Goal: Information Seeking & Learning: Learn about a topic

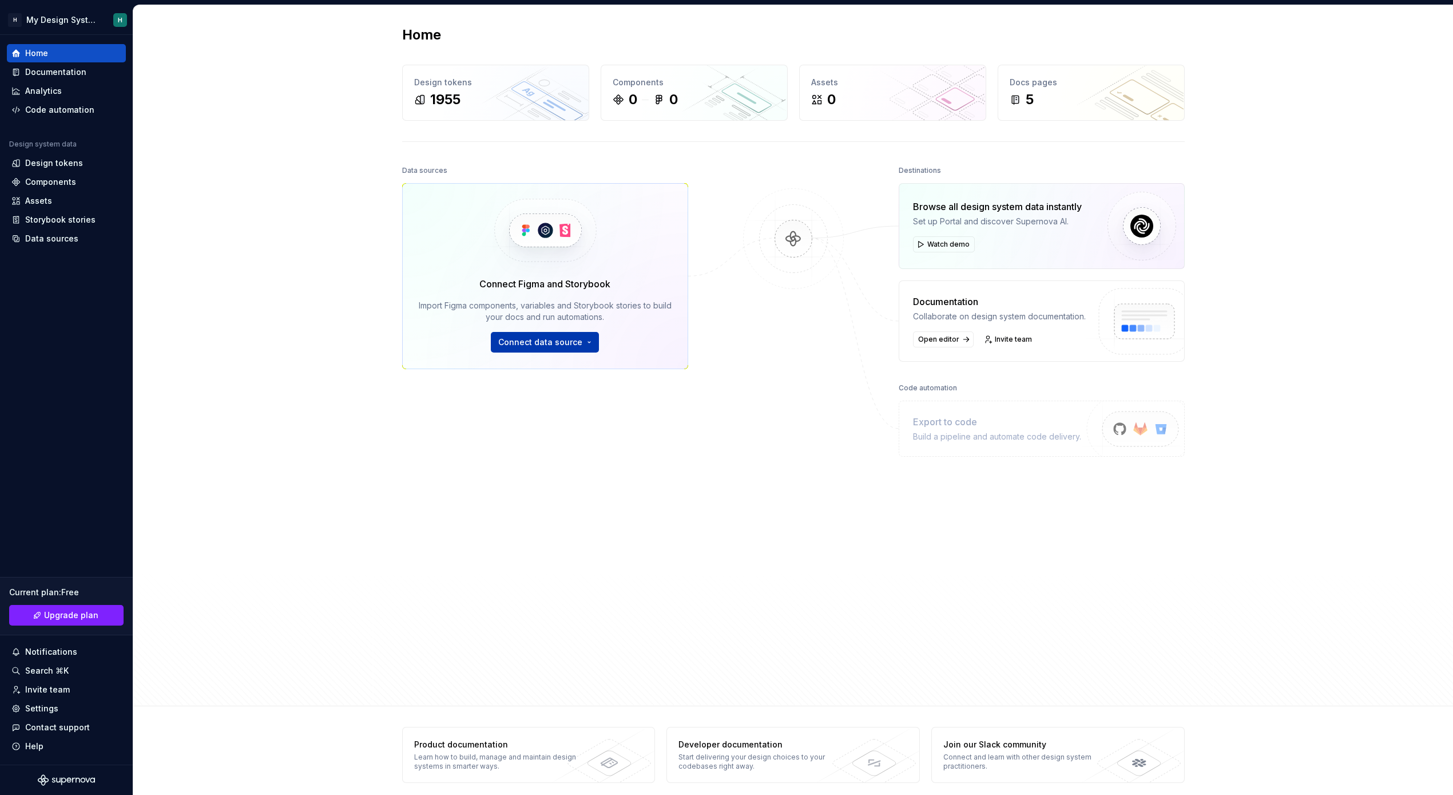
click at [570, 350] on button "Connect data source" at bounding box center [545, 342] width 108 height 21
click at [565, 372] on div "Figma library" at bounding box center [575, 367] width 128 height 11
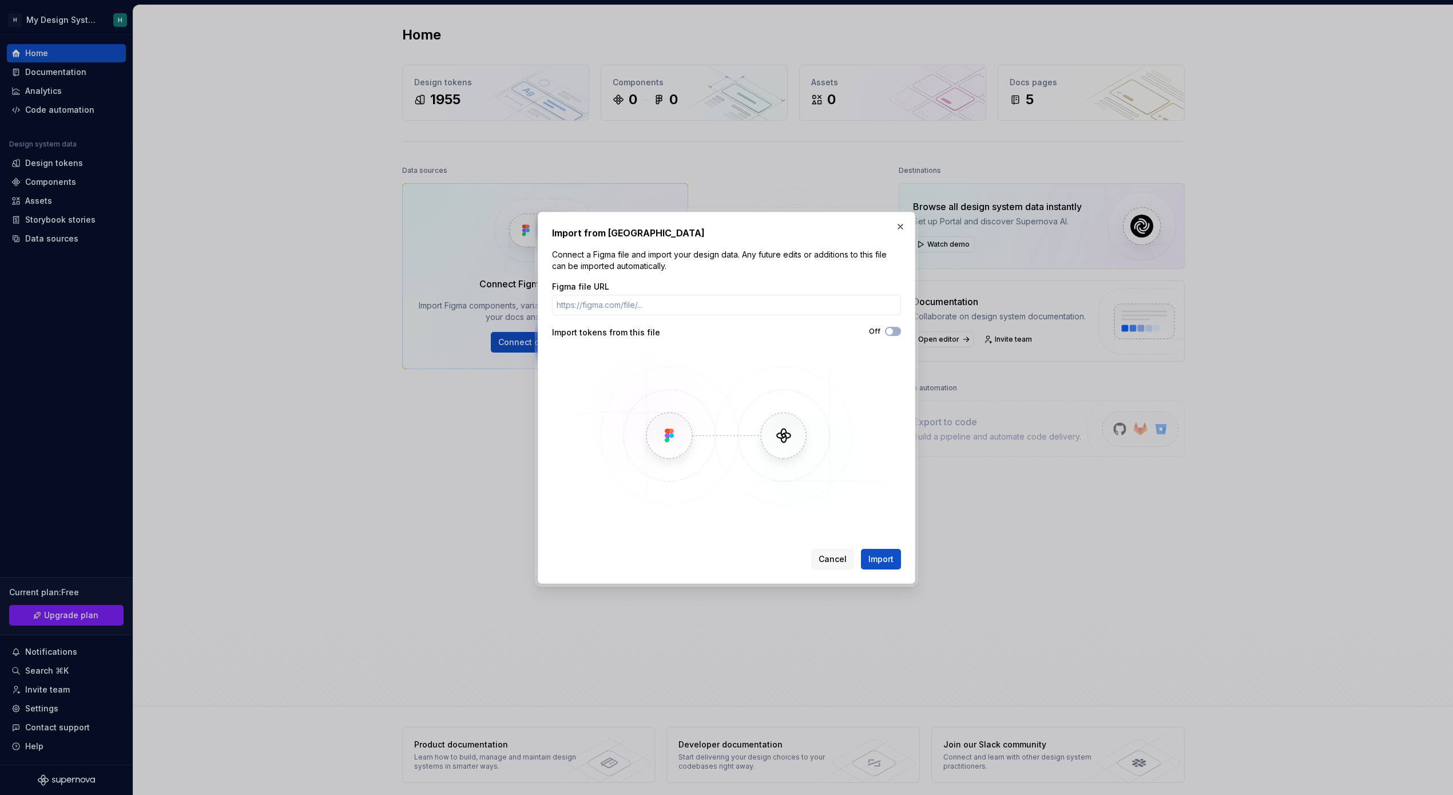
click at [882, 327] on div "Off" at bounding box center [813, 331] width 174 height 9
click at [887, 328] on span "button" at bounding box center [889, 331] width 7 height 7
click at [633, 298] on input "Figma file URL" at bounding box center [726, 305] width 349 height 21
paste input "[URL][DOMAIN_NAME]"
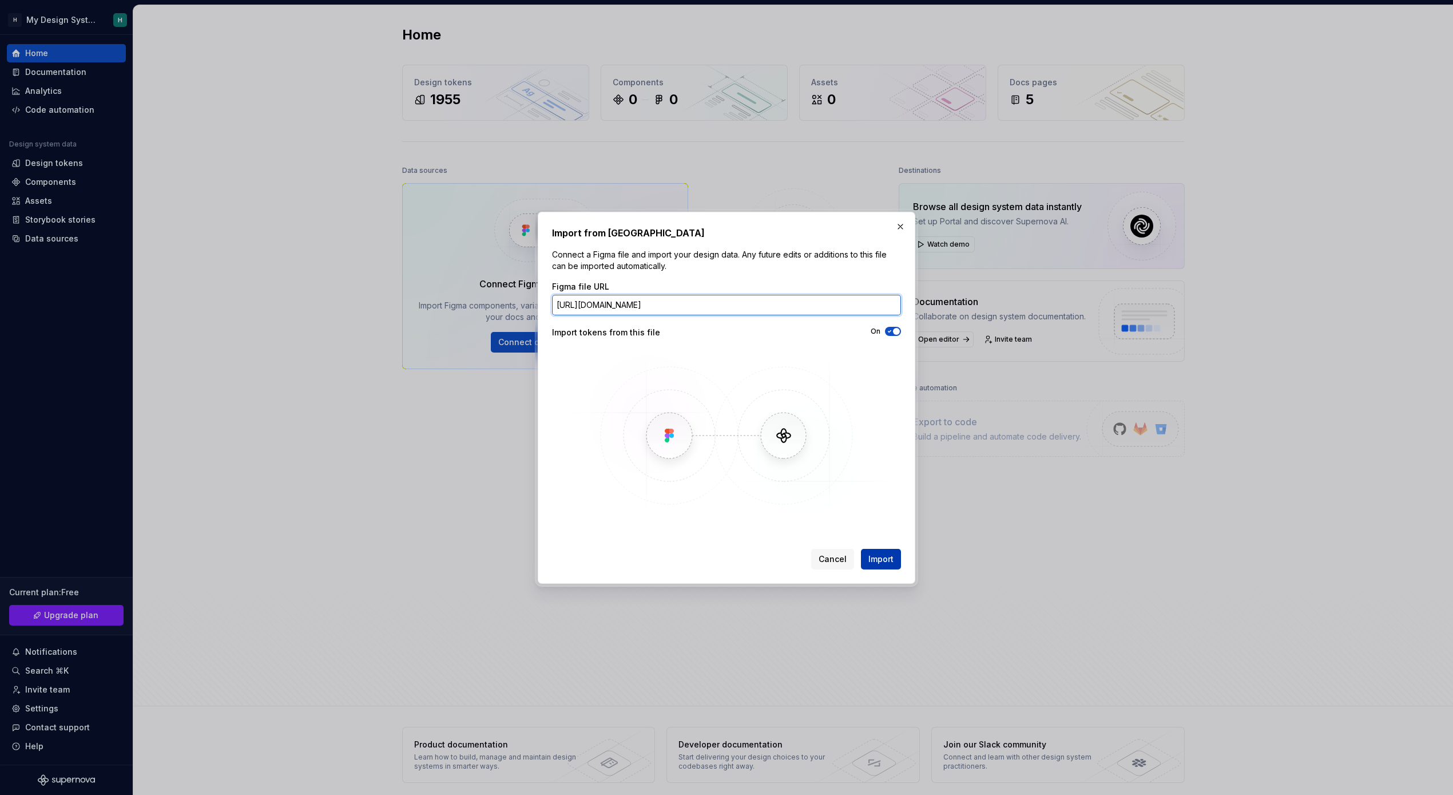
type input "[URL][DOMAIN_NAME]"
click at [879, 559] on span "Import" at bounding box center [880, 558] width 25 height 11
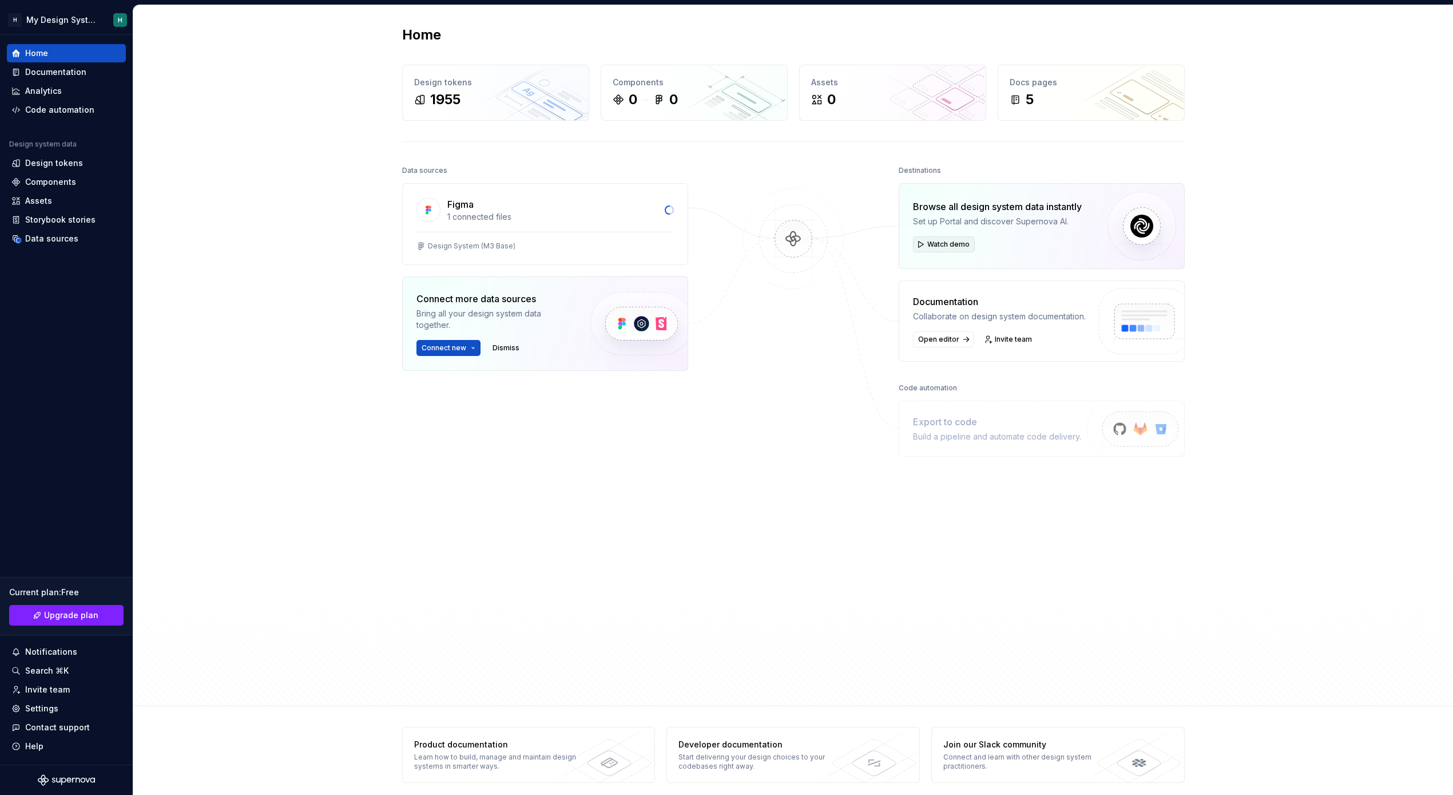
click at [928, 243] on div "Browse all design system data instantly Set up Portal and discover Supernova AI…" at bounding box center [1042, 272] width 286 height 178
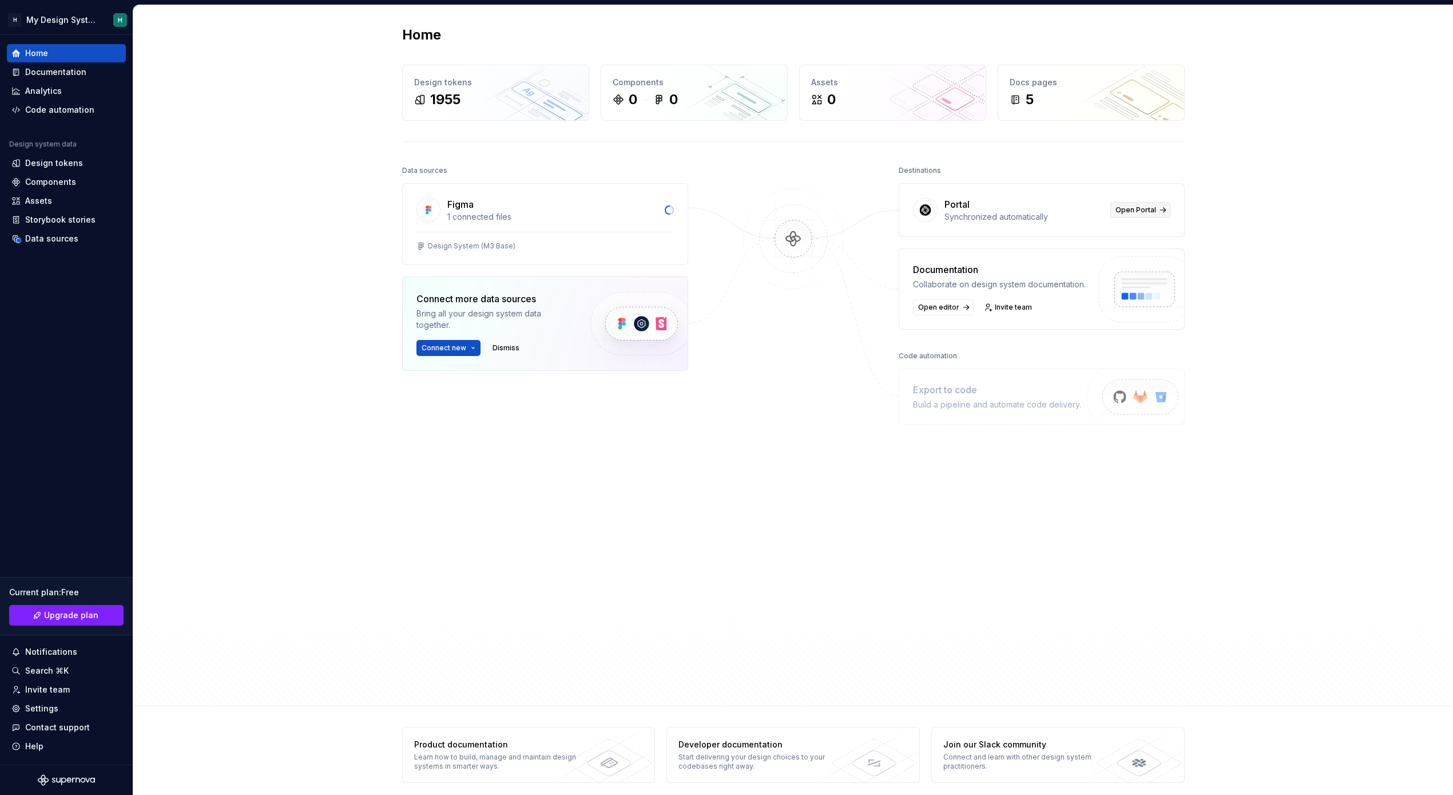
click at [1135, 211] on span "Open Portal" at bounding box center [1135, 209] width 41 height 9
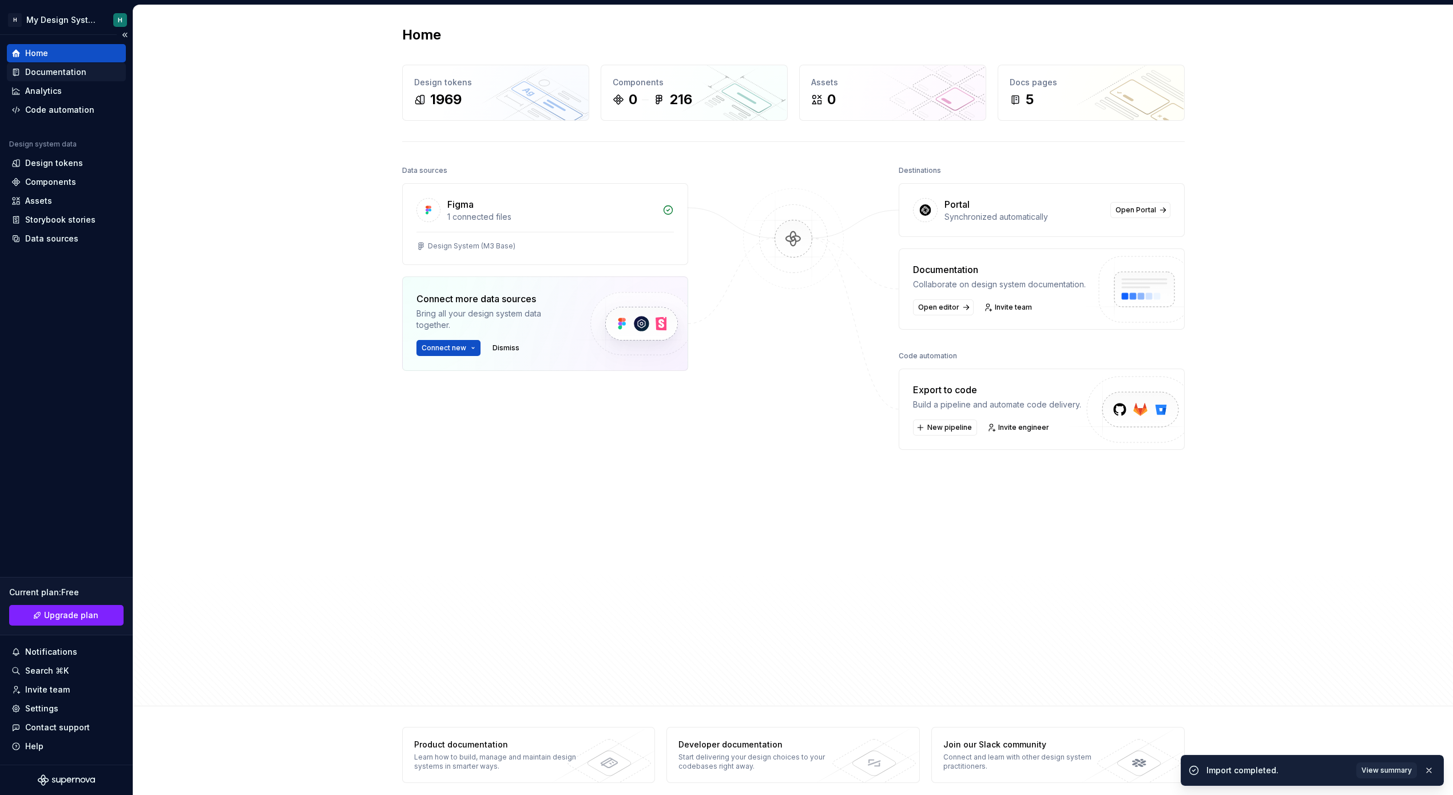
click at [62, 76] on div "Documentation" at bounding box center [55, 71] width 61 height 11
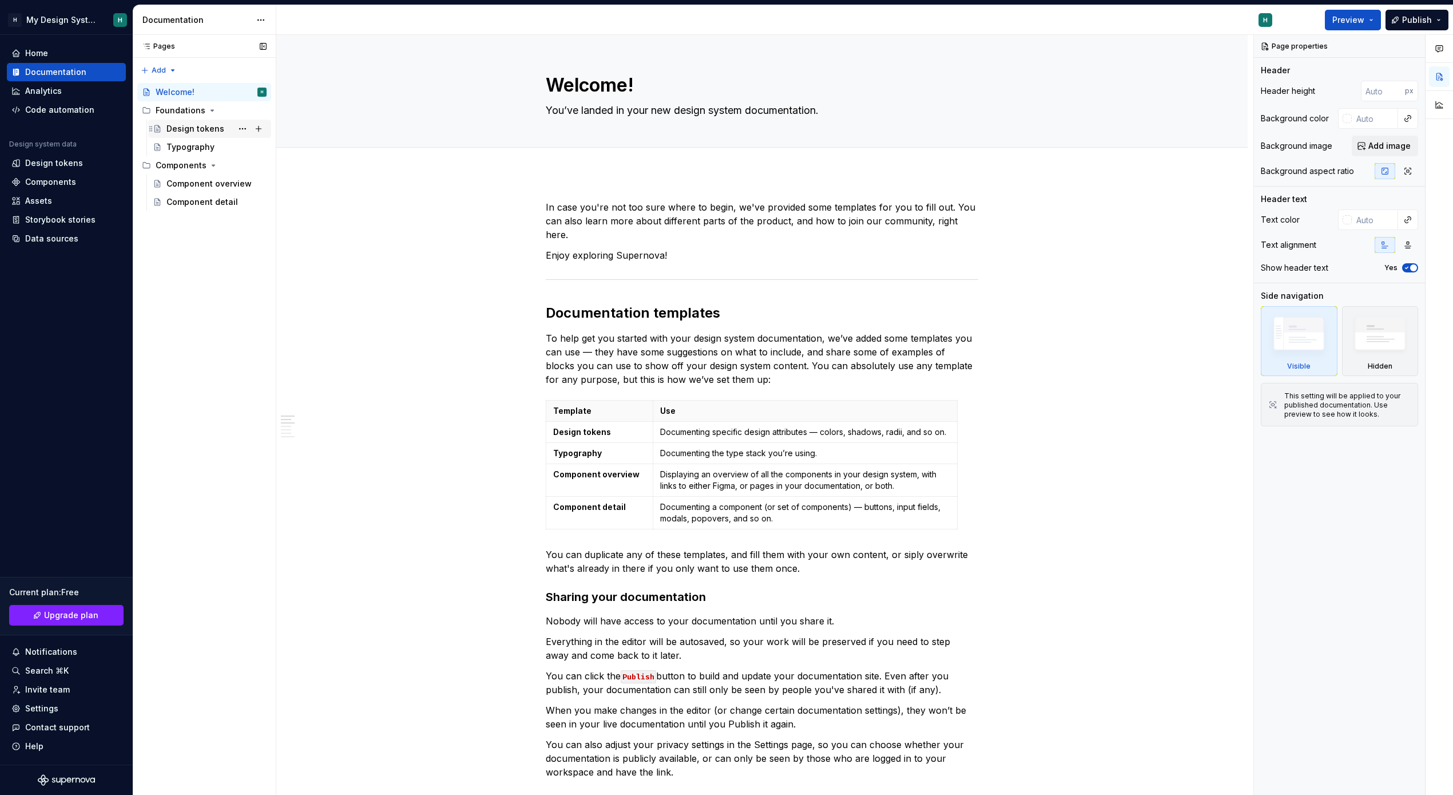
click at [201, 126] on div "Design tokens" at bounding box center [195, 128] width 58 height 11
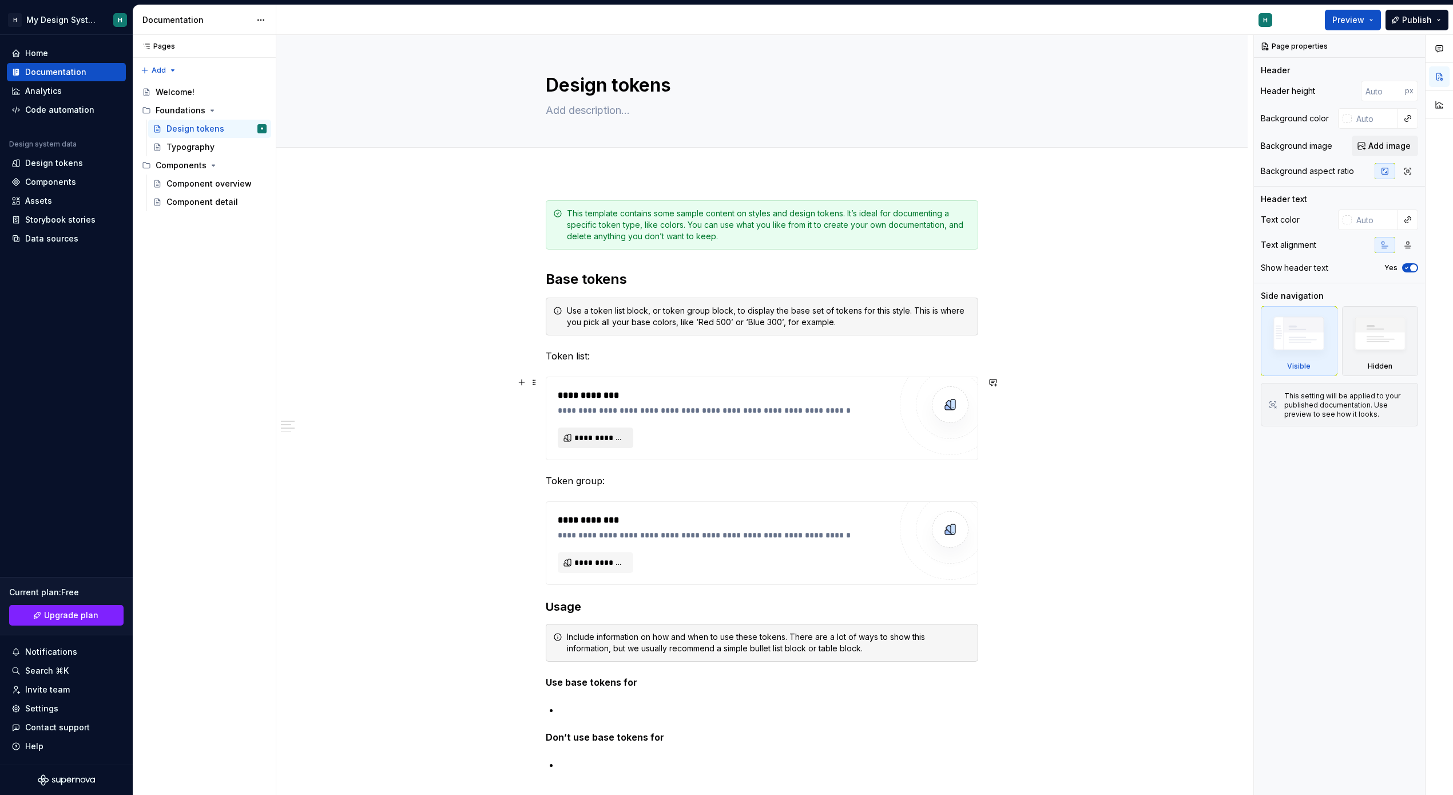
click at [601, 434] on span "**********" at bounding box center [599, 437] width 51 height 11
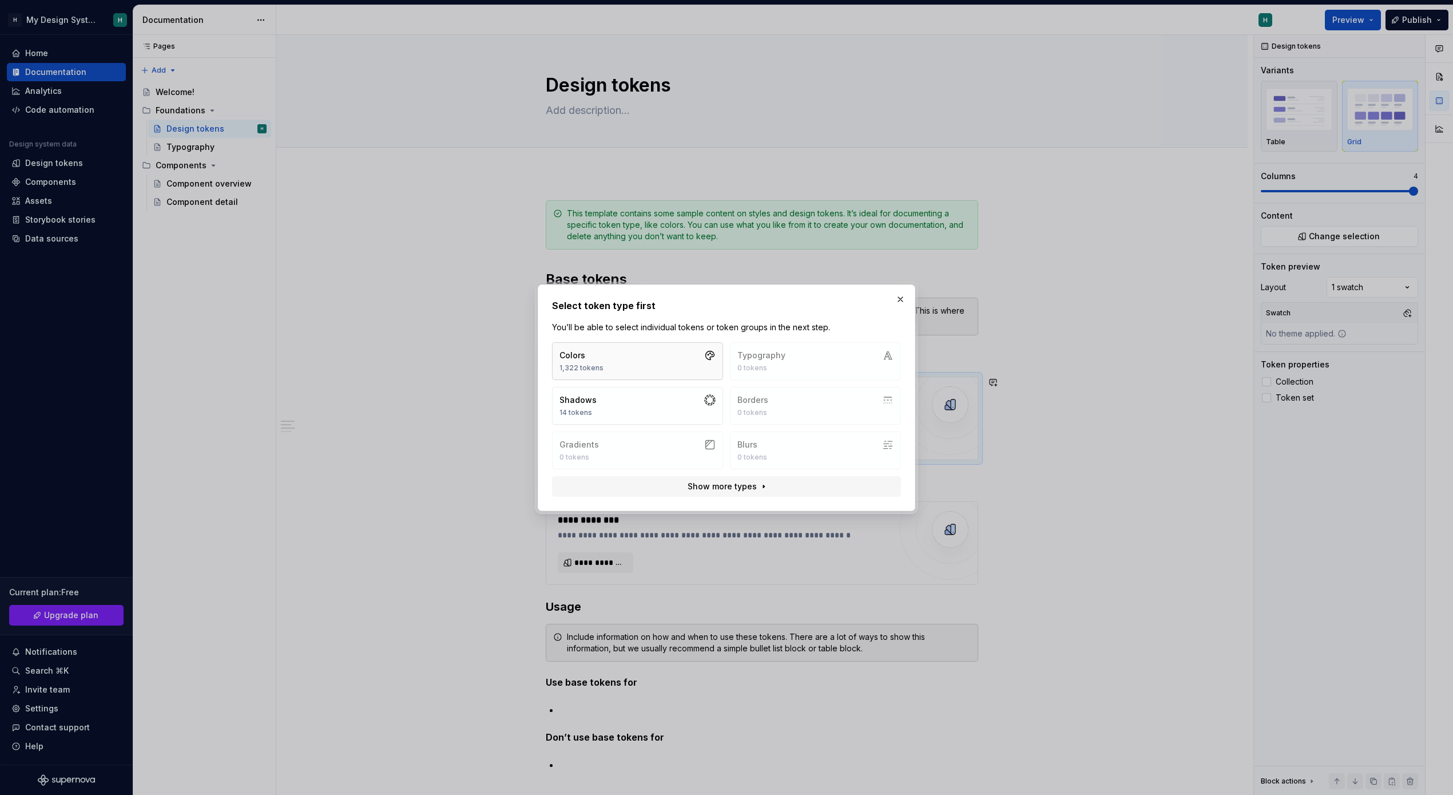
click at [607, 354] on button "Colors 1,322 tokens" at bounding box center [637, 361] width 171 height 38
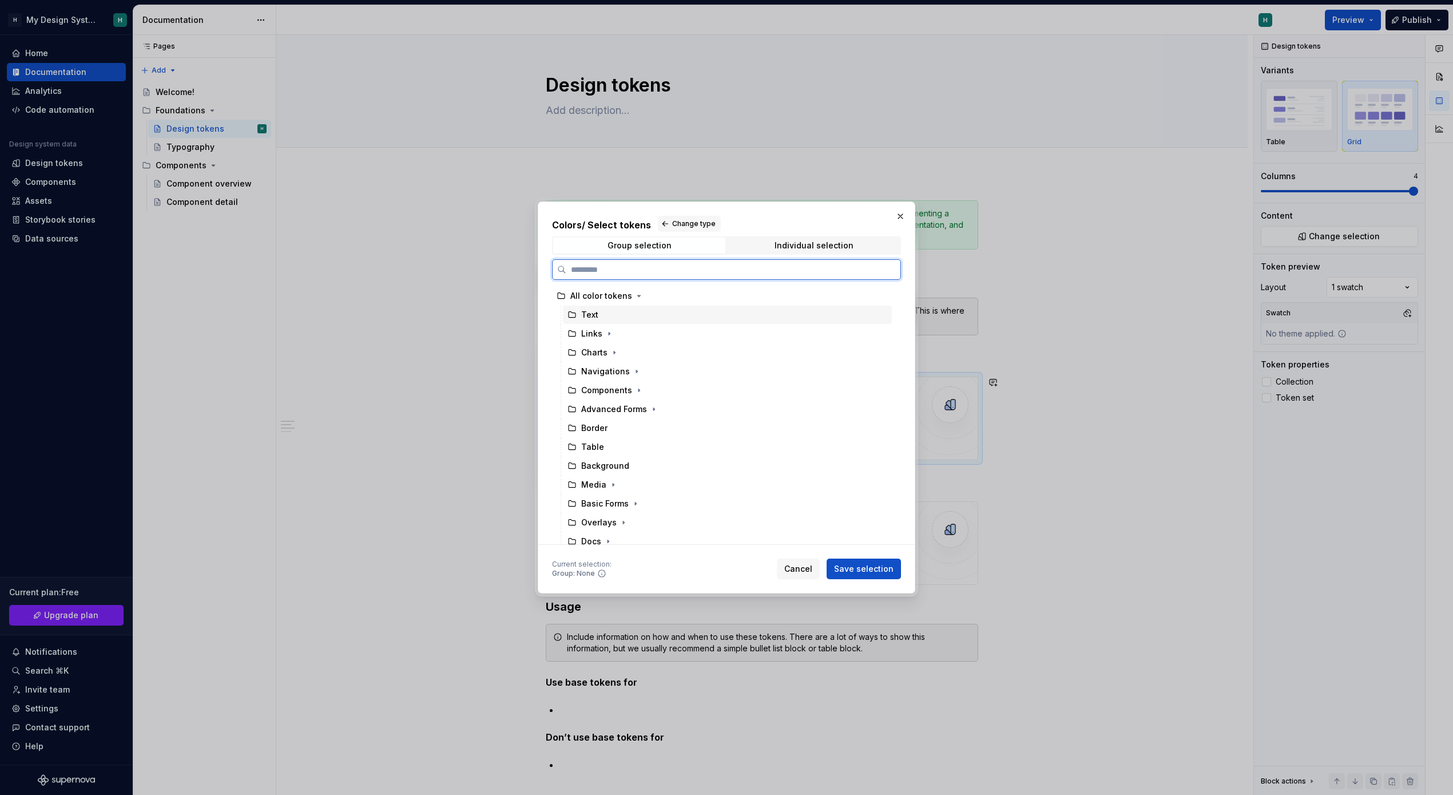
click at [583, 315] on div "Text" at bounding box center [589, 314] width 17 height 11
click at [869, 578] on button "Save selection" at bounding box center [864, 568] width 74 height 21
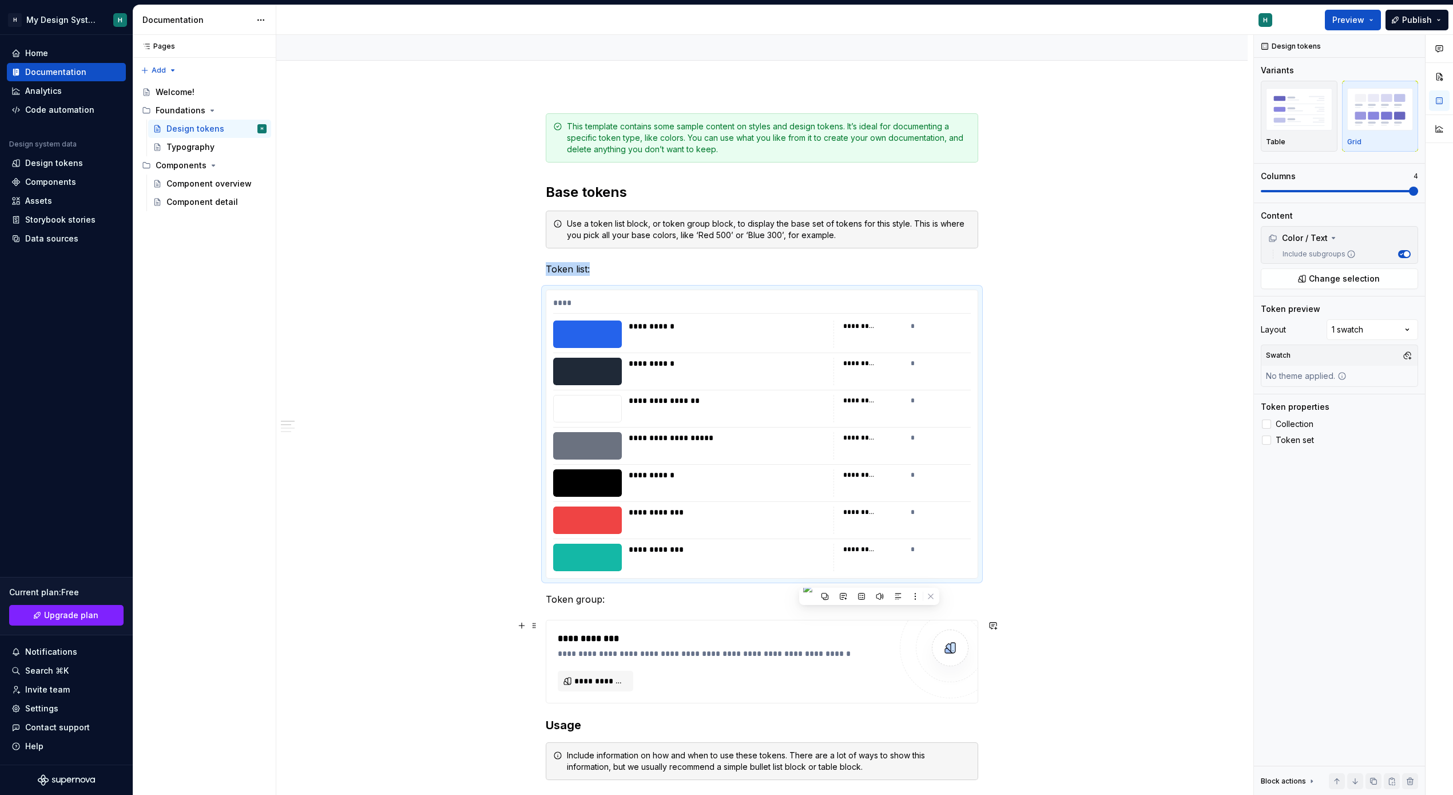
scroll to position [201, 0]
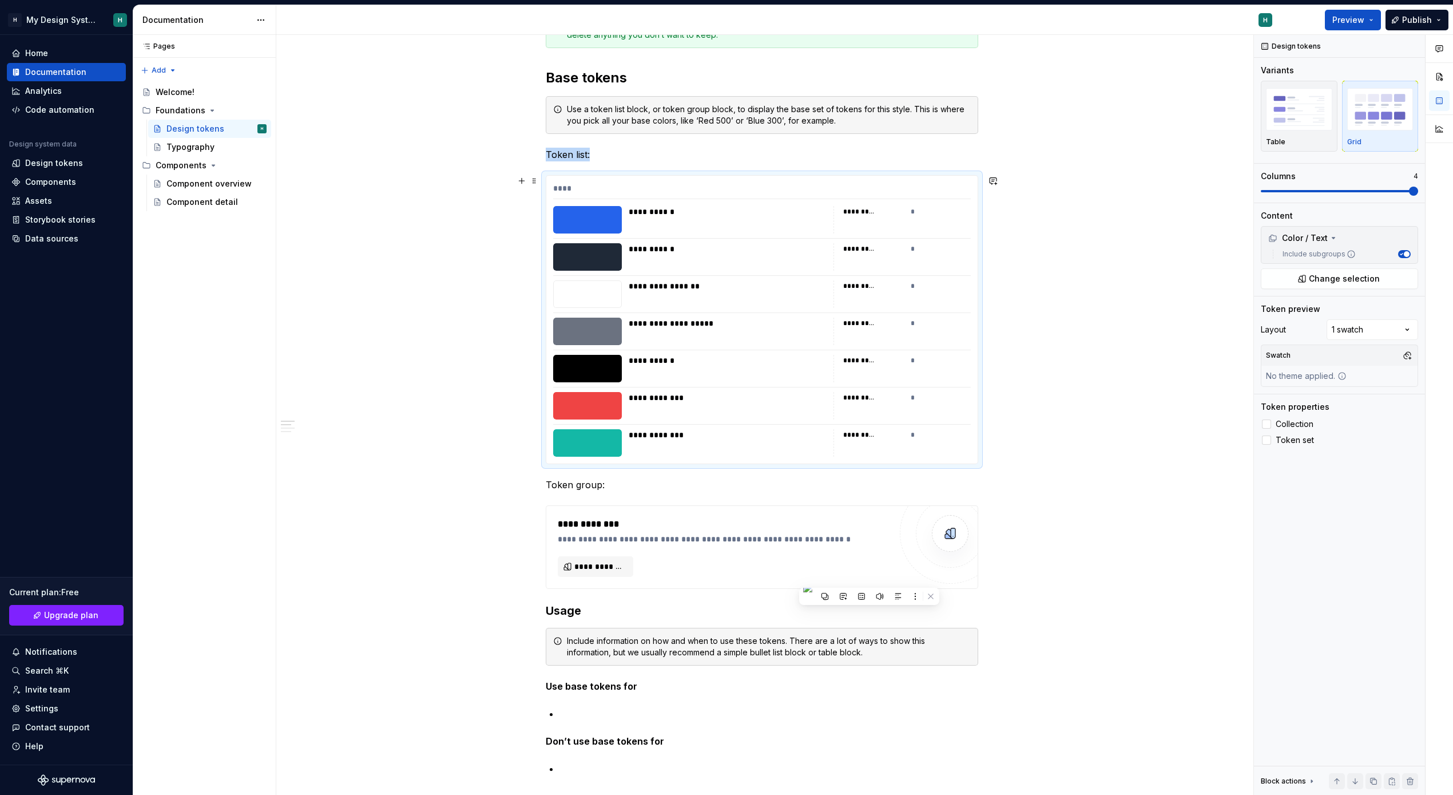
click at [872, 211] on div "*********" at bounding box center [859, 211] width 32 height 9
click at [903, 213] on div "********* *" at bounding box center [901, 219] width 137 height 27
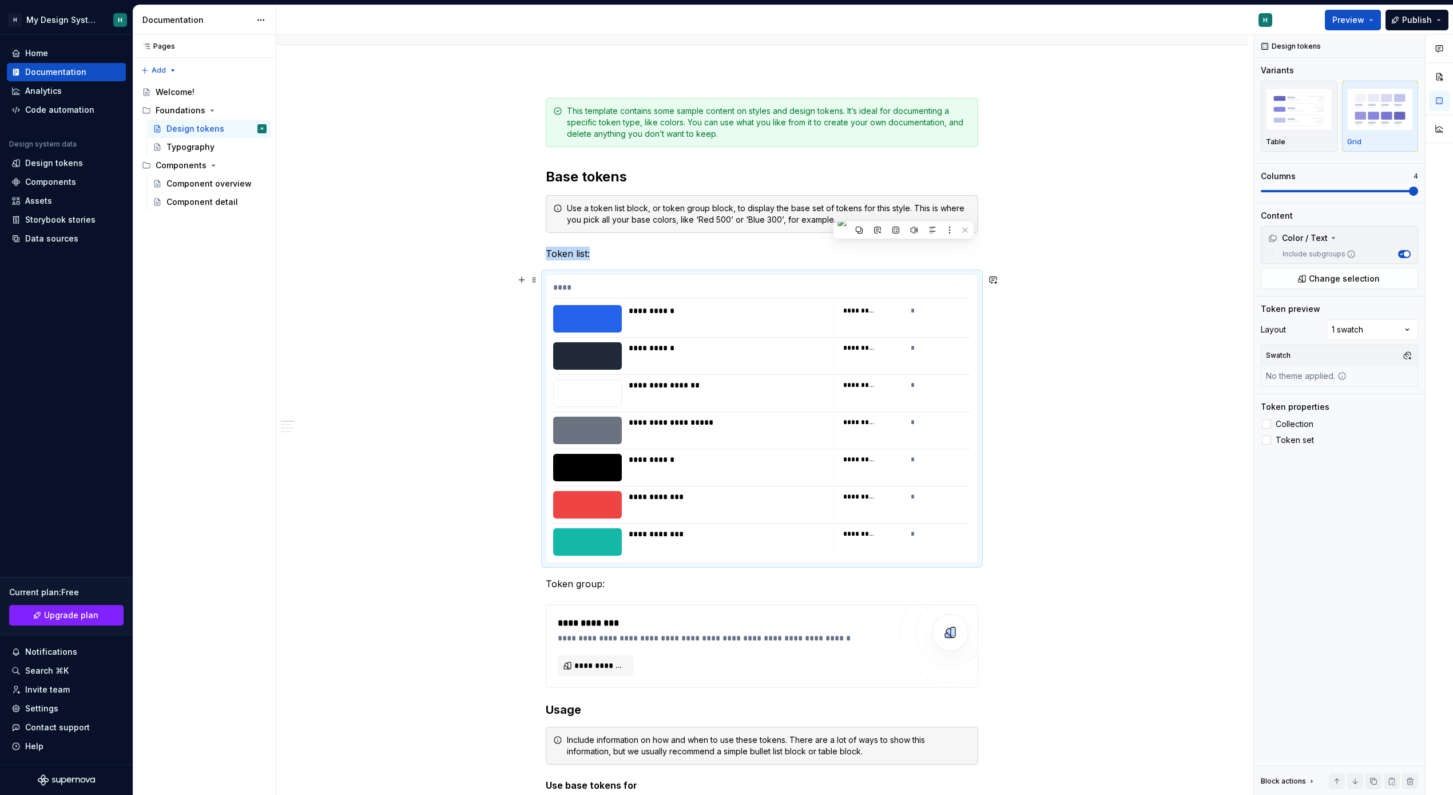
scroll to position [0, 0]
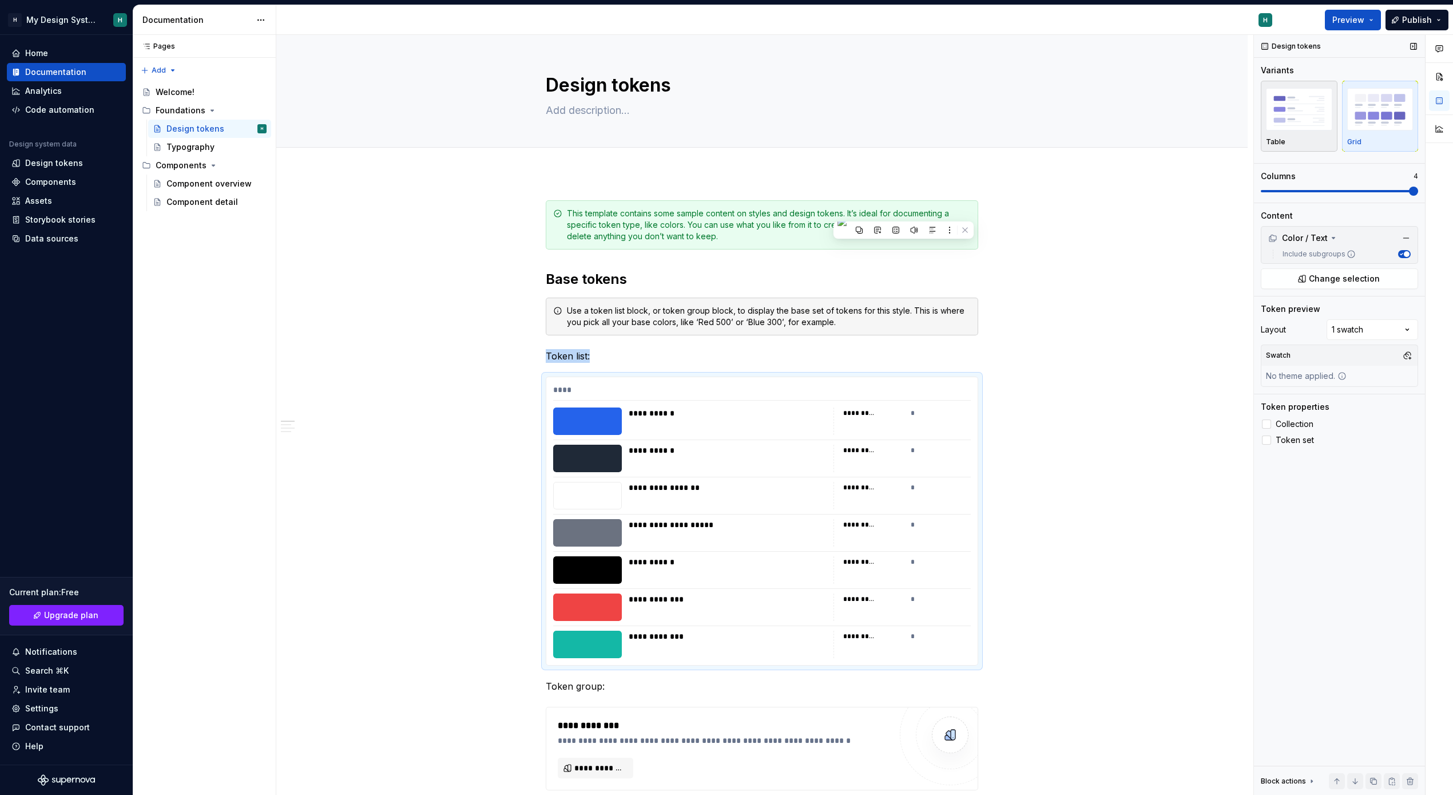
click at [1301, 113] on img "button" at bounding box center [1299, 109] width 66 height 42
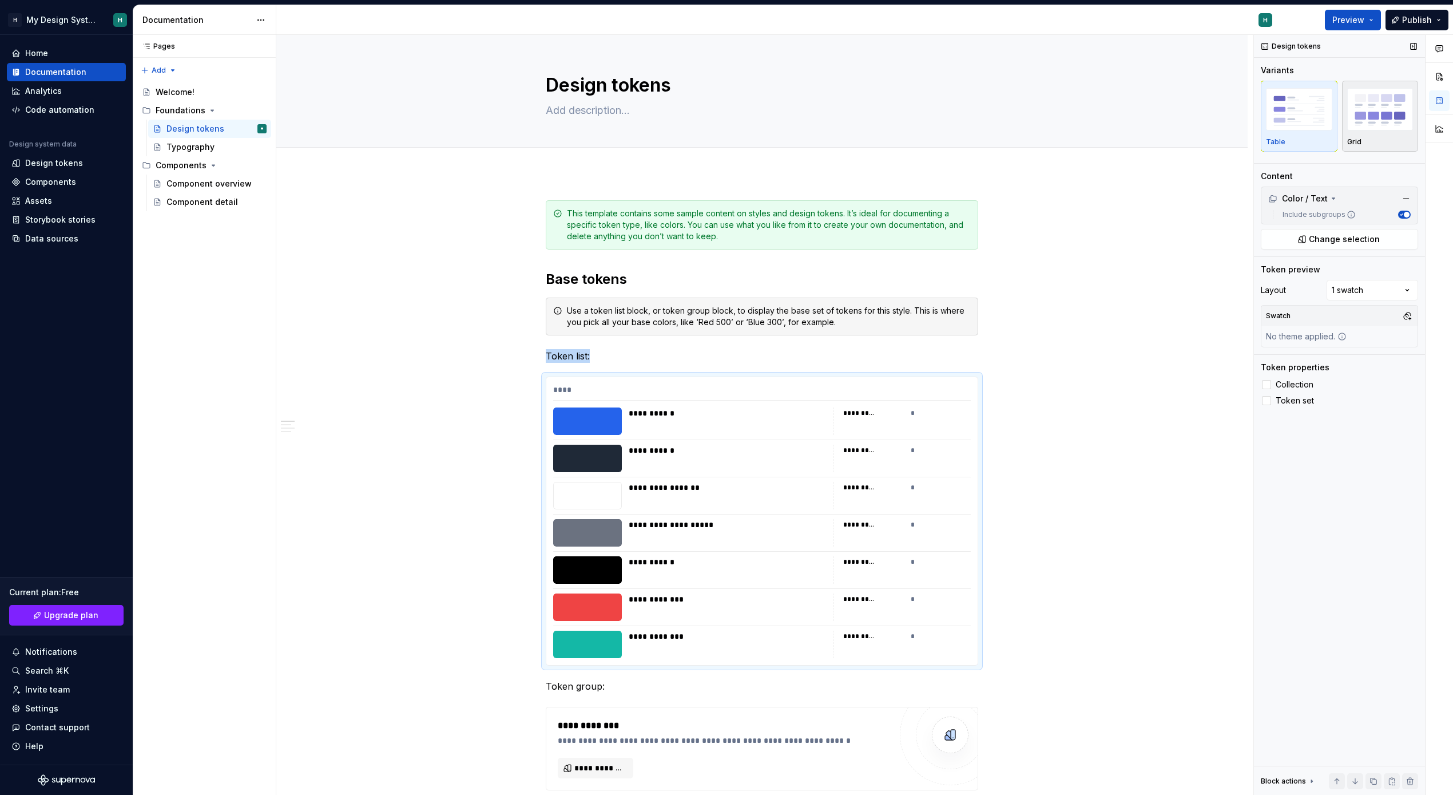
click at [1371, 135] on div "Grid" at bounding box center [1380, 116] width 66 height 61
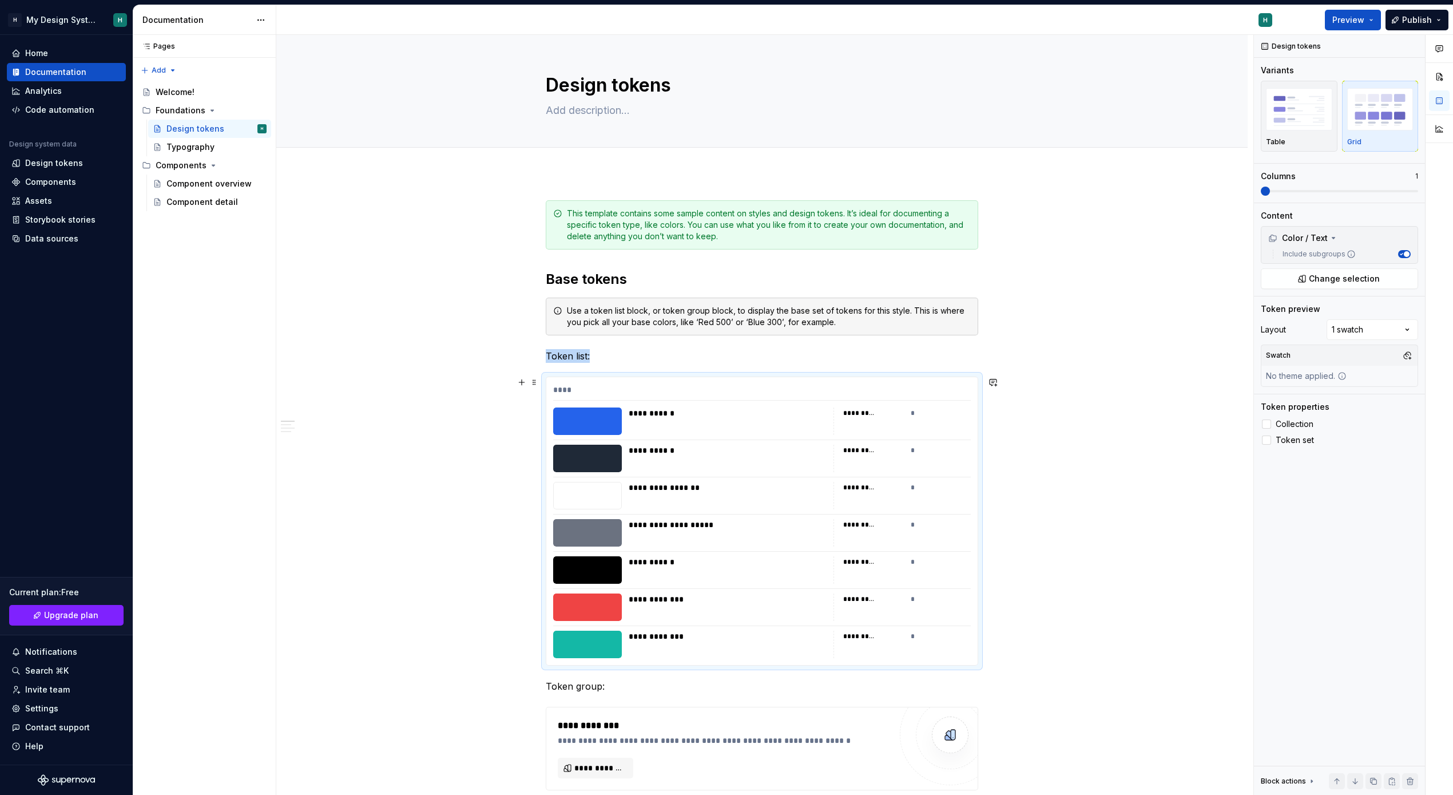
click at [887, 467] on div "********* *" at bounding box center [901, 457] width 137 height 27
click at [537, 386] on span at bounding box center [534, 382] width 9 height 16
click at [627, 388] on div "Duplicate Move up Move down Comment Delete" at bounding box center [581, 442] width 103 height 108
click at [859, 402] on div "**********" at bounding box center [761, 521] width 431 height 288
click at [1284, 131] on div "button" at bounding box center [1299, 109] width 66 height 47
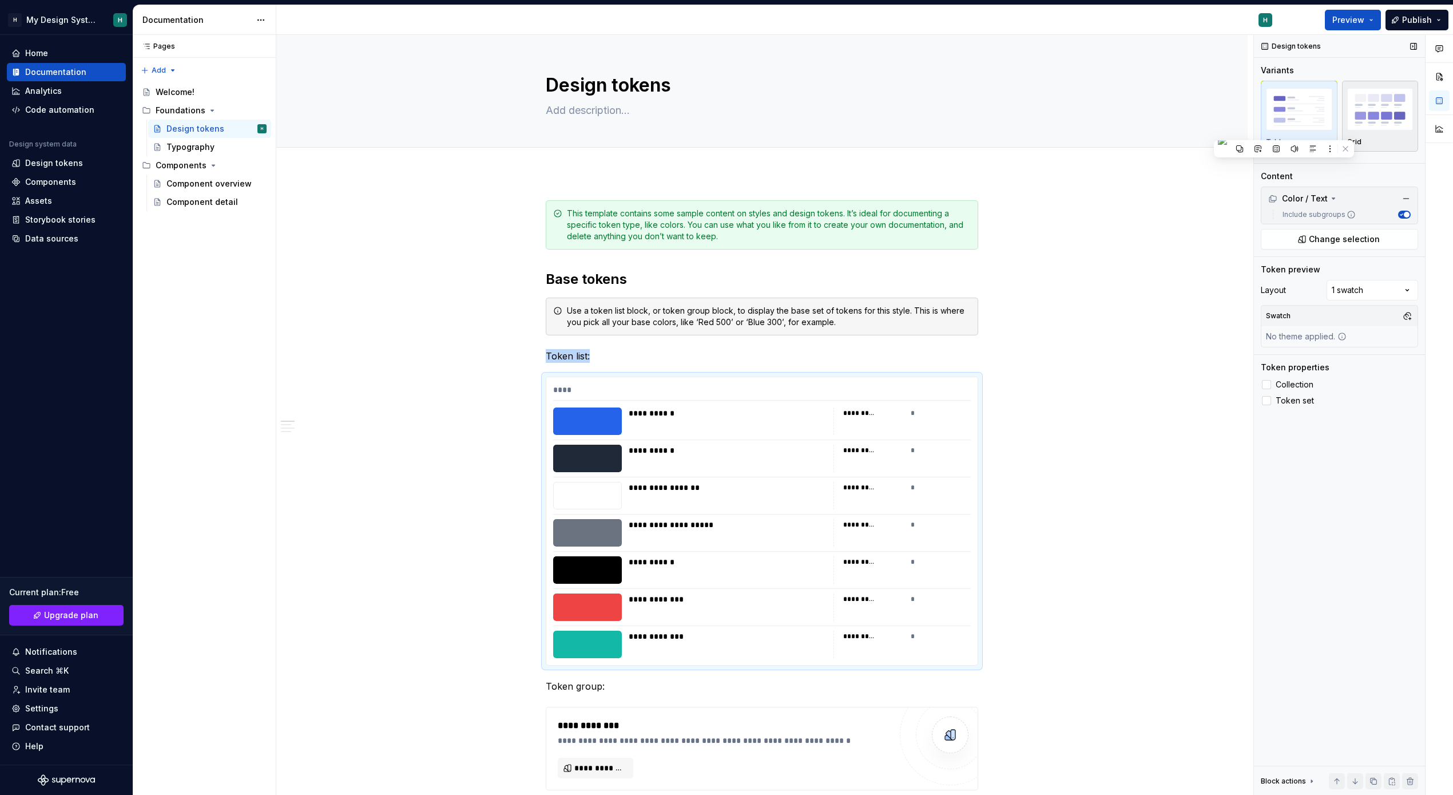
click at [1365, 132] on div "button" at bounding box center [1380, 109] width 66 height 47
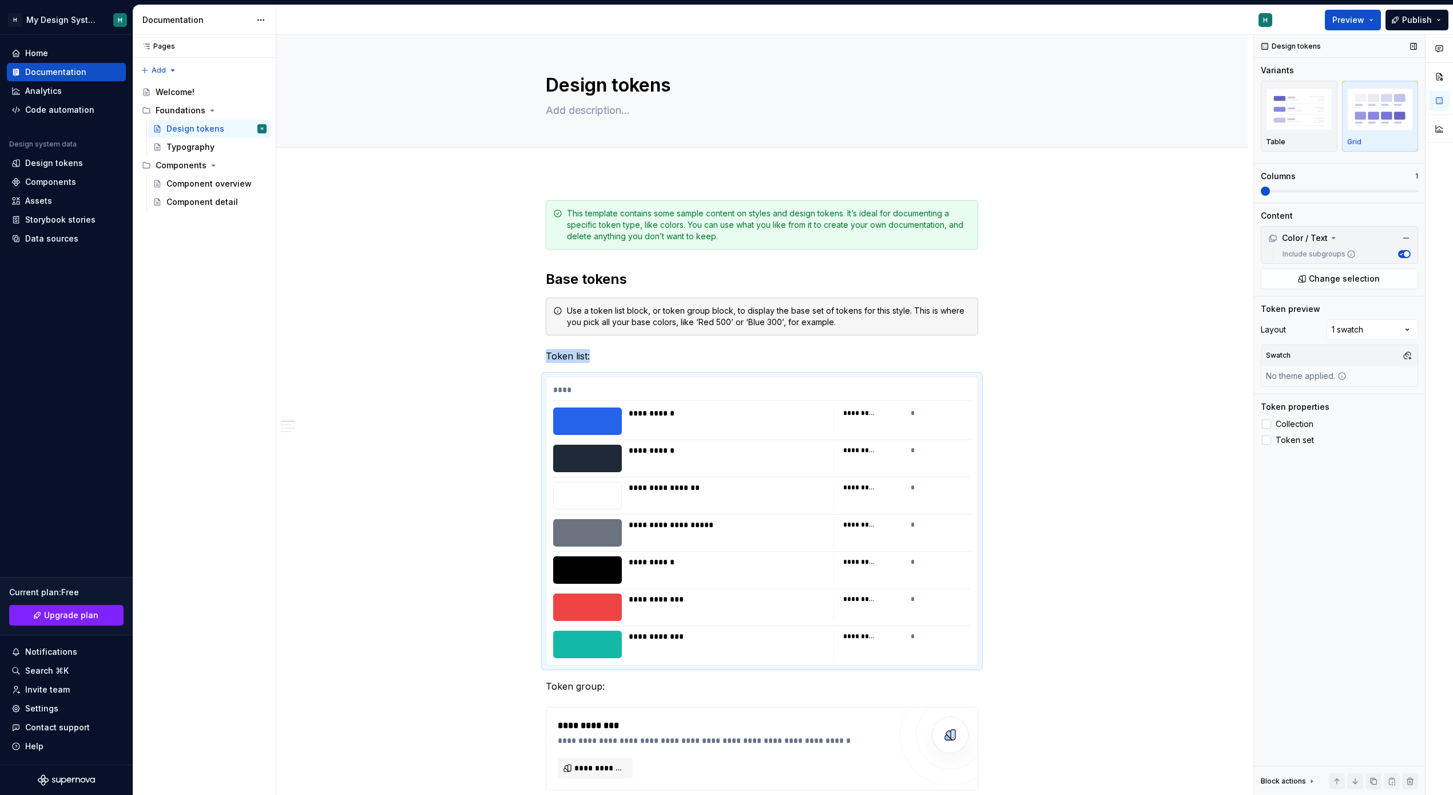
click at [1308, 186] on span at bounding box center [1339, 190] width 157 height 9
click at [1261, 191] on span at bounding box center [1339, 190] width 157 height 9
click at [193, 144] on div "Typography" at bounding box center [190, 146] width 48 height 11
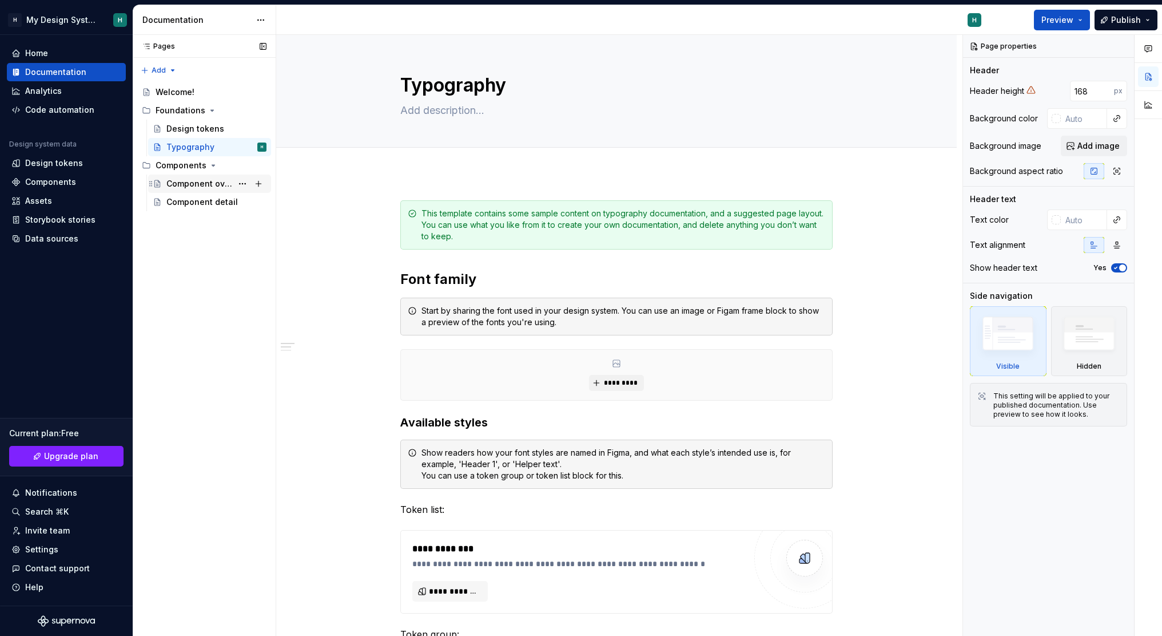
click at [170, 185] on div "Component overview" at bounding box center [199, 183] width 66 height 11
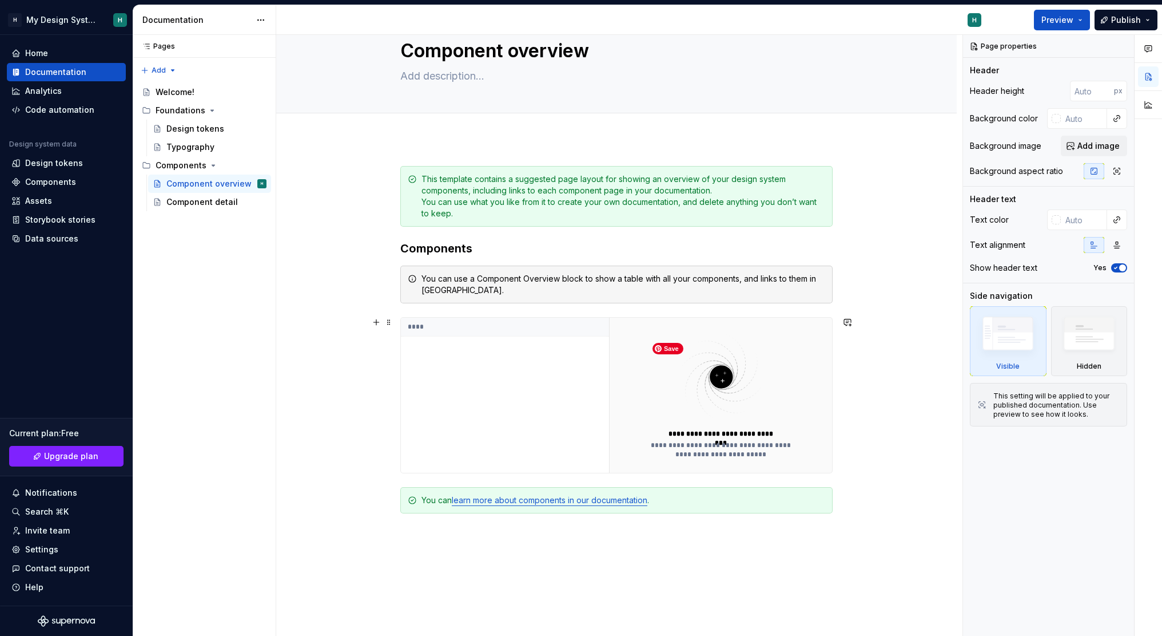
scroll to position [83, 0]
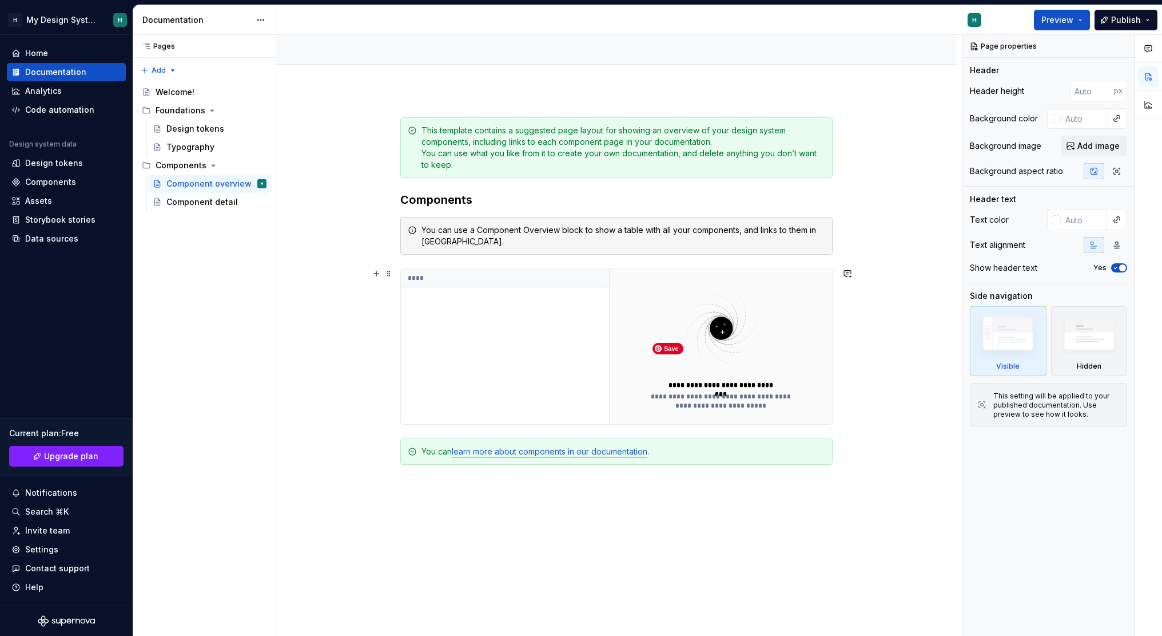
click at [716, 333] on img at bounding box center [721, 328] width 149 height 91
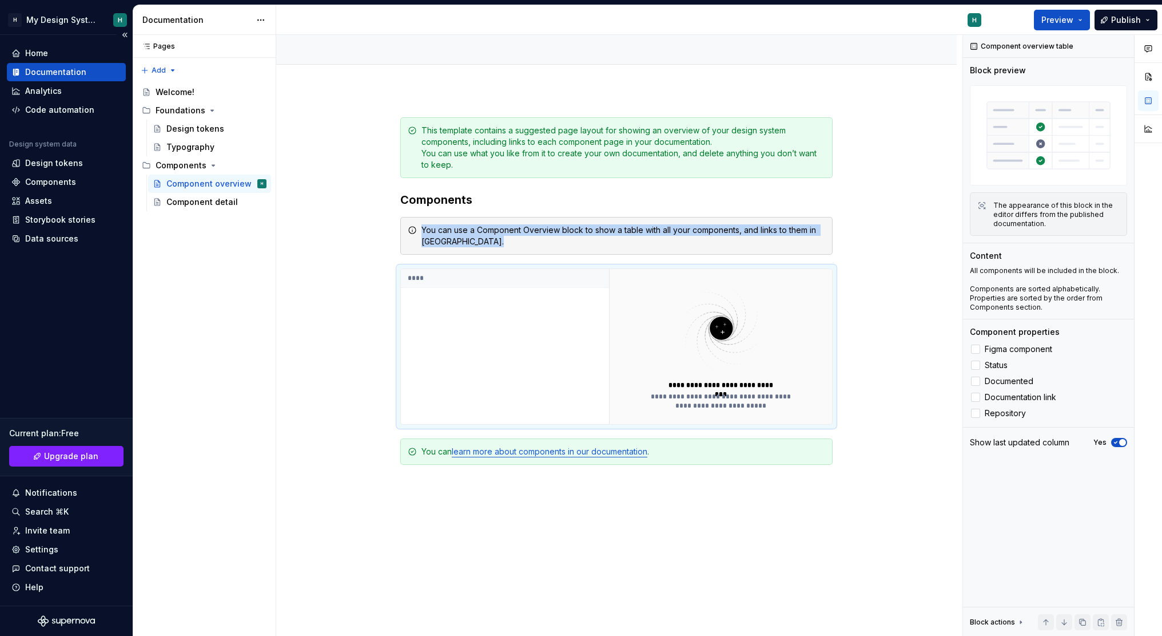
click at [42, 65] on div "Documentation" at bounding box center [66, 72] width 119 height 18
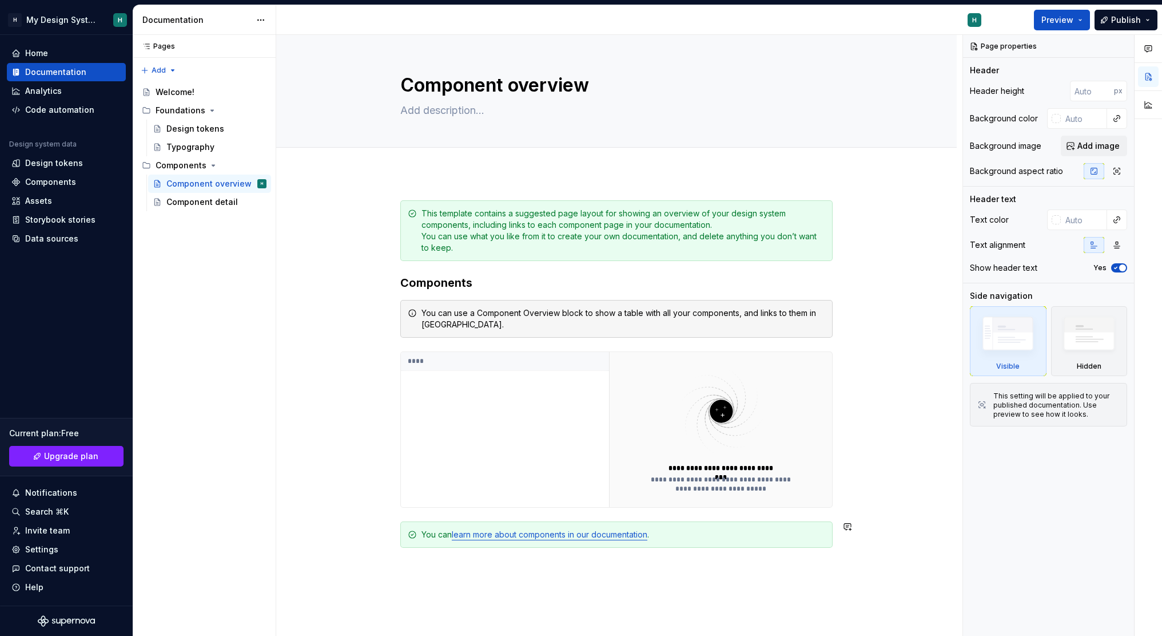
click at [490, 555] on div "**********" at bounding box center [616, 397] width 432 height 395
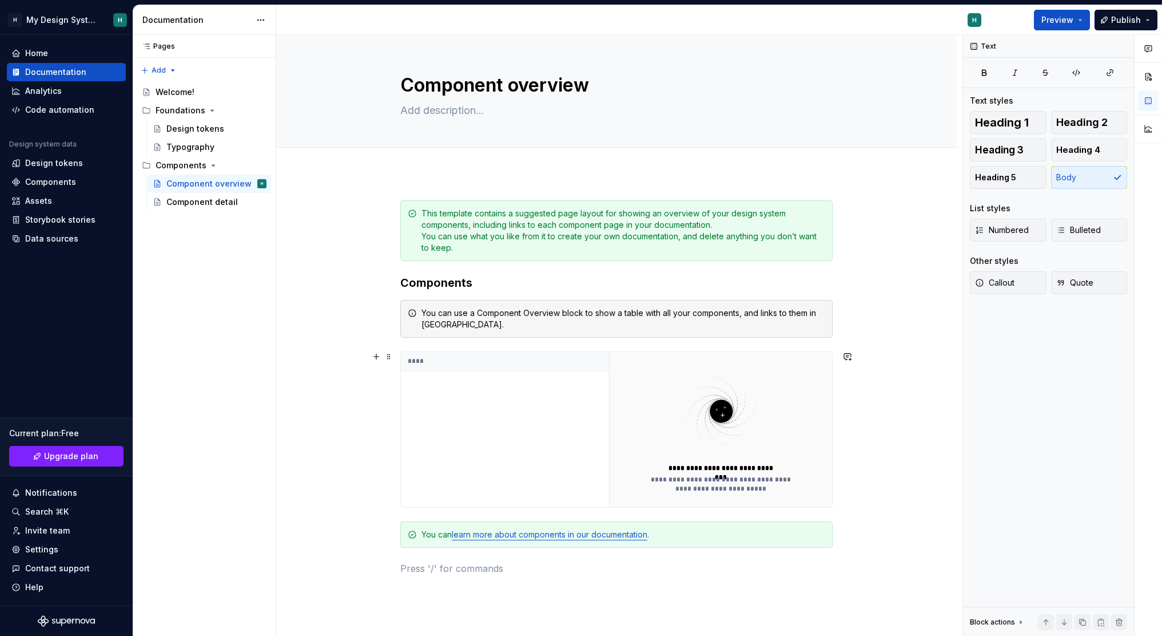
click at [605, 394] on div "****" at bounding box center [505, 429] width 208 height 155
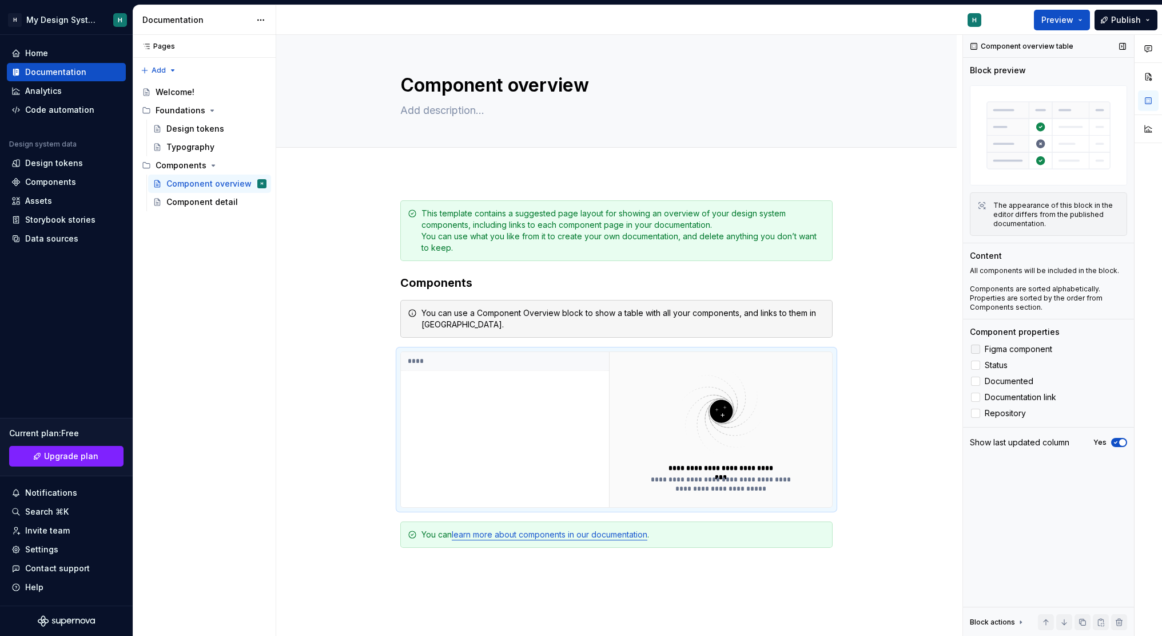
click at [977, 347] on div at bounding box center [975, 348] width 9 height 9
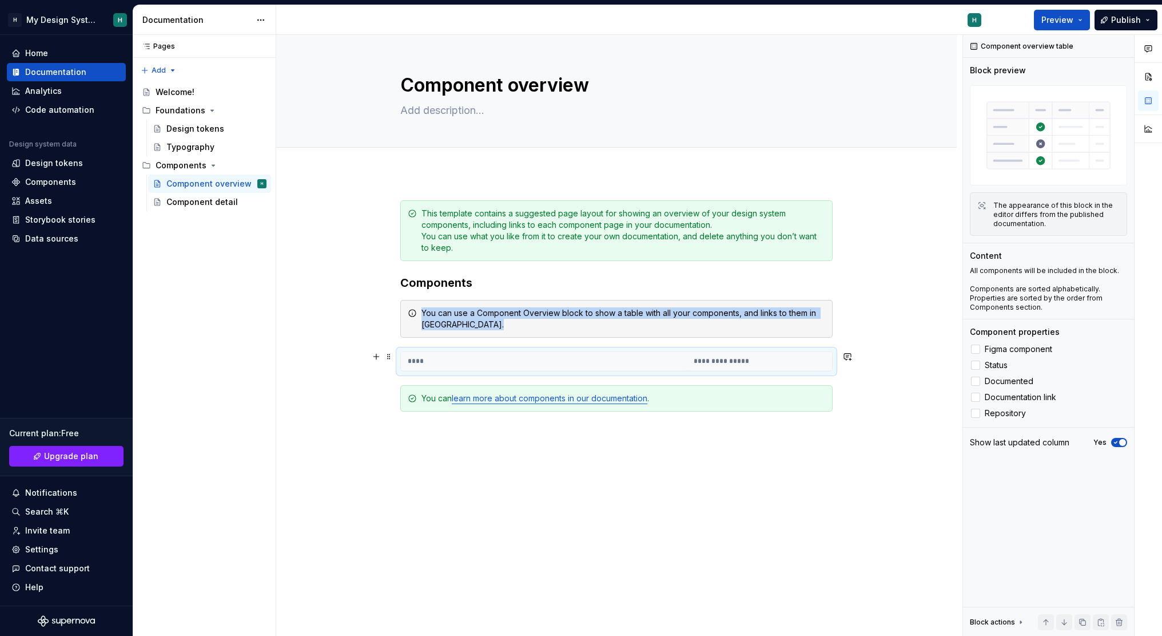
click at [737, 362] on th "**********" at bounding box center [759, 361] width 145 height 19
click at [716, 364] on th "**********" at bounding box center [759, 361] width 145 height 19
click at [1082, 17] on button "Preview" at bounding box center [1062, 20] width 56 height 21
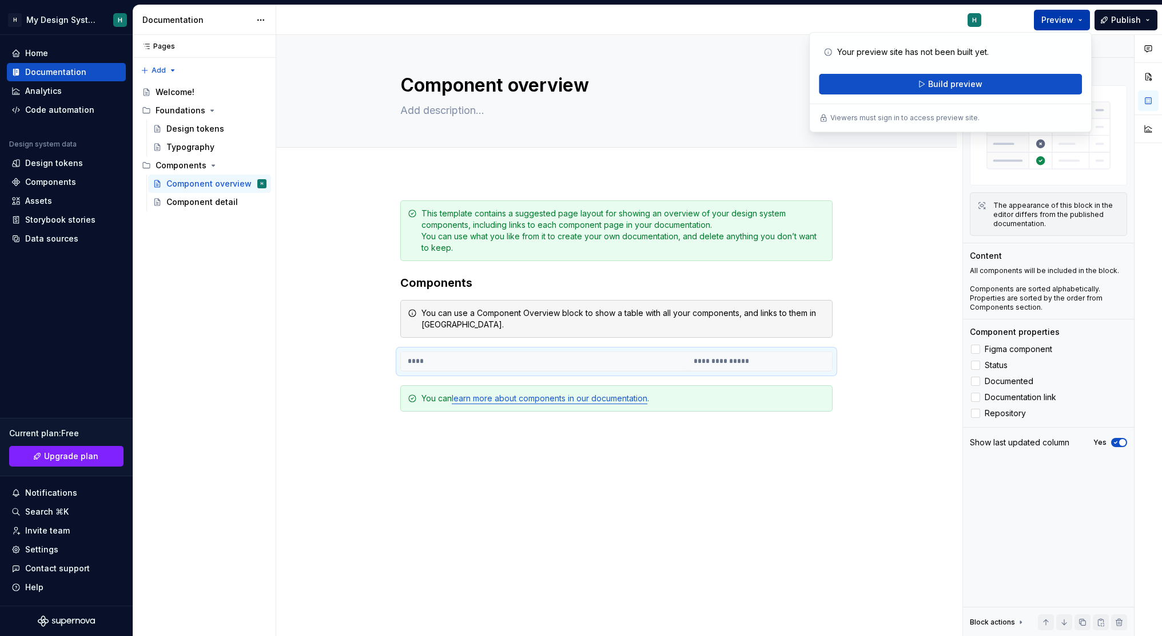
click at [1082, 17] on button "Preview" at bounding box center [1062, 20] width 56 height 21
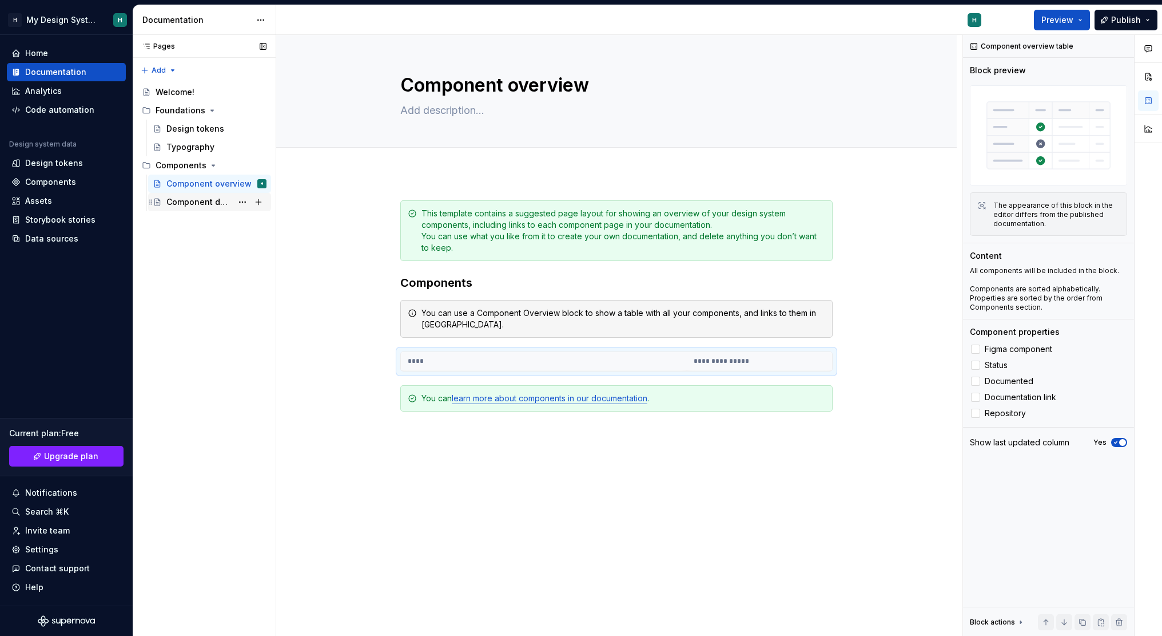
click at [207, 204] on div "Component detail" at bounding box center [199, 201] width 66 height 11
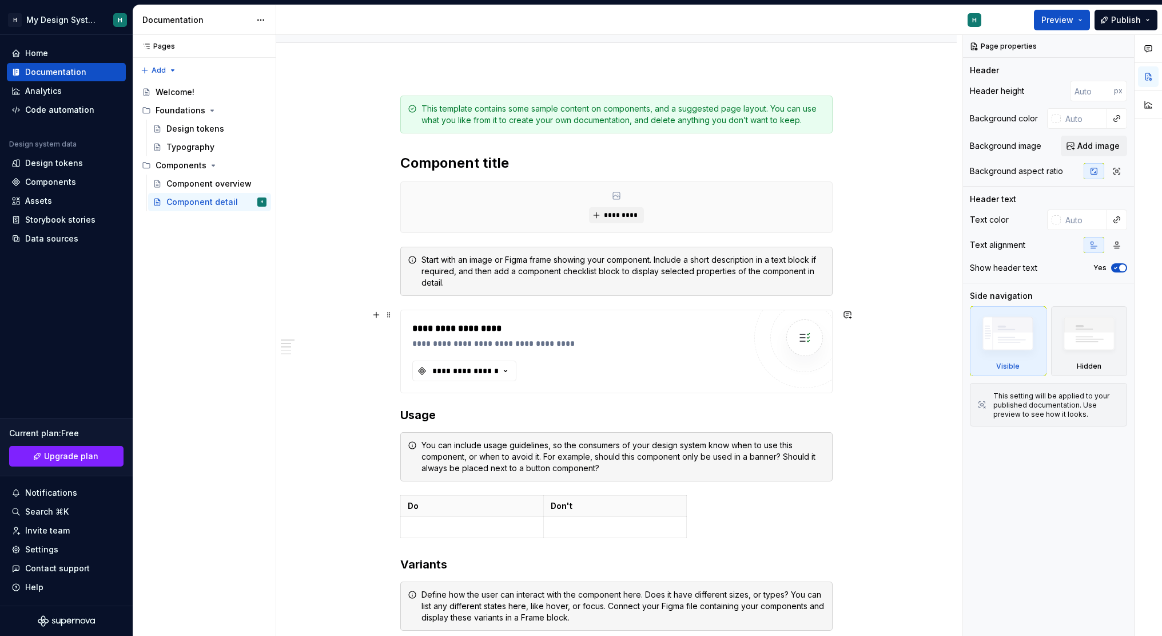
scroll to position [120, 0]
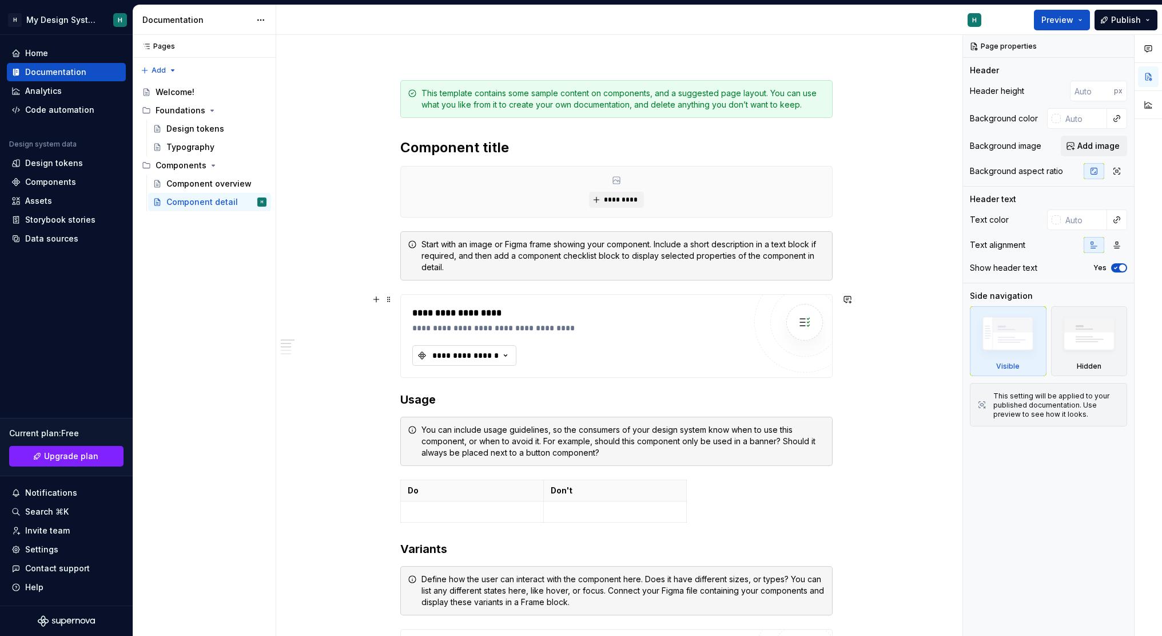
click at [502, 354] on icon "button" at bounding box center [505, 355] width 11 height 11
type textarea "*"
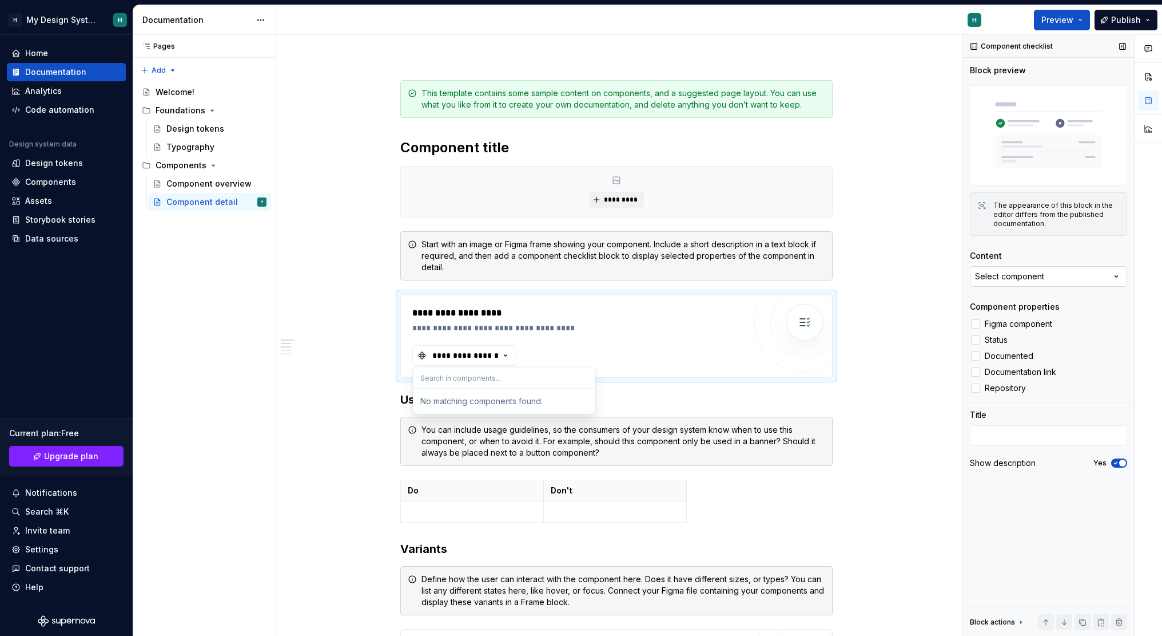
click at [1034, 271] on div "Select component" at bounding box center [1009, 276] width 69 height 11
type input "b"
click at [1026, 491] on div "Component checklist Block preview The appearance of this block in the editor di…" at bounding box center [1048, 335] width 171 height 601
click at [50, 115] on div "Code automation" at bounding box center [59, 109] width 69 height 11
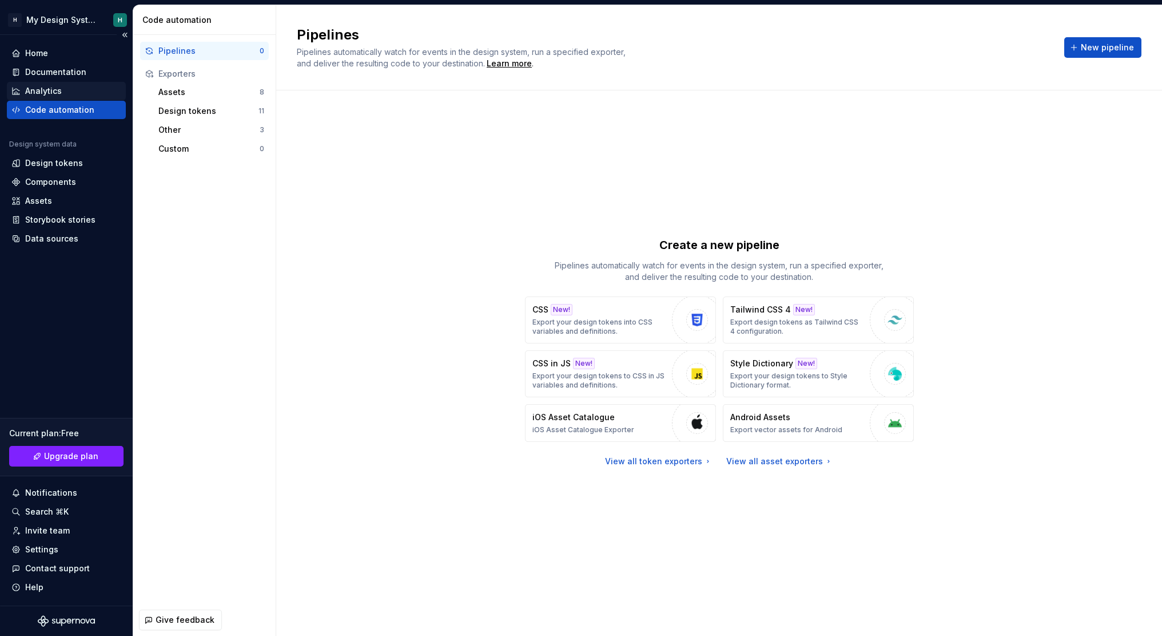
click at [34, 89] on div "Analytics" at bounding box center [43, 90] width 37 height 11
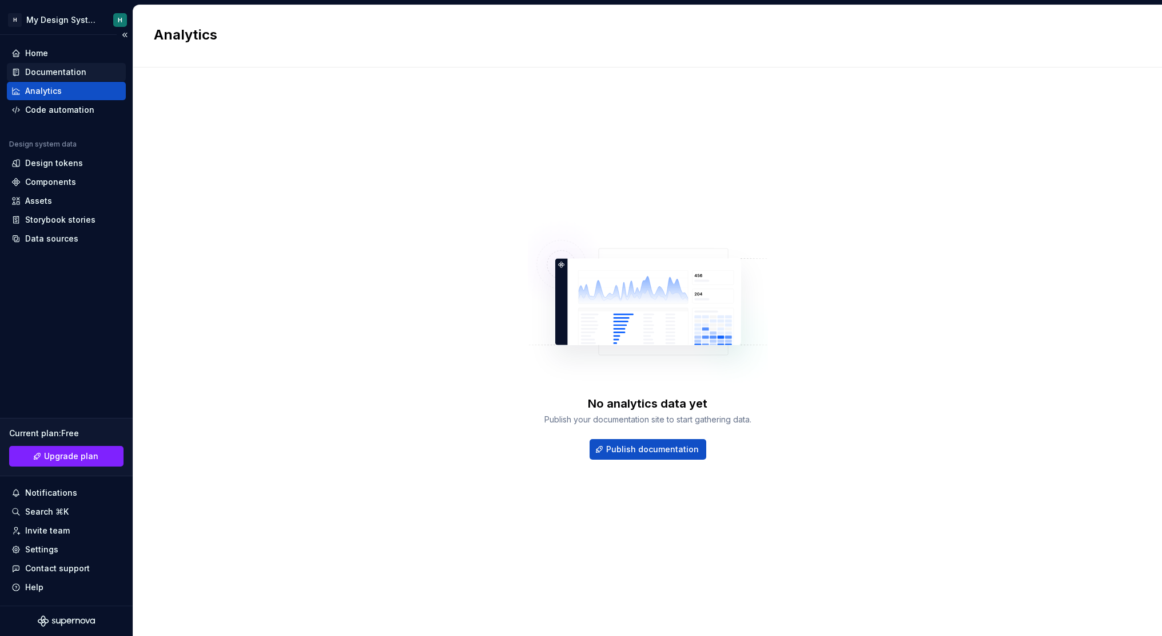
click at [41, 66] on div "Documentation" at bounding box center [55, 71] width 61 height 11
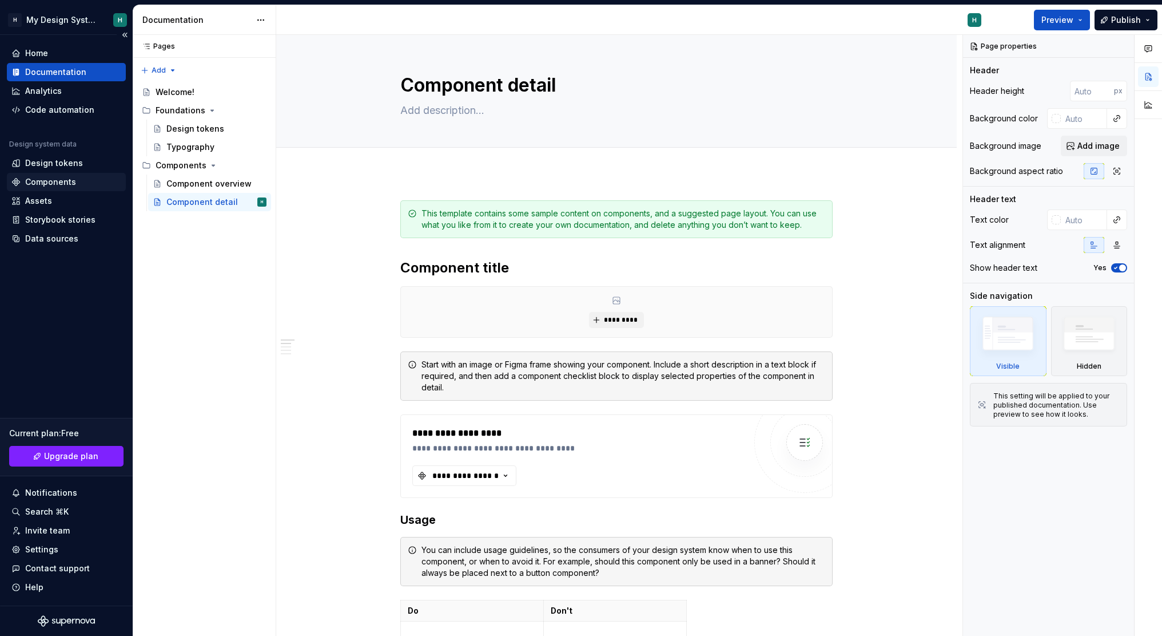
click at [68, 184] on div "Components" at bounding box center [50, 181] width 51 height 11
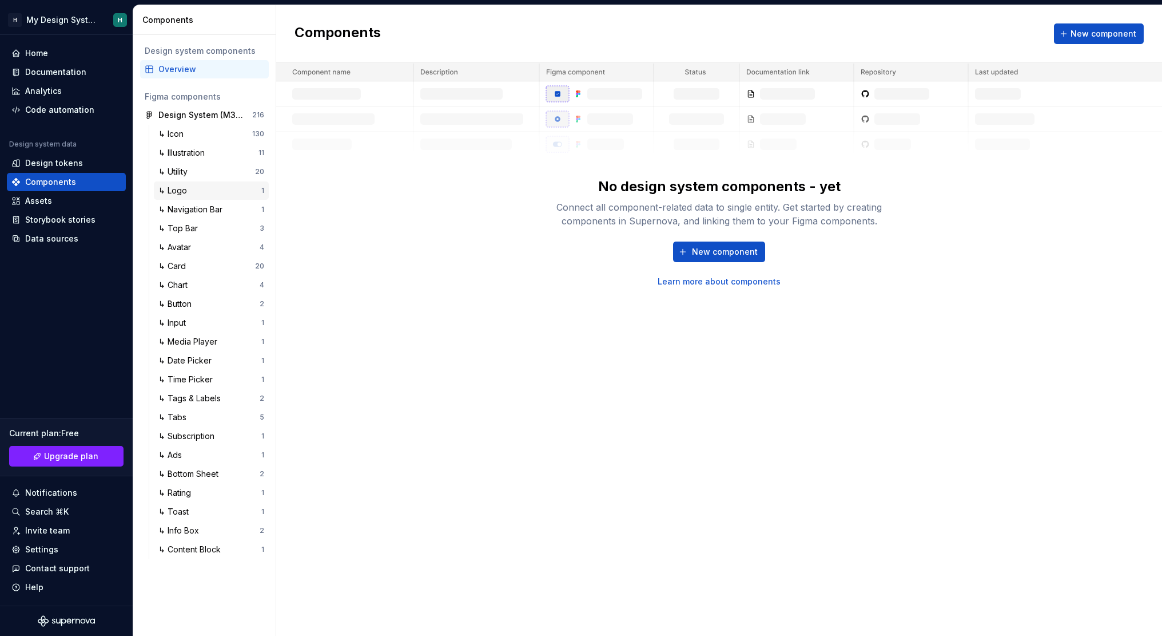
click at [187, 189] on div "↳ Logo" at bounding box center [174, 190] width 33 height 11
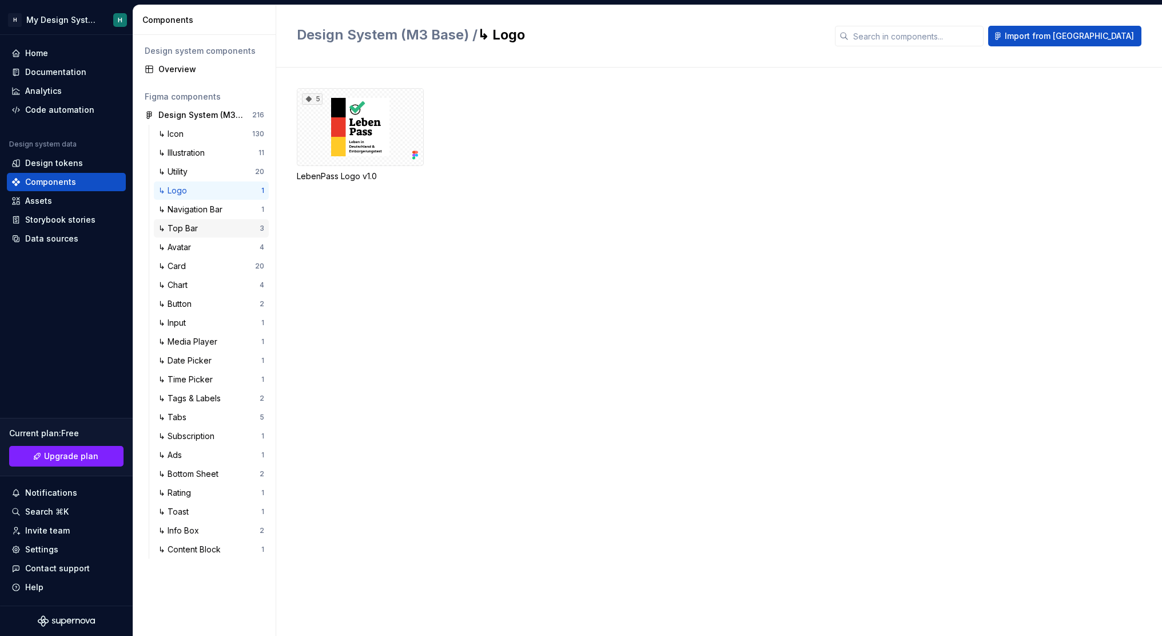
click at [203, 220] on div "↳ Top Bar 3" at bounding box center [211, 228] width 115 height 18
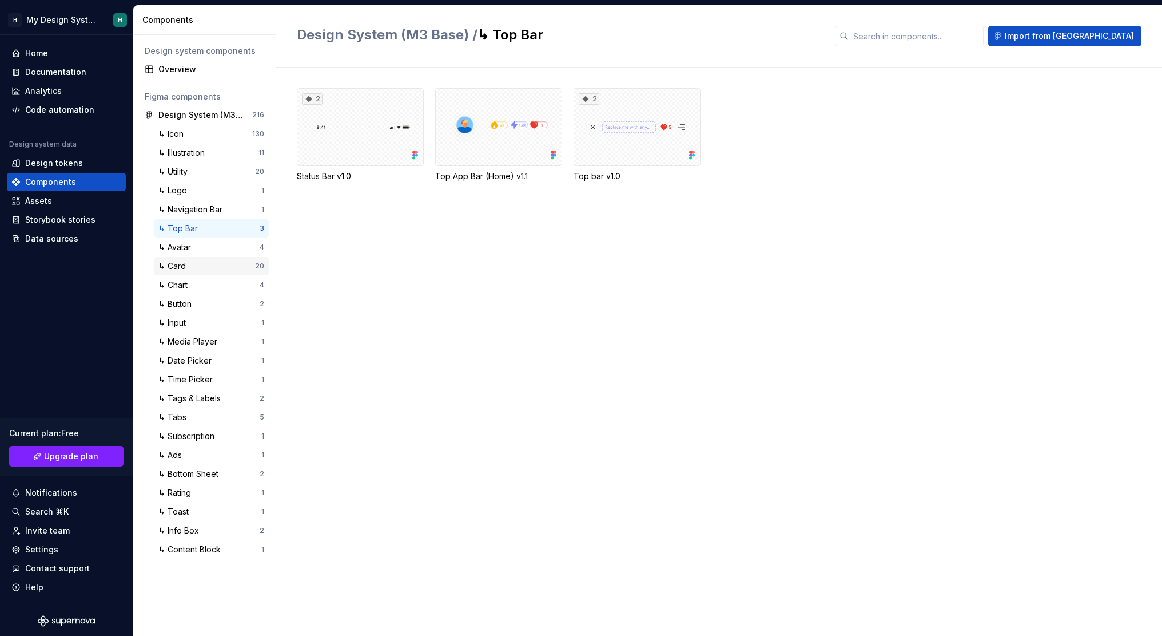
click at [205, 263] on div "↳ Card" at bounding box center [206, 265] width 97 height 11
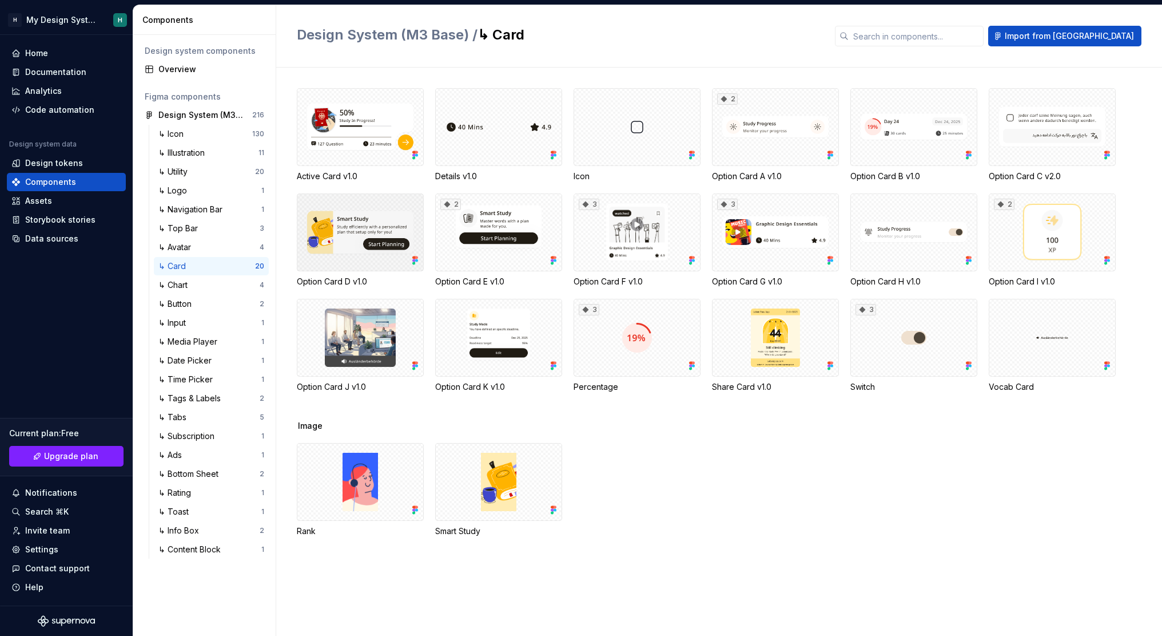
click at [356, 247] on div at bounding box center [360, 232] width 127 height 78
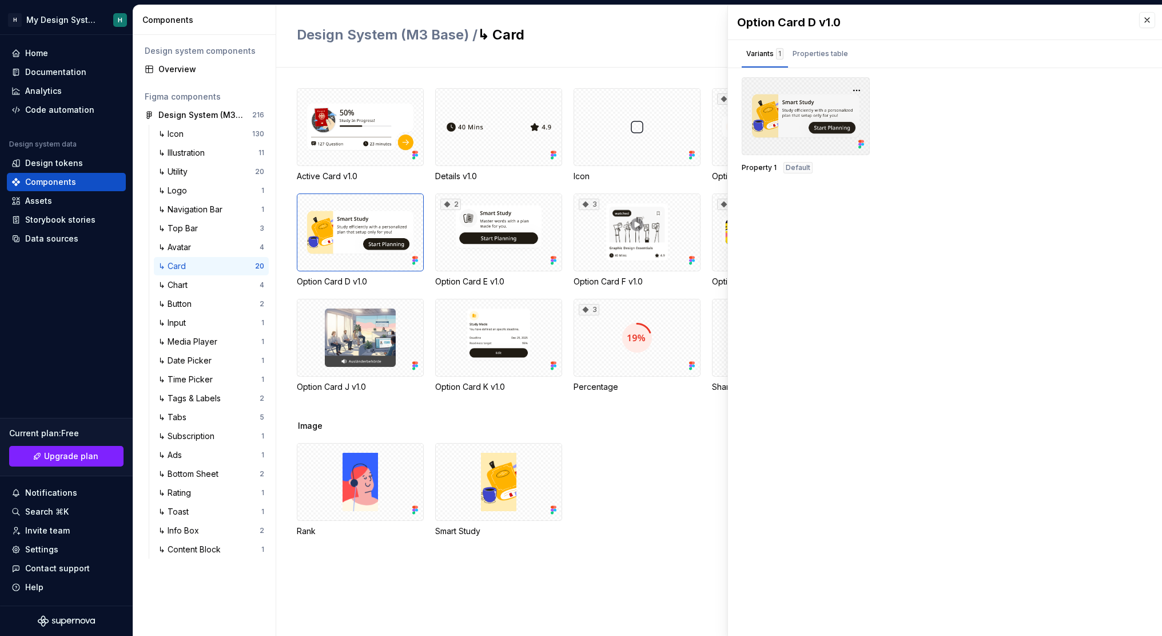
click at [796, 98] on div at bounding box center [806, 116] width 128 height 78
click at [861, 87] on button "button" at bounding box center [857, 90] width 16 height 16
click at [784, 162] on div "Default" at bounding box center [798, 167] width 29 height 11
click at [815, 121] on div at bounding box center [806, 116] width 128 height 78
click at [827, 55] on div "Properties table" at bounding box center [820, 53] width 55 height 11
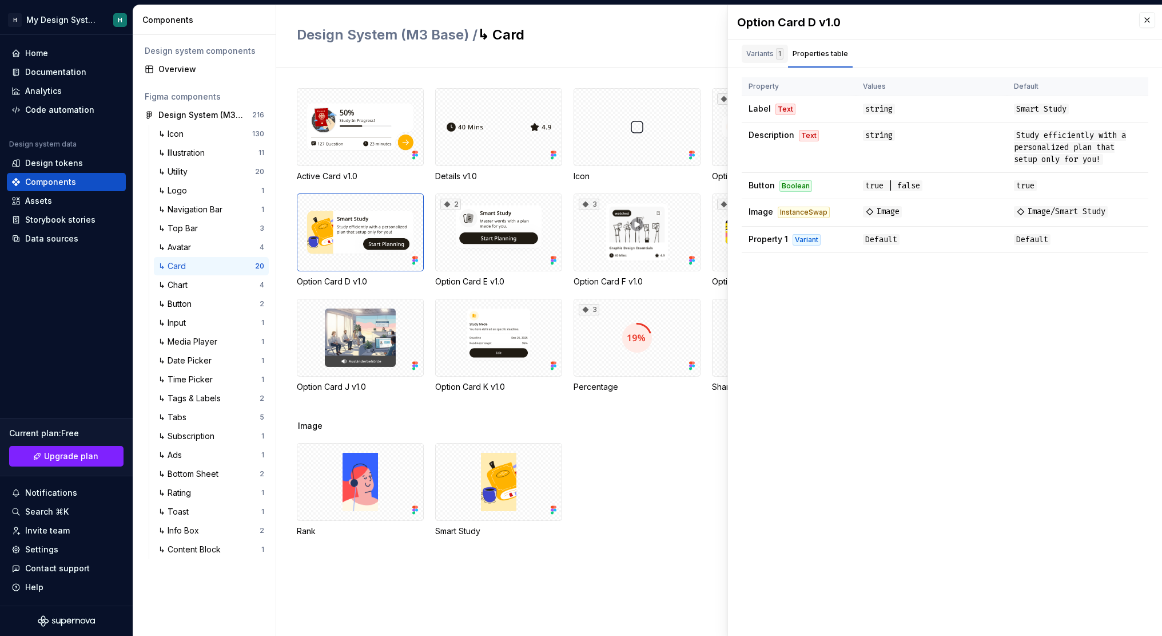
click at [763, 55] on div "Variants 1" at bounding box center [764, 53] width 37 height 11
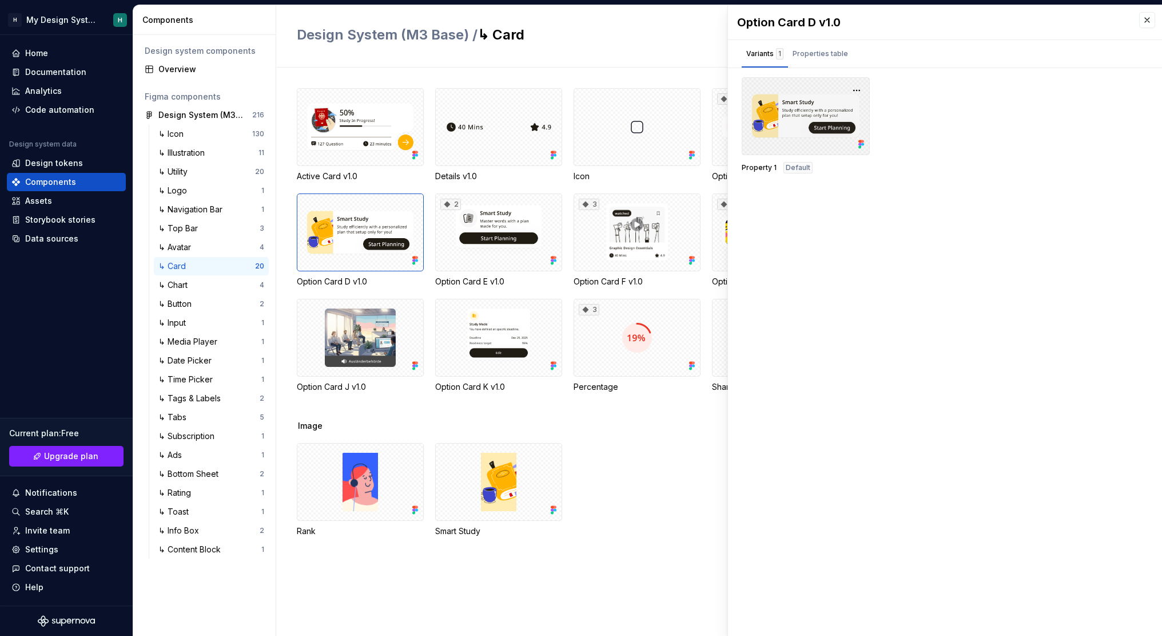
click at [773, 113] on div at bounding box center [806, 116] width 128 height 78
click at [763, 166] on span "Property 1" at bounding box center [759, 167] width 35 height 9
click at [765, 164] on span "Property 1" at bounding box center [759, 167] width 35 height 9
click at [788, 133] on div at bounding box center [806, 116] width 128 height 78
click at [1140, 25] on button "button" at bounding box center [1147, 20] width 16 height 16
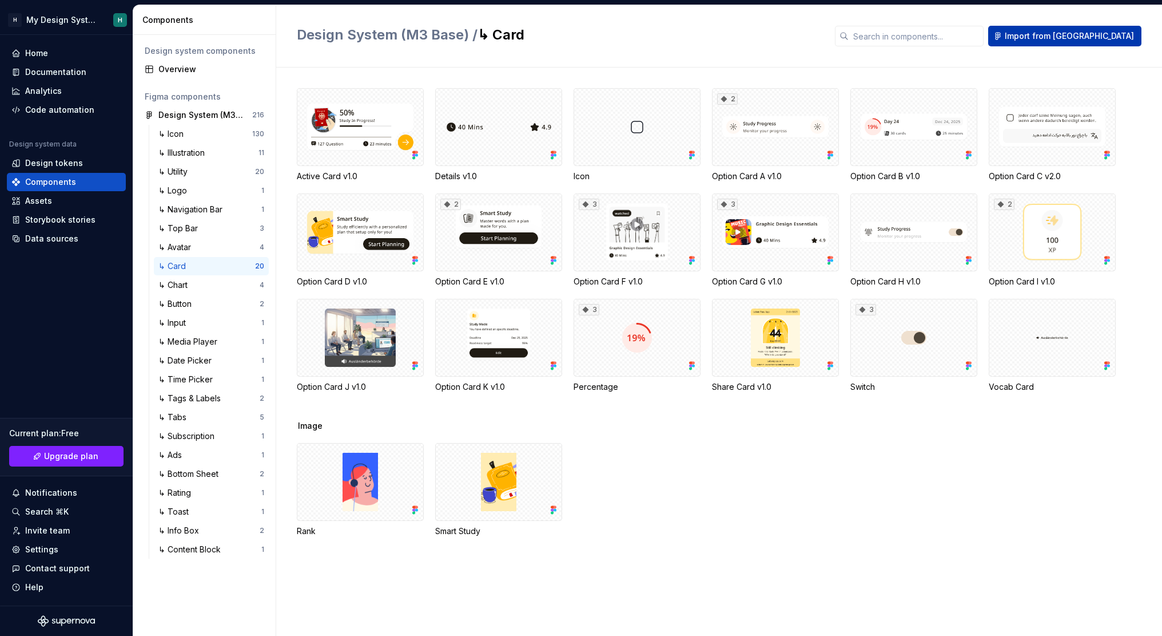
click at [1080, 41] on span "Import from [GEOGRAPHIC_DATA]" at bounding box center [1069, 35] width 129 height 11
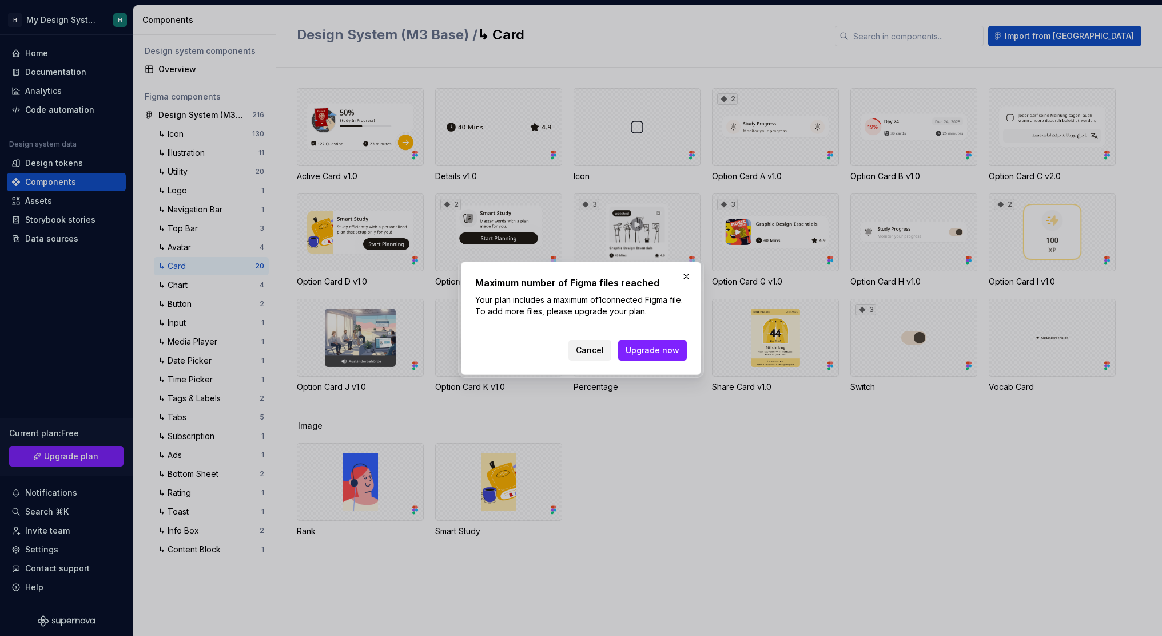
click at [603, 351] on span "Cancel" at bounding box center [590, 349] width 28 height 11
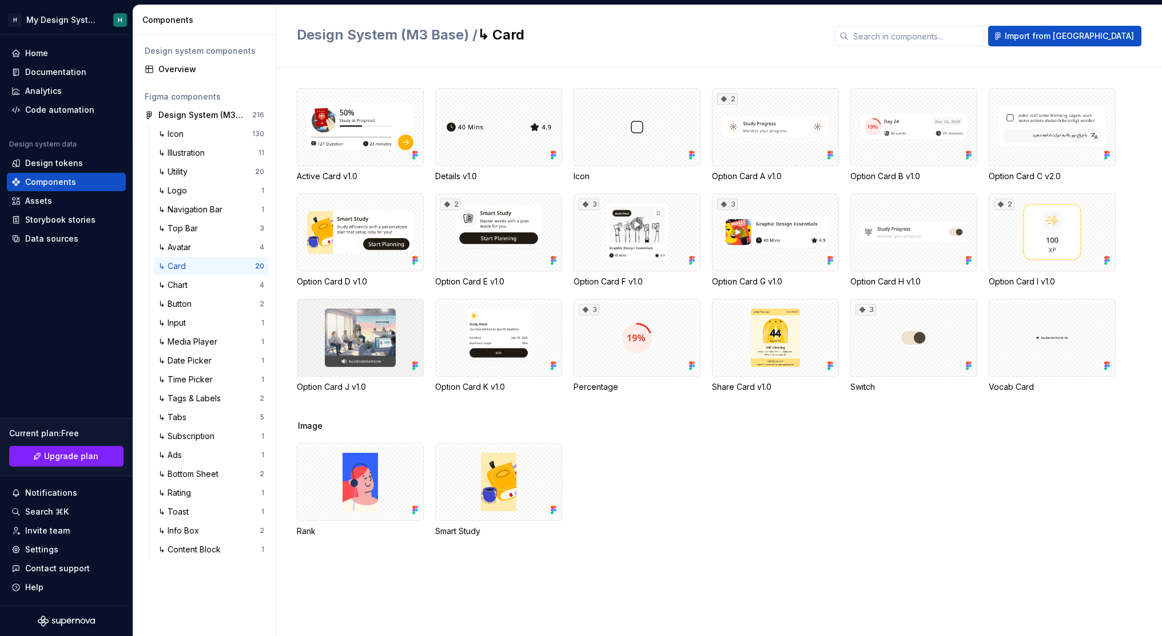
click at [337, 352] on div at bounding box center [360, 338] width 127 height 78
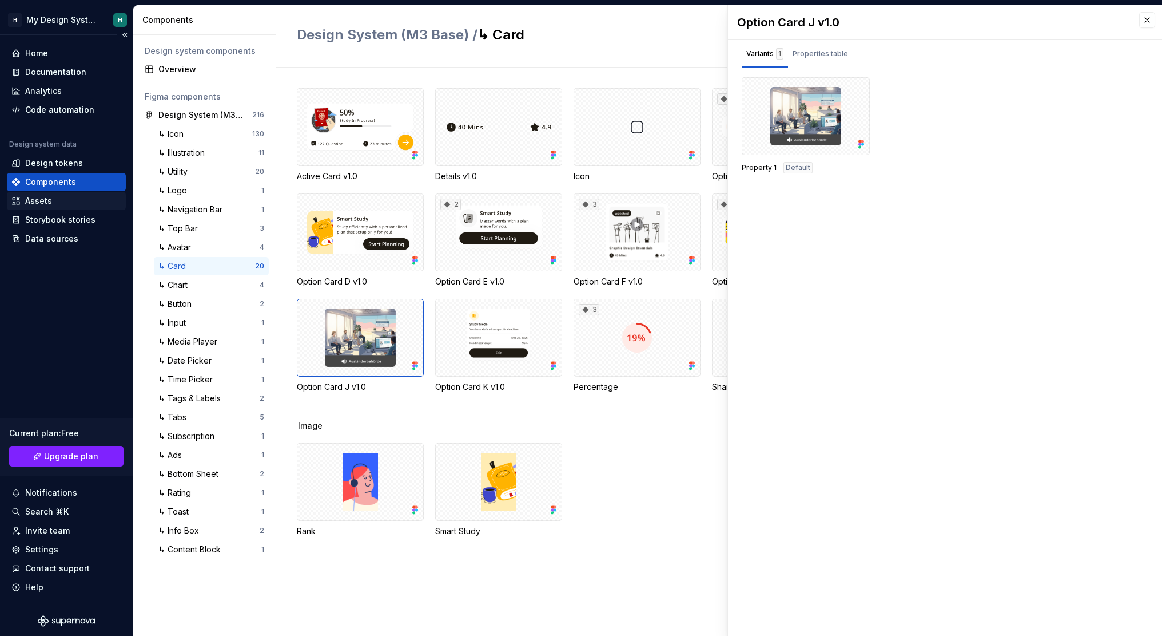
click at [54, 200] on div "Assets" at bounding box center [66, 200] width 110 height 11
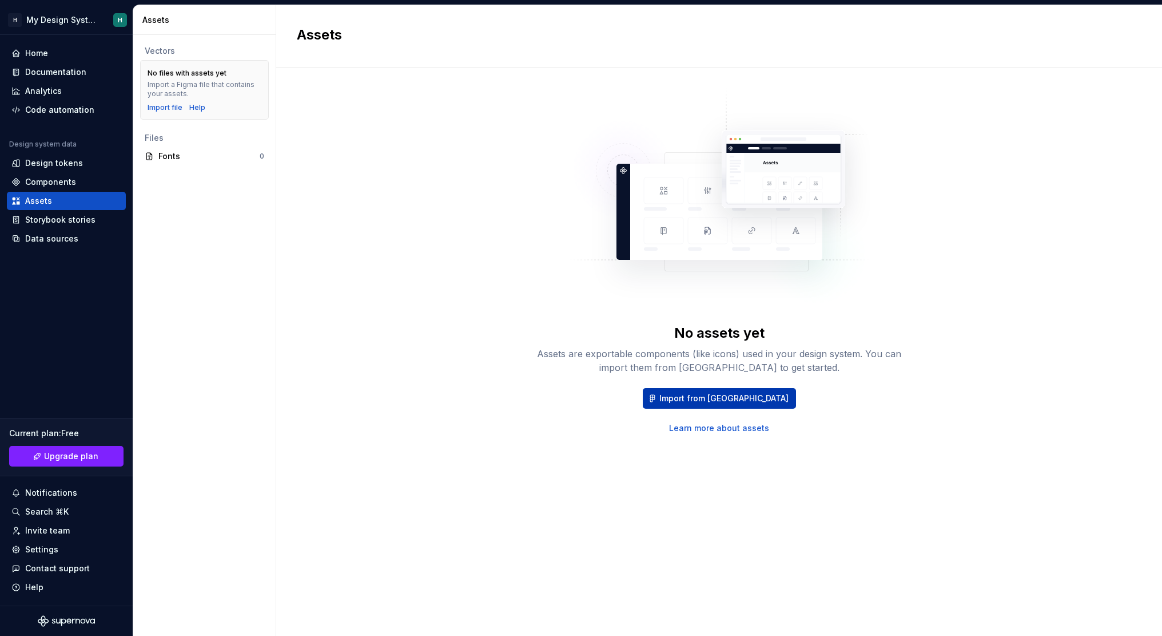
click at [705, 394] on span "Import from [GEOGRAPHIC_DATA]" at bounding box center [724, 397] width 129 height 11
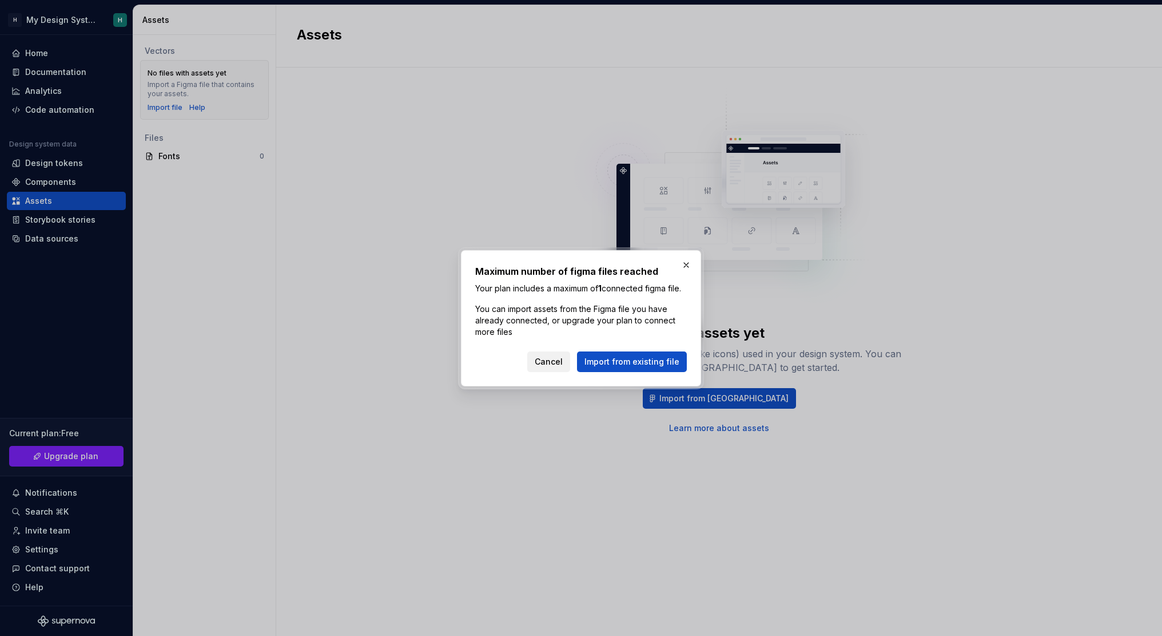
click at [560, 367] on span "Cancel" at bounding box center [549, 361] width 28 height 11
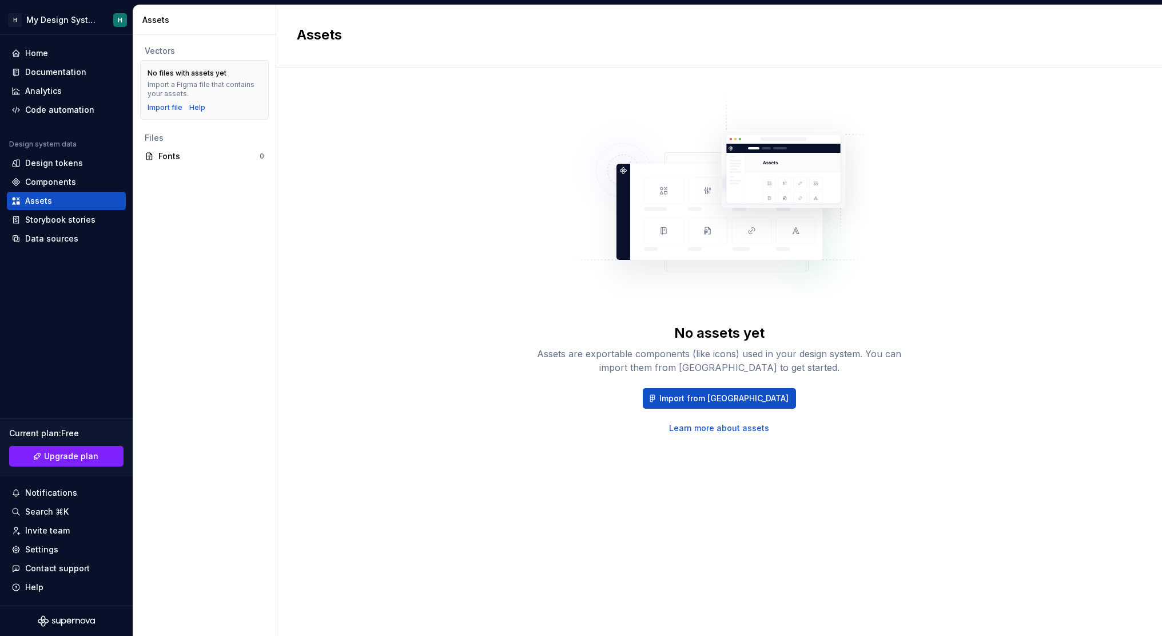
click at [730, 408] on div "Import from Figma Learn more about assets" at bounding box center [720, 411] width 366 height 46
click at [704, 395] on span "Import from [GEOGRAPHIC_DATA]" at bounding box center [724, 397] width 129 height 11
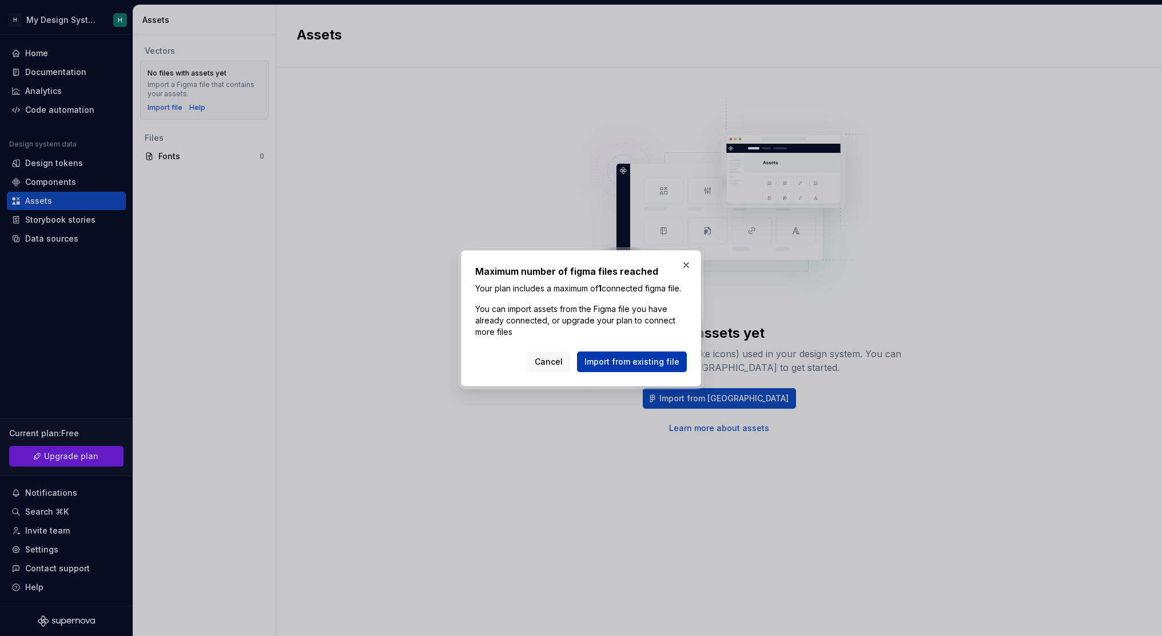
click at [648, 372] on button "Import from existing file" at bounding box center [632, 361] width 110 height 21
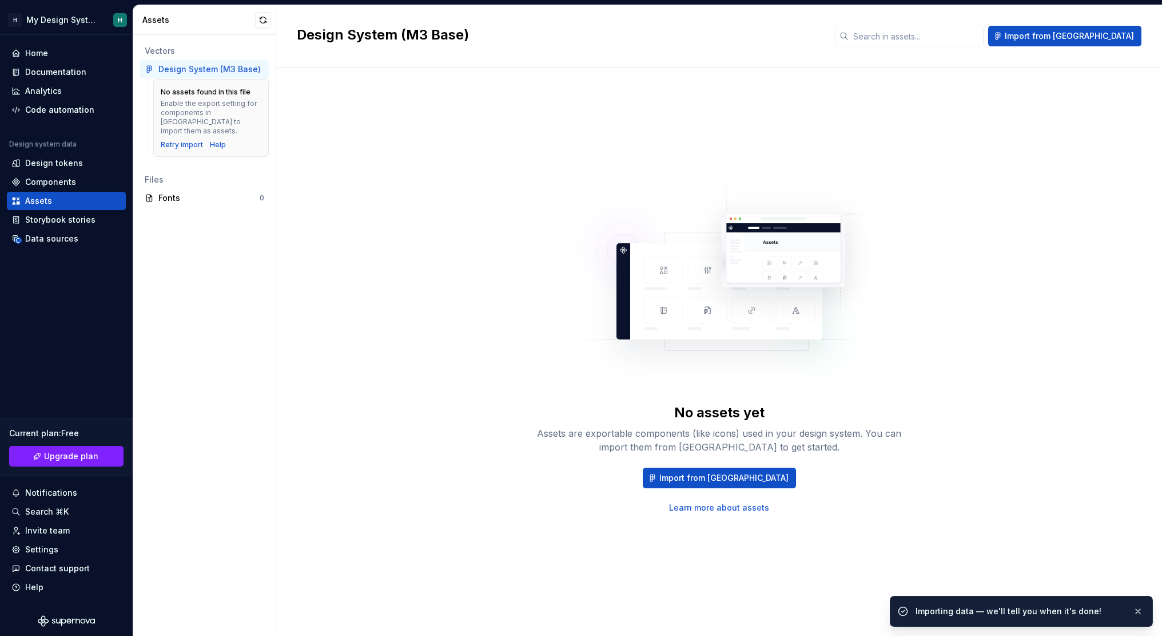
click at [433, 366] on div "No assets yet Assets are exportable components (like icons) used in your design…" at bounding box center [719, 340] width 845 height 504
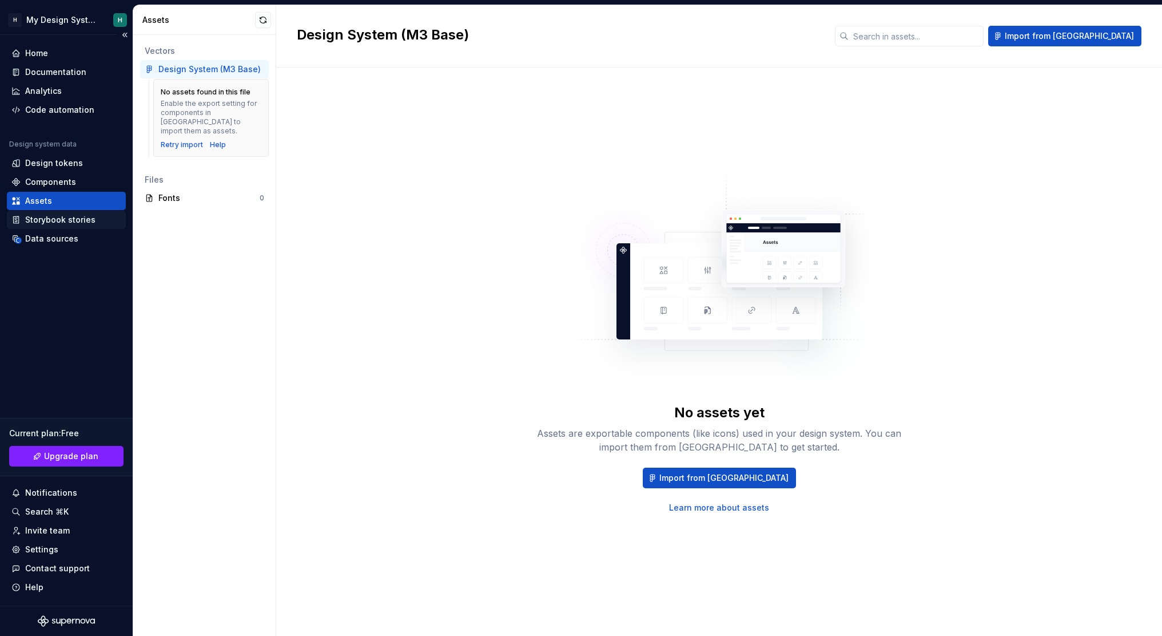
click at [74, 219] on div "Storybook stories" at bounding box center [60, 219] width 70 height 11
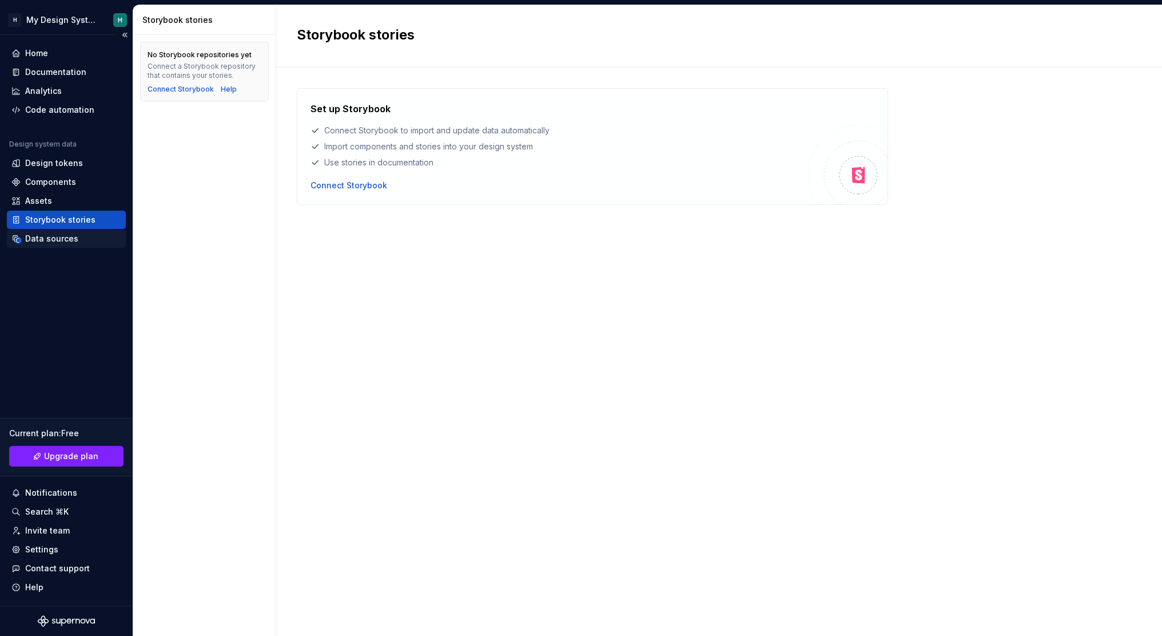
click at [50, 237] on div "Data sources" at bounding box center [51, 238] width 53 height 11
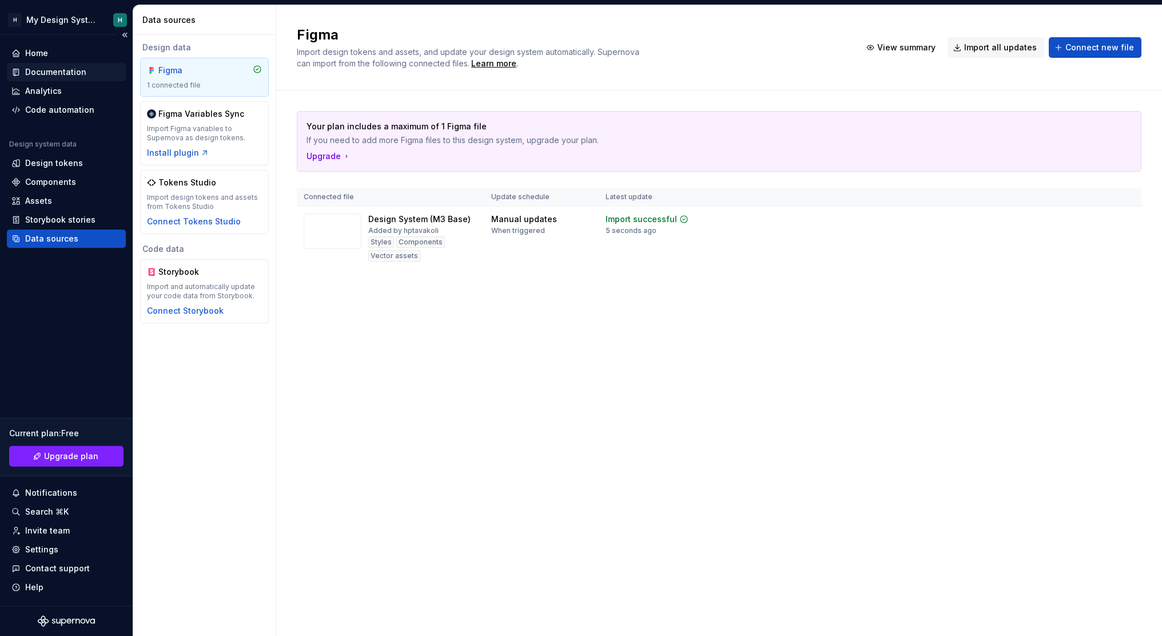
click at [56, 74] on div "Documentation" at bounding box center [55, 71] width 61 height 11
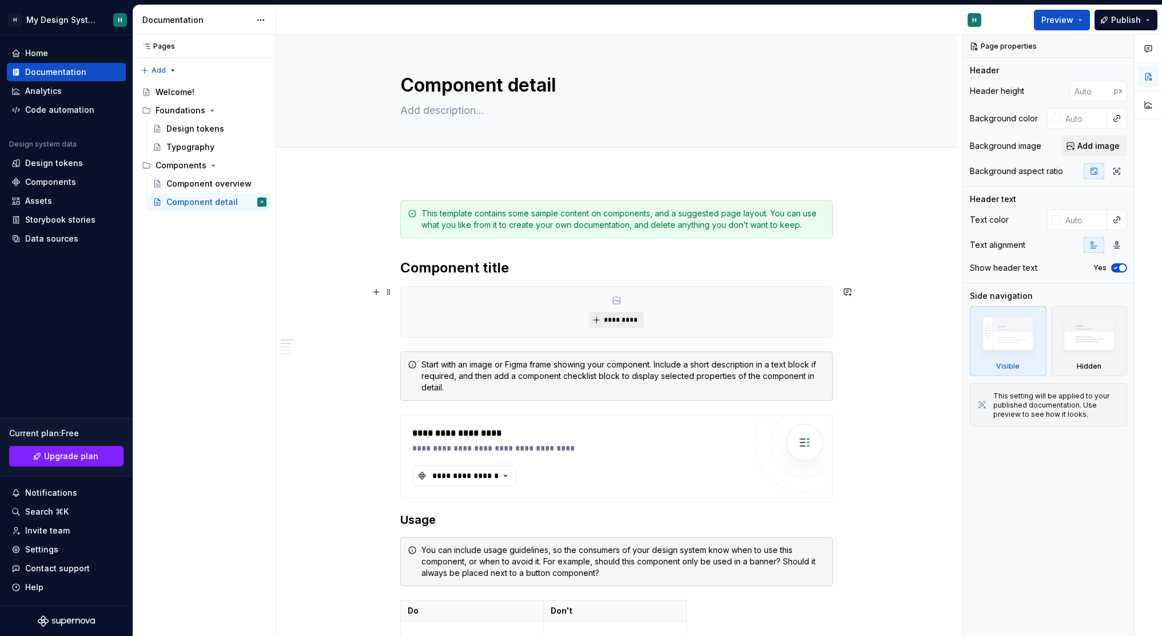
click at [620, 325] on button "*********" at bounding box center [616, 320] width 54 height 16
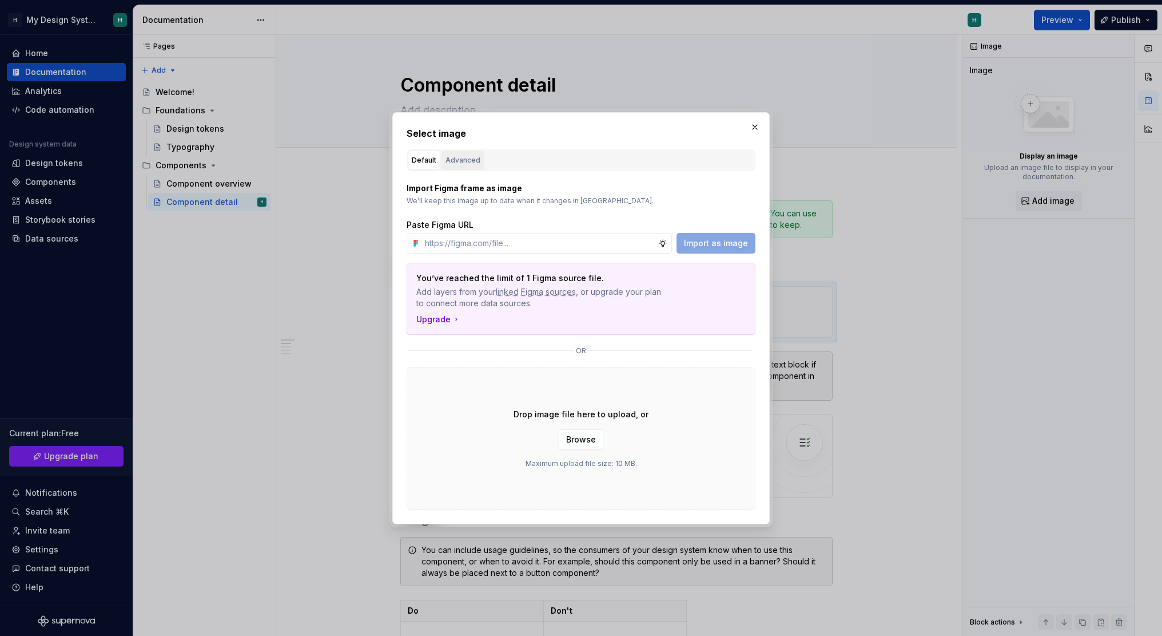
click at [452, 164] on div "Advanced" at bounding box center [463, 159] width 35 height 11
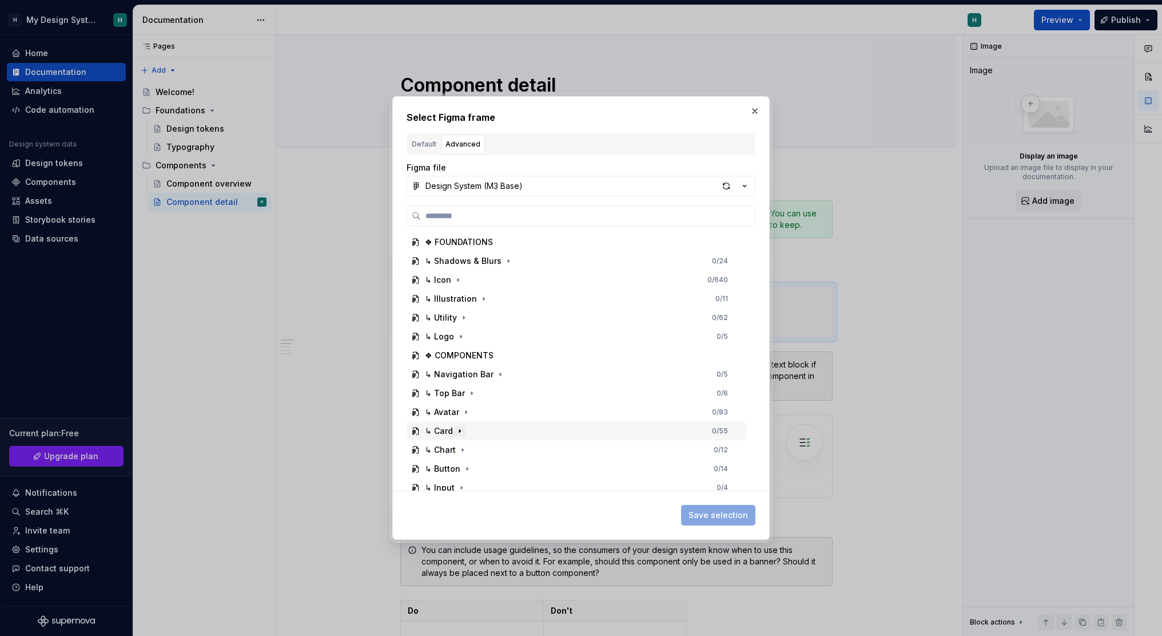
click at [463, 429] on icon "button" at bounding box center [459, 430] width 9 height 9
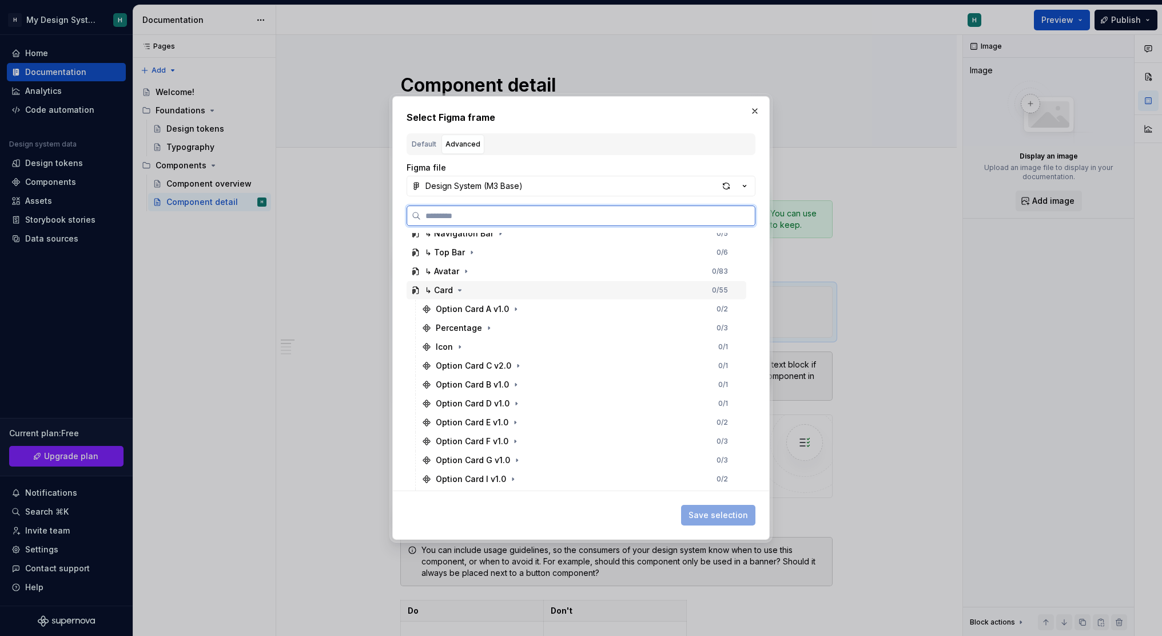
scroll to position [145, 0]
click at [456, 303] on div "Option Card A v1.0" at bounding box center [472, 304] width 73 height 11
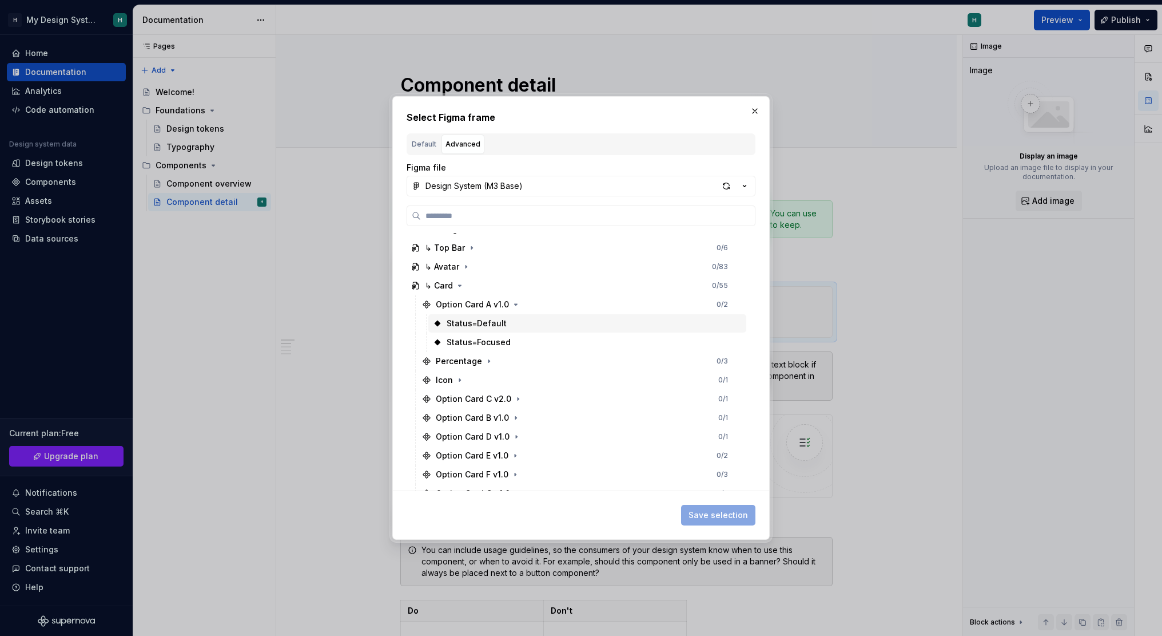
click at [480, 329] on div "Status=Default" at bounding box center [587, 323] width 318 height 18
click at [718, 517] on span "Save selection" at bounding box center [718, 514] width 59 height 11
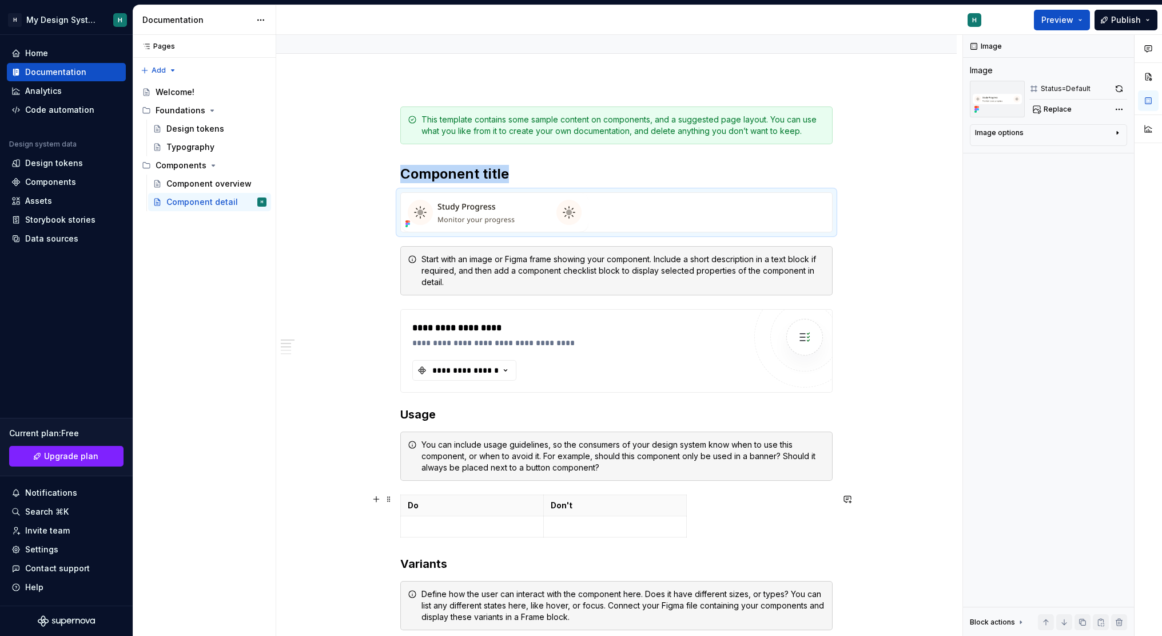
scroll to position [95, 0]
click at [510, 367] on icon "button" at bounding box center [505, 368] width 11 height 11
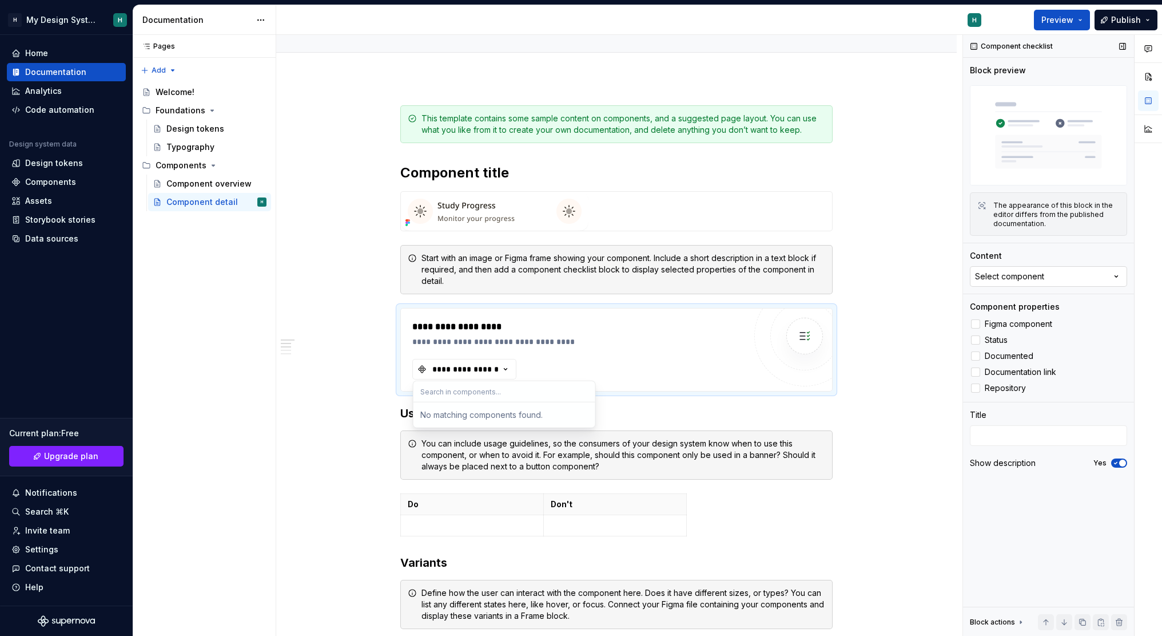
click at [1030, 279] on div "Select component" at bounding box center [1009, 276] width 69 height 11
click at [1015, 317] on div "No matching components found." at bounding box center [1035, 323] width 177 height 21
click at [494, 355] on div "**********" at bounding box center [578, 349] width 333 height 59
click at [484, 235] on div "**********" at bounding box center [616, 562] width 432 height 914
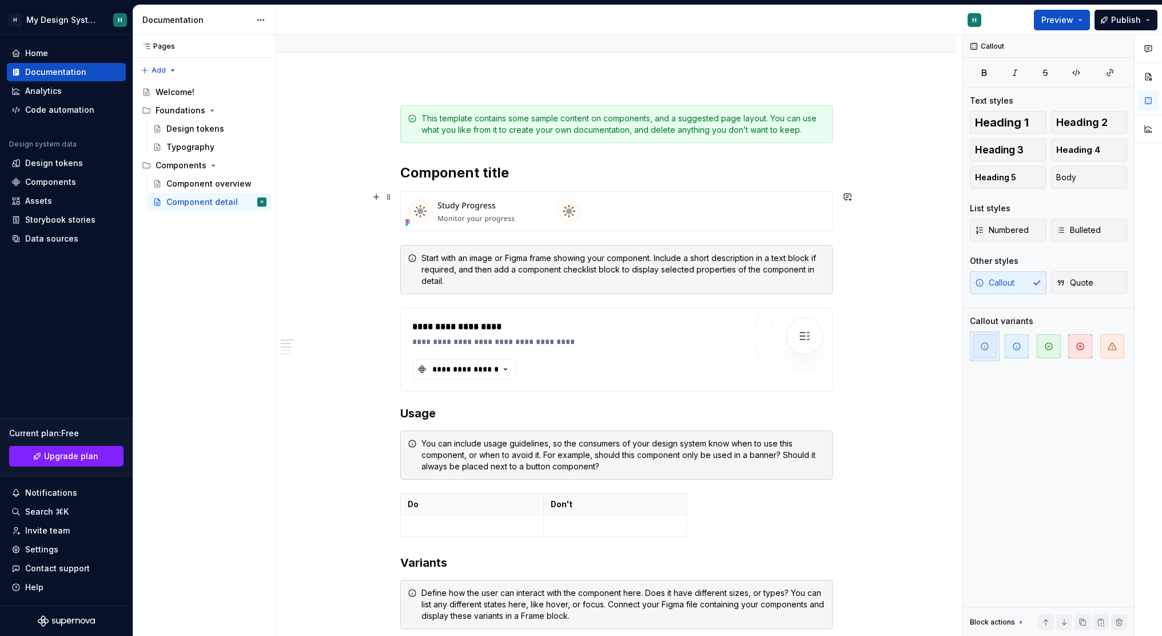
click at [503, 222] on img at bounding box center [495, 211] width 188 height 39
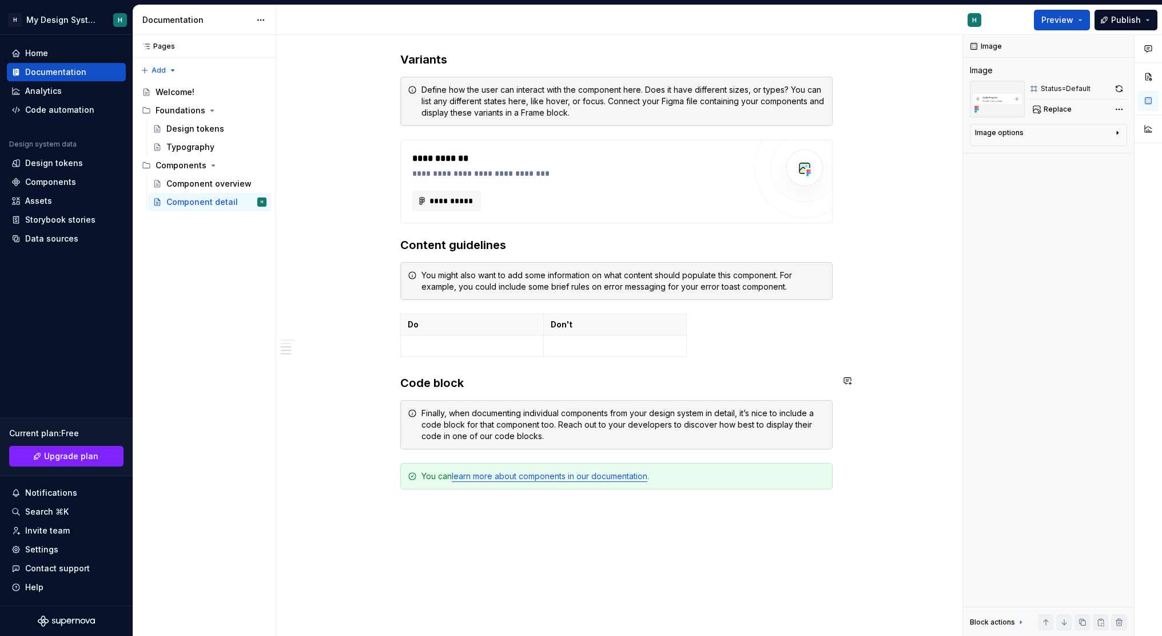
scroll to position [597, 0]
click at [804, 167] on img at bounding box center [804, 168] width 23 height 23
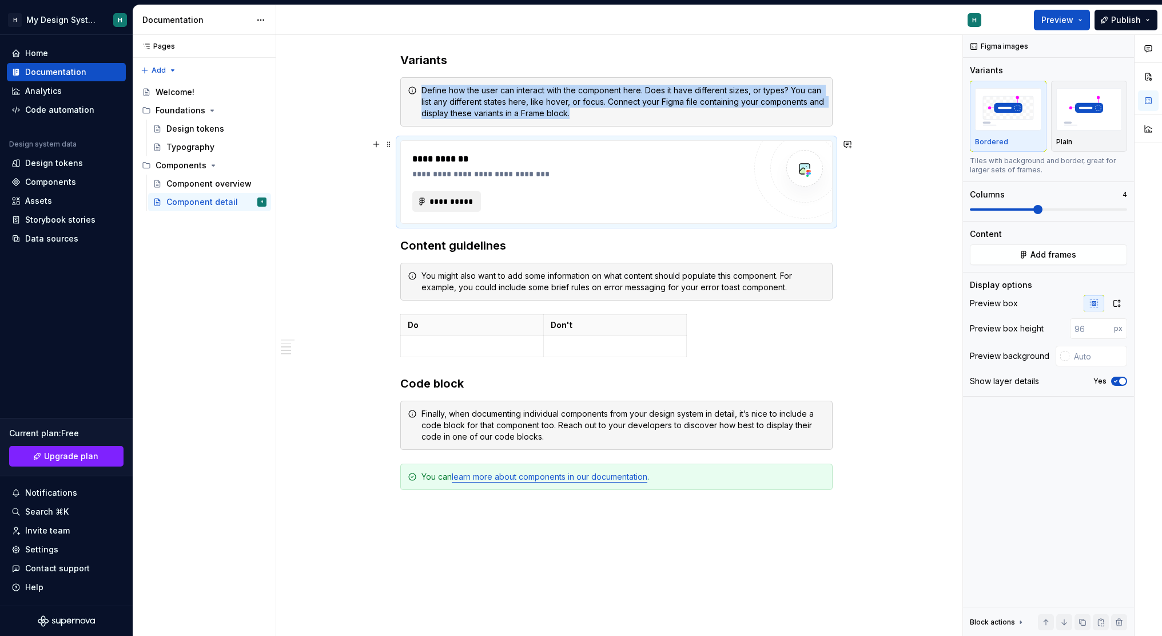
click at [450, 203] on span "**********" at bounding box center [451, 201] width 45 height 11
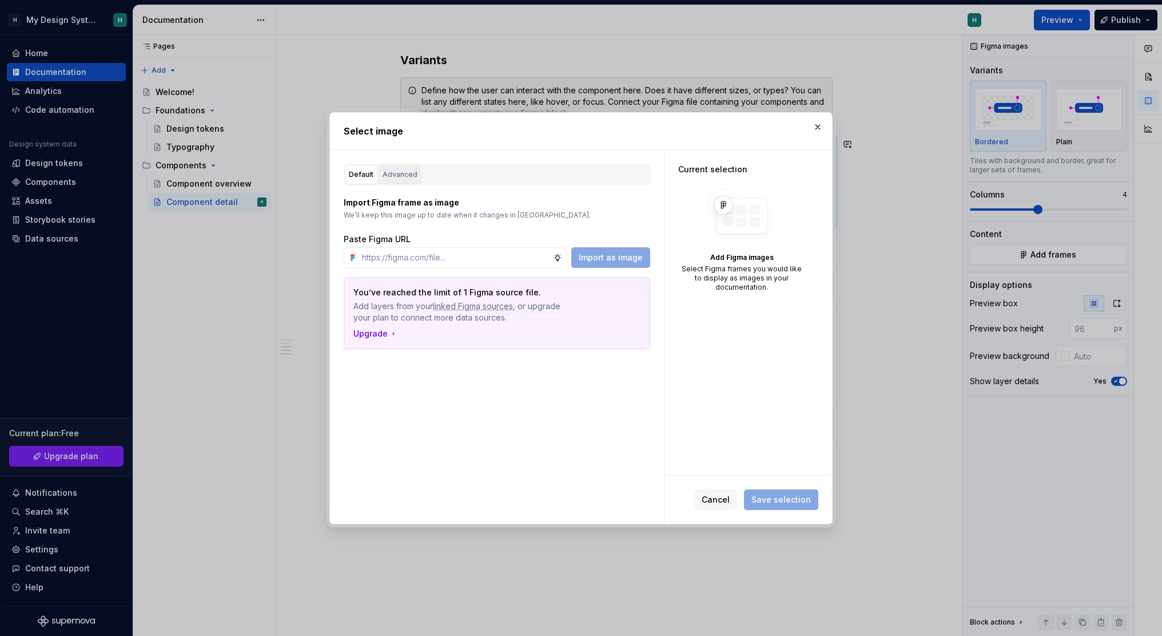
click at [392, 172] on div "Advanced" at bounding box center [400, 174] width 35 height 11
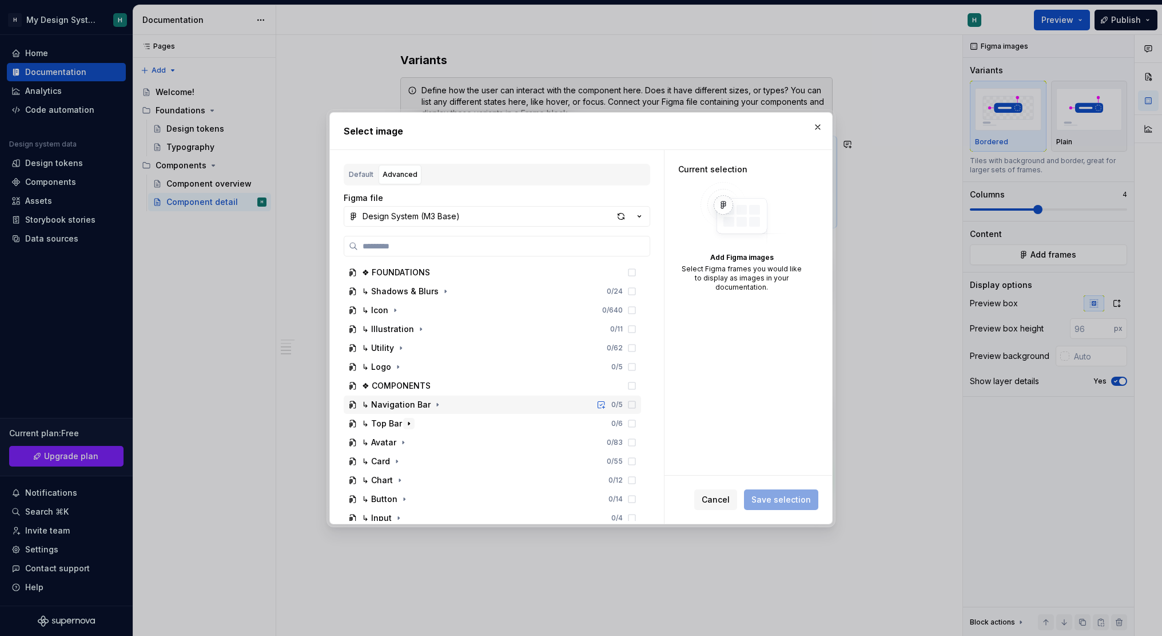
type textarea "*"
click at [403, 422] on button "button" at bounding box center [408, 423] width 11 height 11
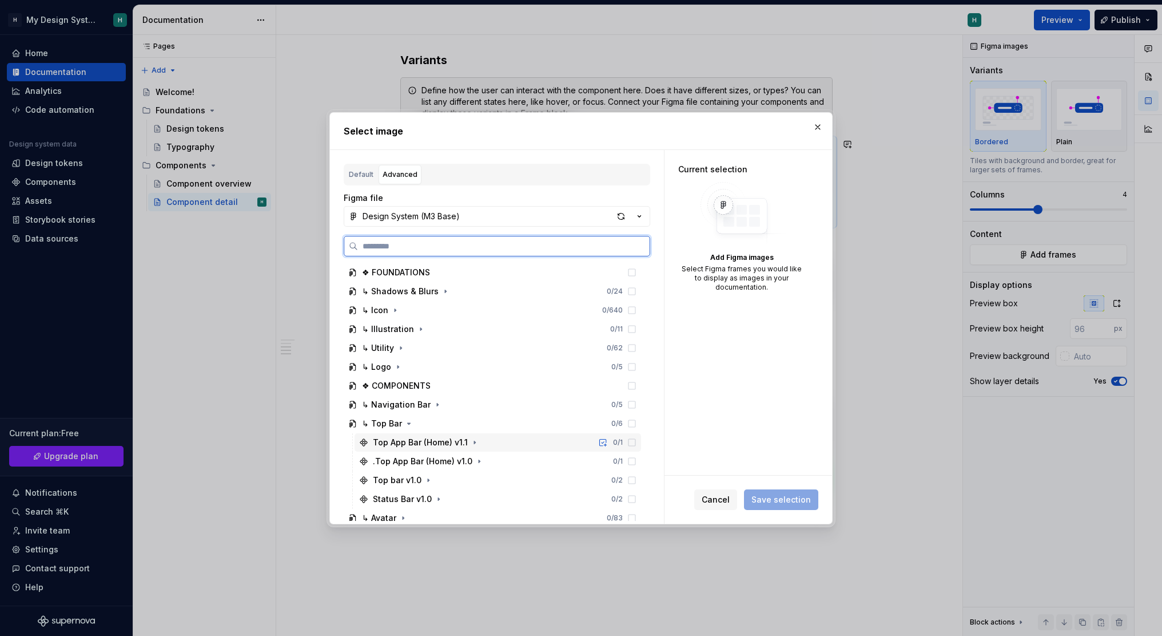
click at [427, 446] on div "Top App Bar (Home) v1.1" at bounding box center [420, 441] width 95 height 11
click at [434, 463] on div "Usage=Game" at bounding box center [411, 460] width 54 height 11
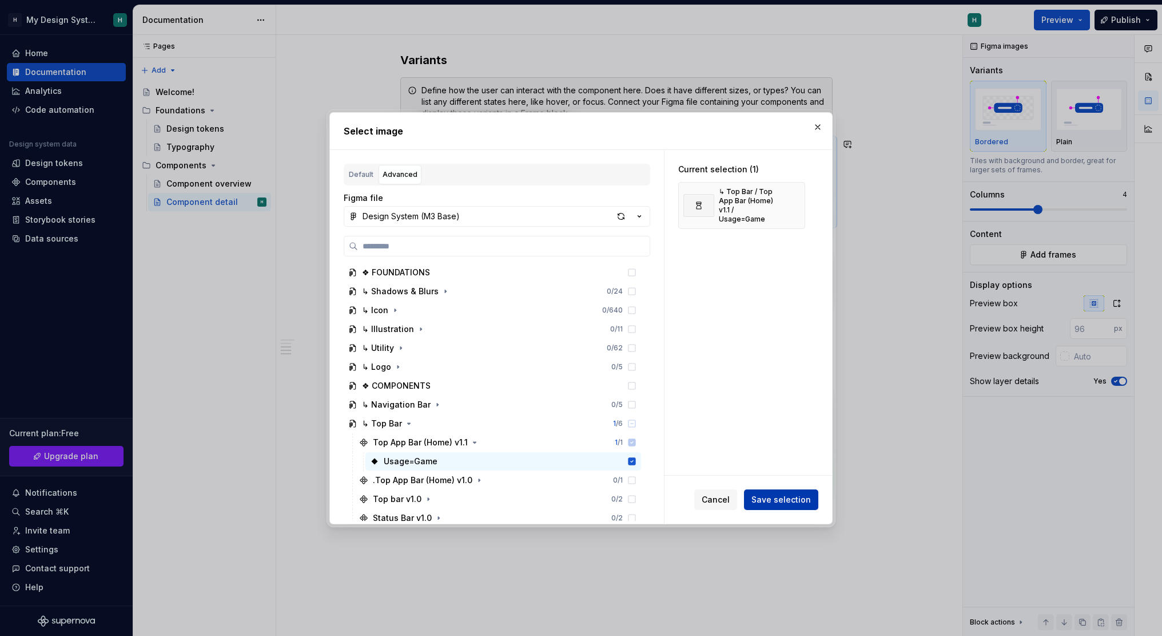
click at [781, 490] on button "Save selection" at bounding box center [781, 499] width 74 height 21
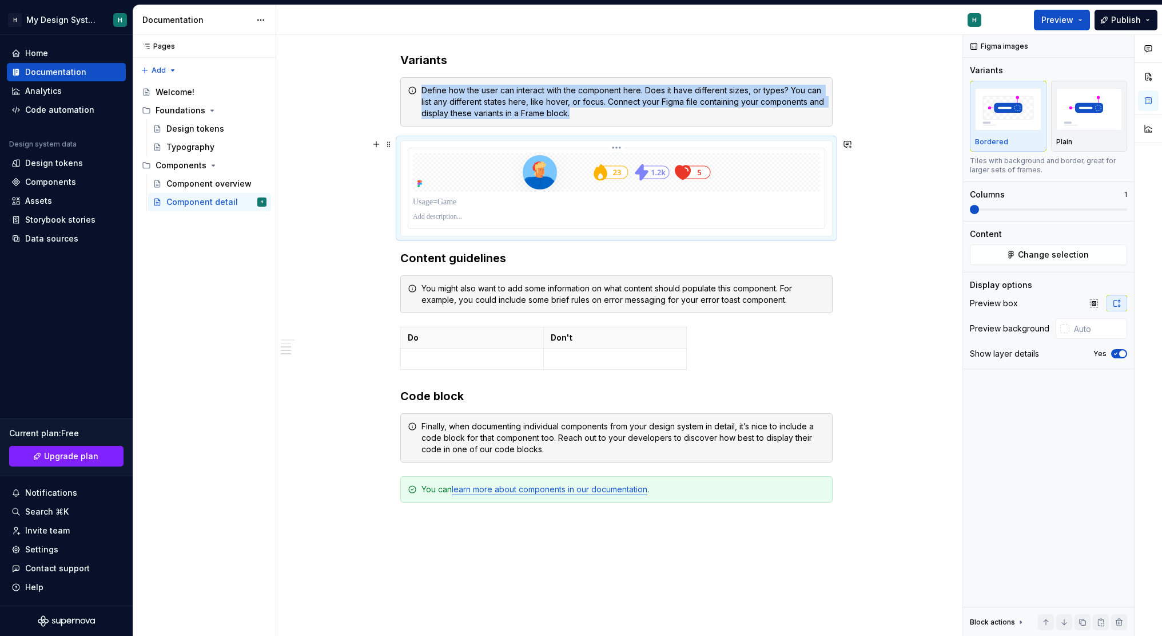
click at [555, 163] on img at bounding box center [617, 172] width 206 height 39
click at [645, 168] on img at bounding box center [617, 172] width 206 height 39
click at [614, 145] on html "H My Design System H Home Documentation Analytics Code automation Design system…" at bounding box center [581, 318] width 1162 height 636
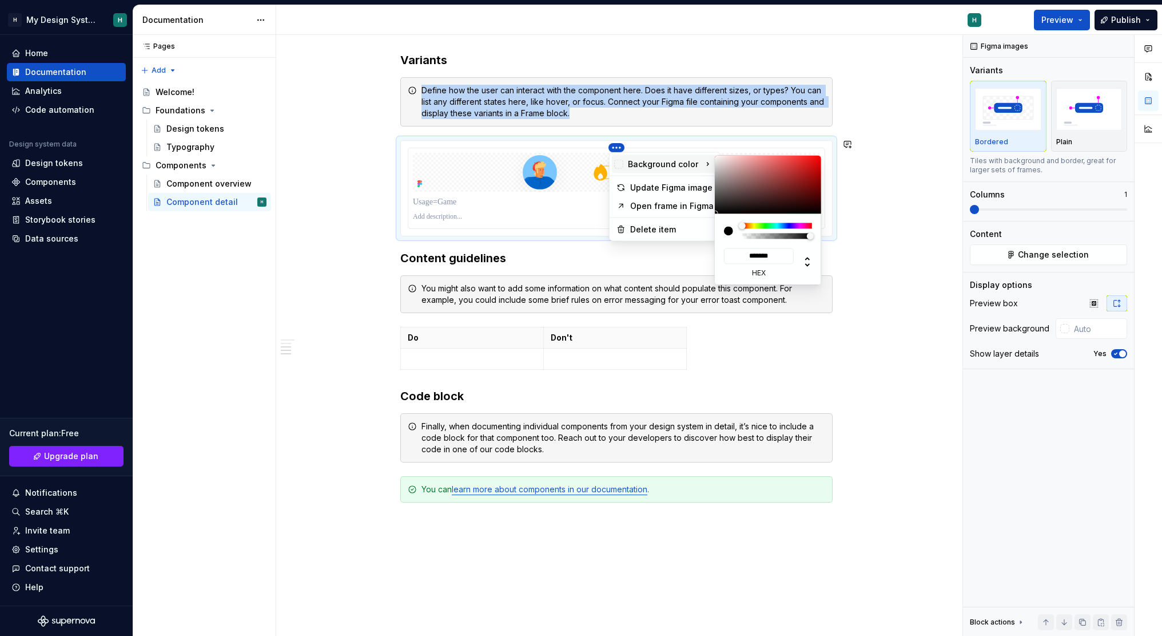
click at [786, 173] on div at bounding box center [768, 184] width 106 height 58
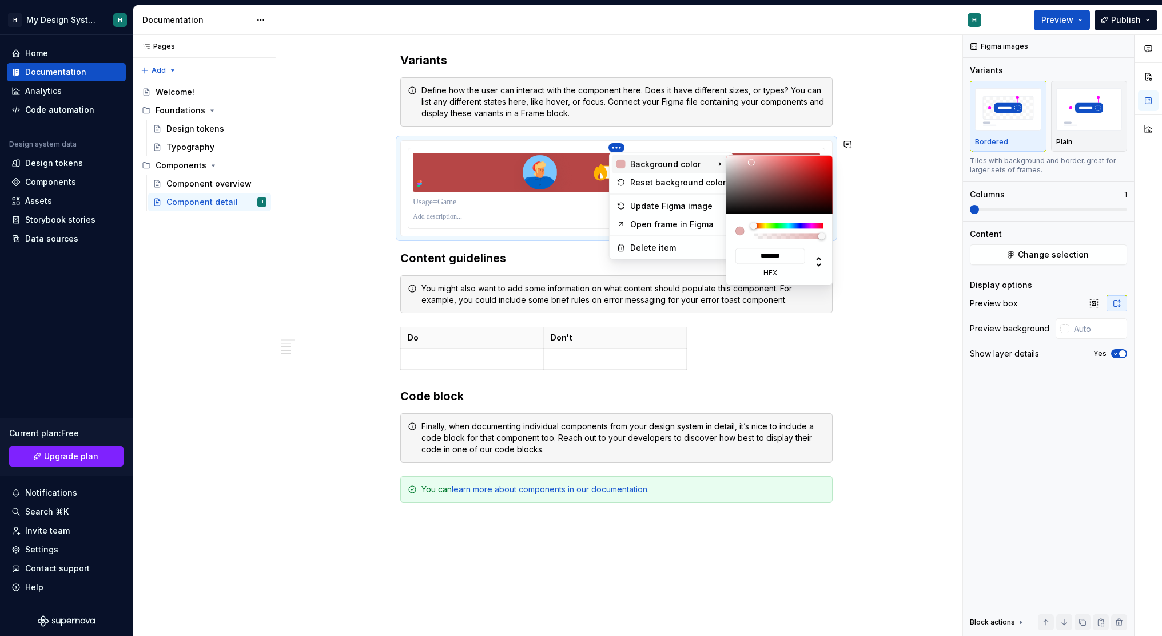
type input "*******"
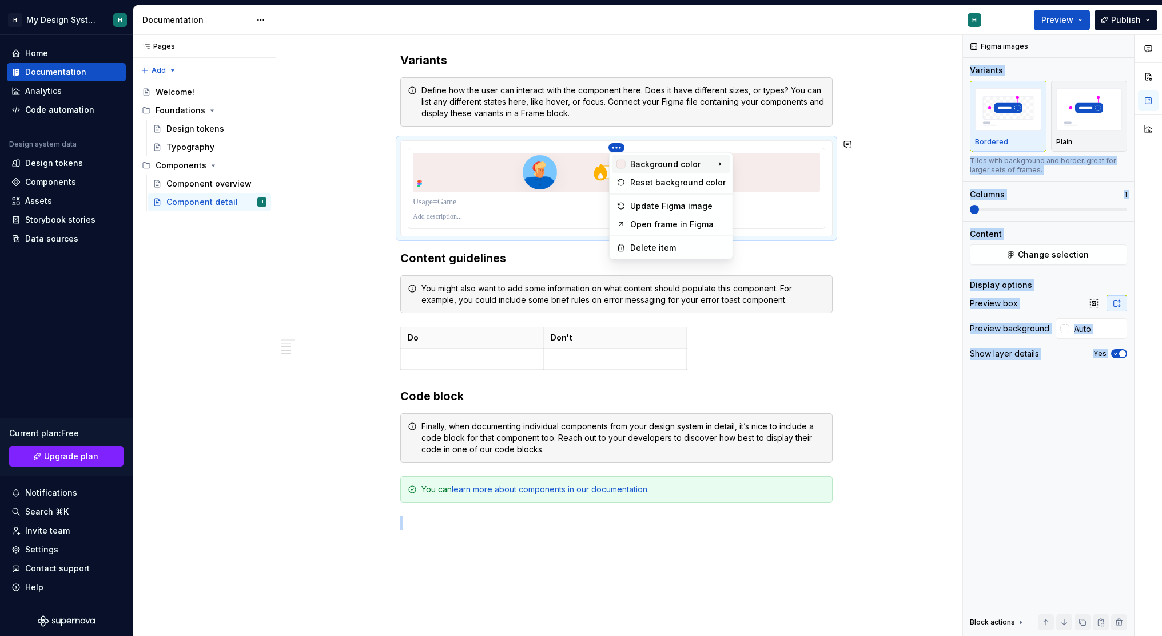
drag, startPoint x: 786, startPoint y: 173, endPoint x: 702, endPoint y: 148, distance: 87.2
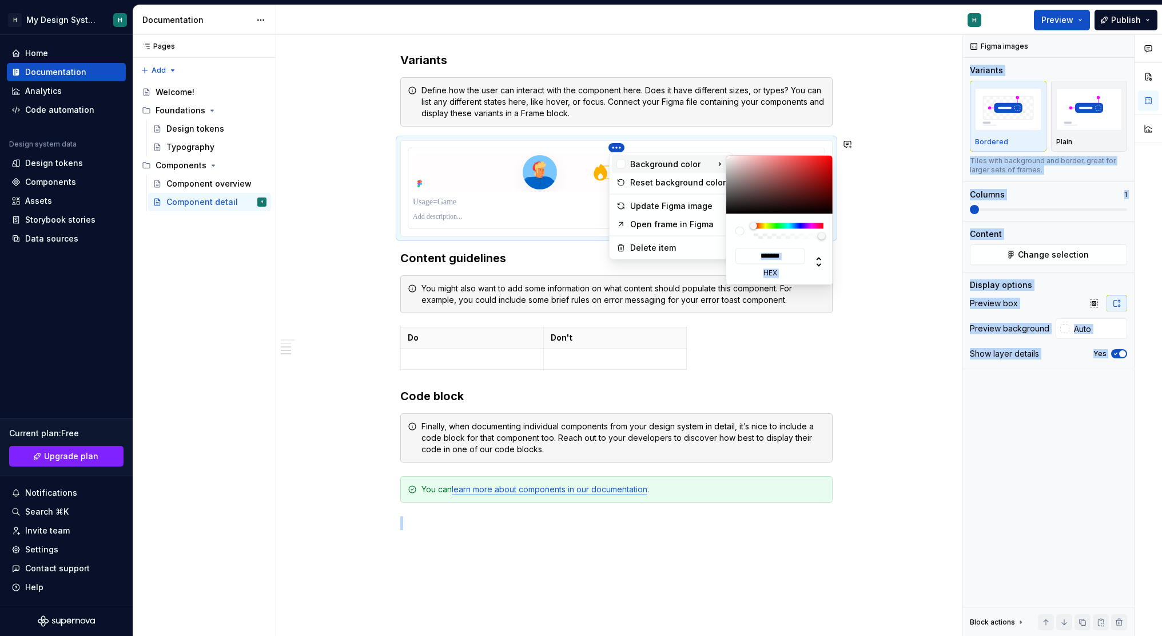
type input "*******"
drag, startPoint x: 732, startPoint y: 180, endPoint x: 724, endPoint y: 149, distance: 31.9
click at [724, 149] on html "H My Design System H Home Documentation Analytics Code automation Design system…" at bounding box center [581, 318] width 1162 height 636
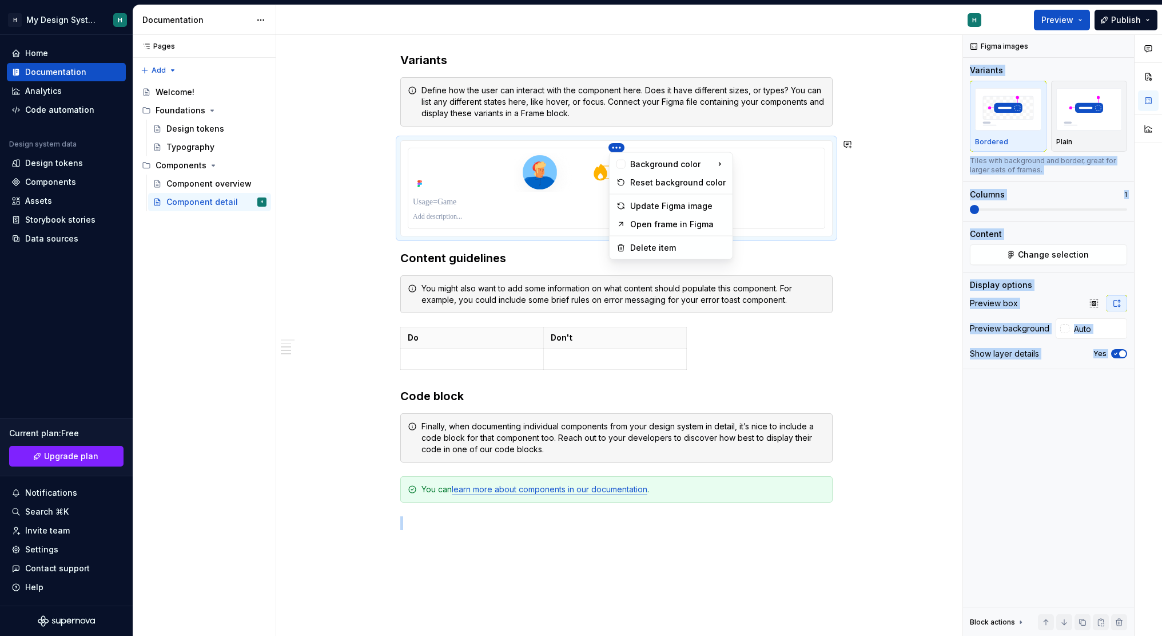
click at [545, 243] on html "H My Design System H Home Documentation Analytics Code automation Design system…" at bounding box center [581, 318] width 1162 height 636
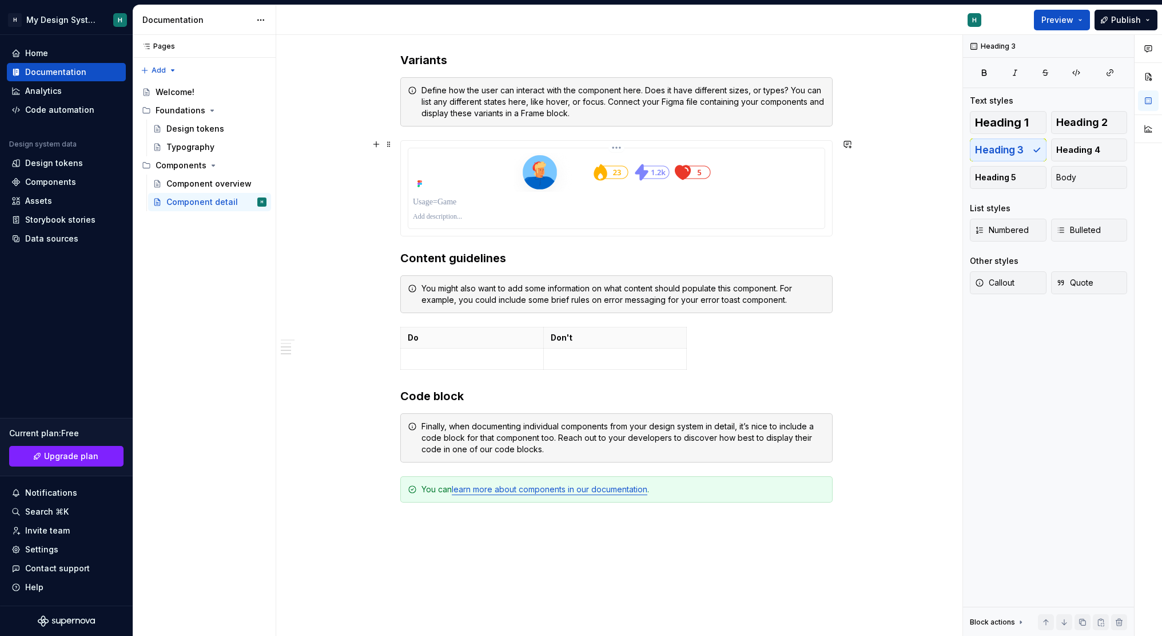
click at [444, 202] on p at bounding box center [616, 201] width 407 height 11
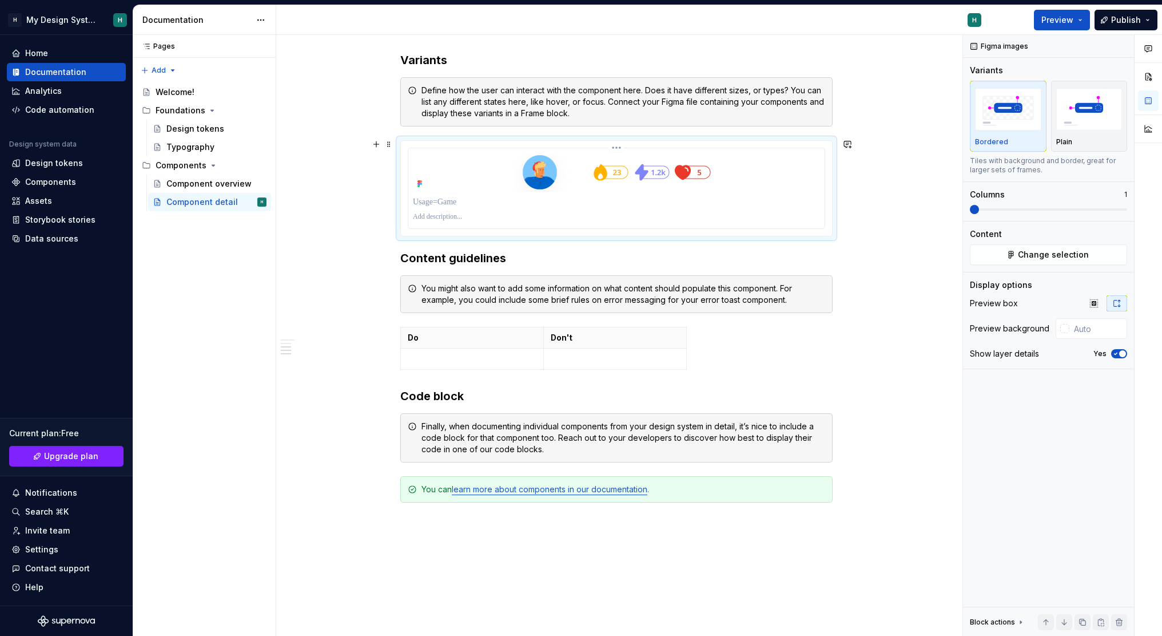
click at [445, 215] on p at bounding box center [616, 216] width 407 height 9
click at [458, 196] on p at bounding box center [616, 201] width 407 height 11
click at [1085, 114] on img "button" at bounding box center [1090, 109] width 66 height 42
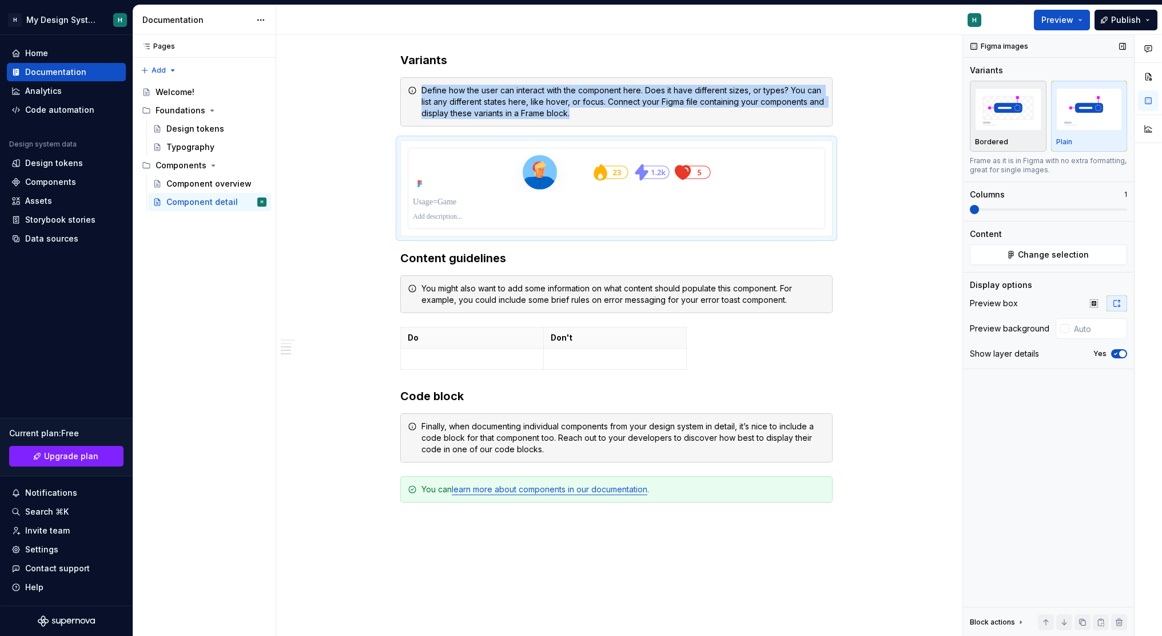
click at [1000, 121] on img "button" at bounding box center [1008, 109] width 66 height 42
click at [561, 166] on img at bounding box center [617, 172] width 206 height 39
click at [472, 325] on html "H My Design System H Home Documentation Analytics Code automation Design system…" at bounding box center [581, 318] width 1162 height 636
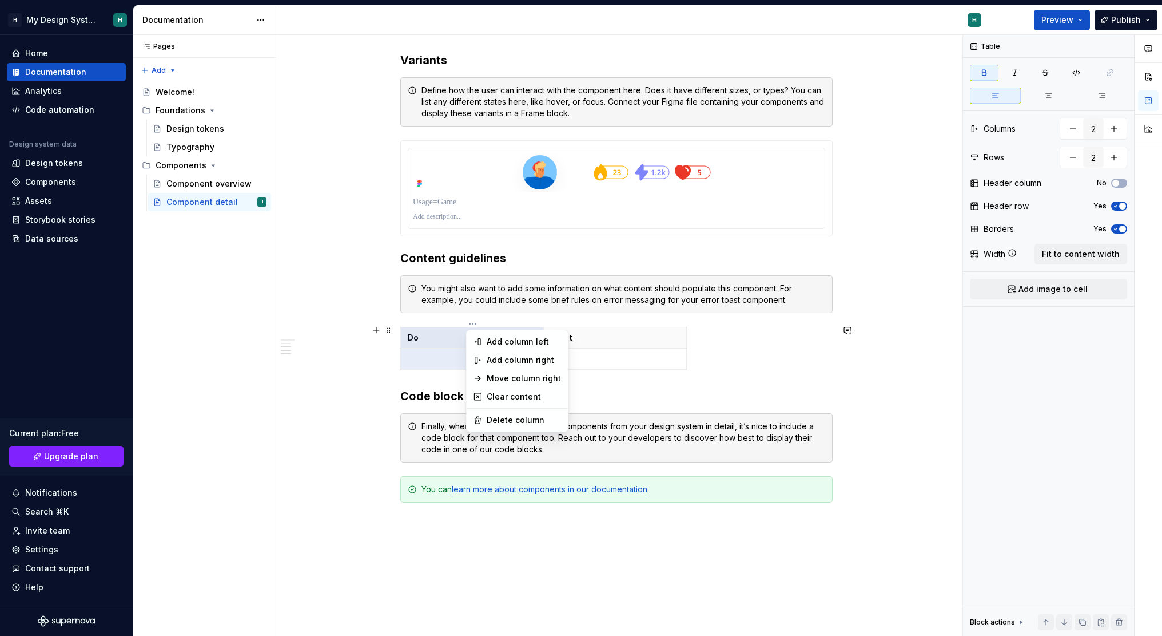
click at [444, 321] on html "H My Design System H Home Documentation Analytics Code automation Design system…" at bounding box center [581, 318] width 1162 height 636
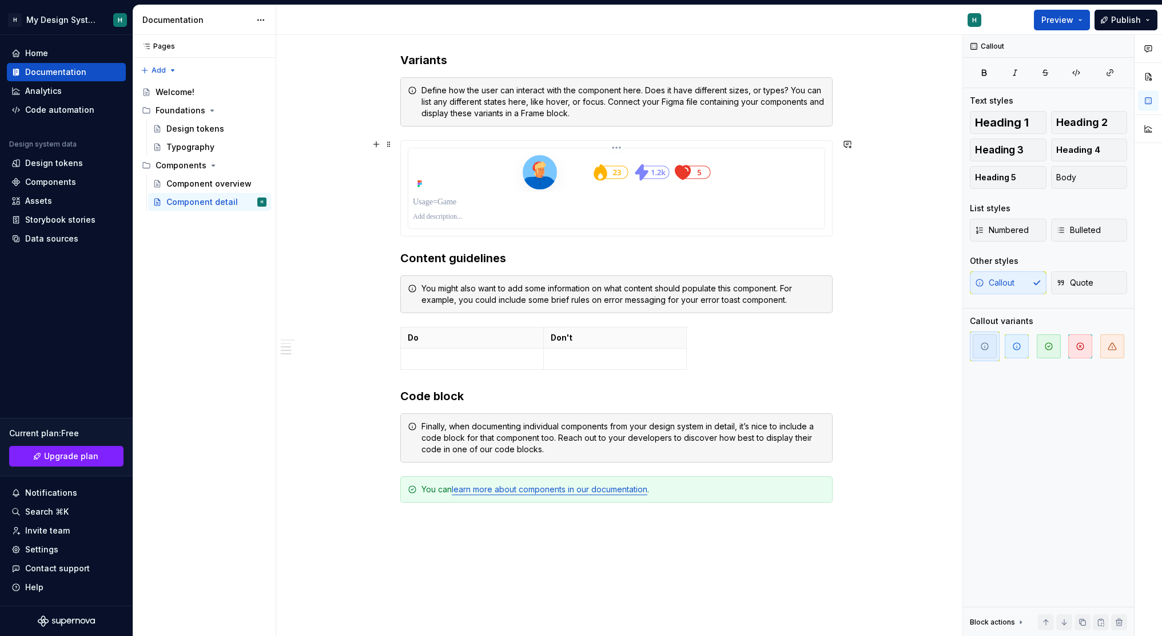
click at [444, 188] on div at bounding box center [616, 172] width 407 height 39
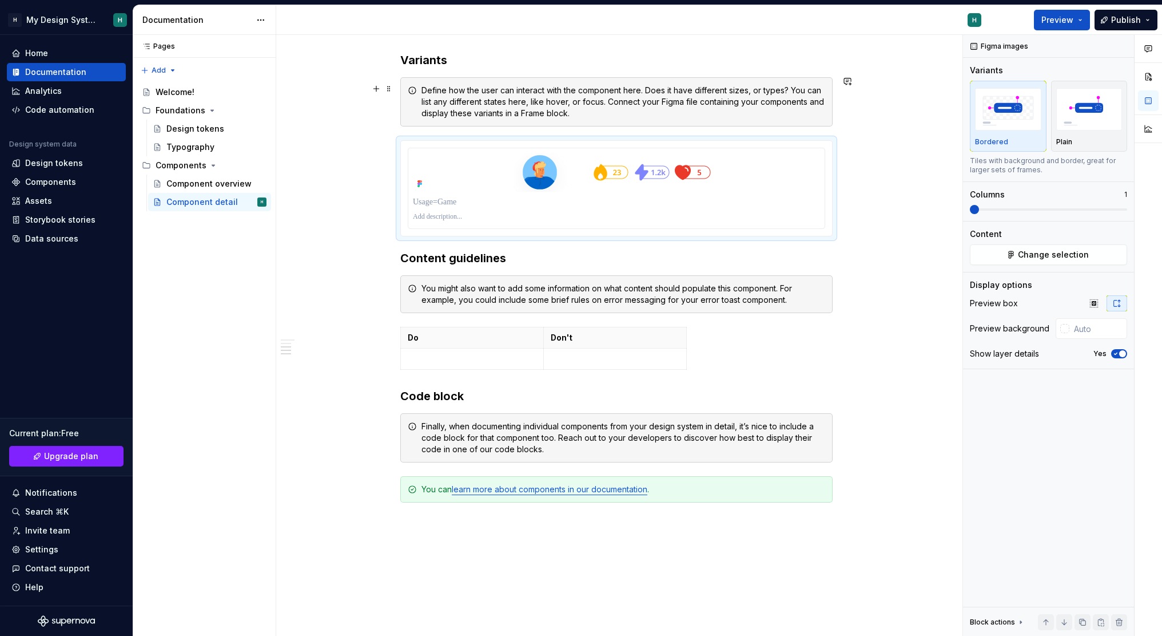
click at [505, 103] on div "Define how the user can interact with the component here. Does it have differen…" at bounding box center [624, 102] width 404 height 34
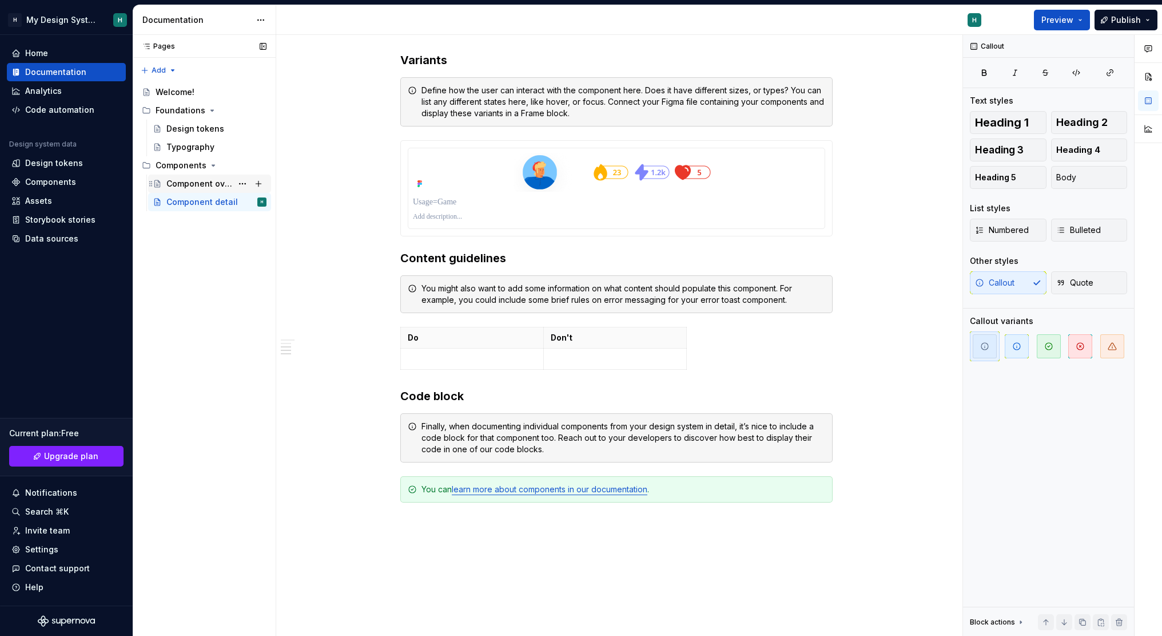
click at [197, 178] on div "Component overview" at bounding box center [199, 183] width 66 height 11
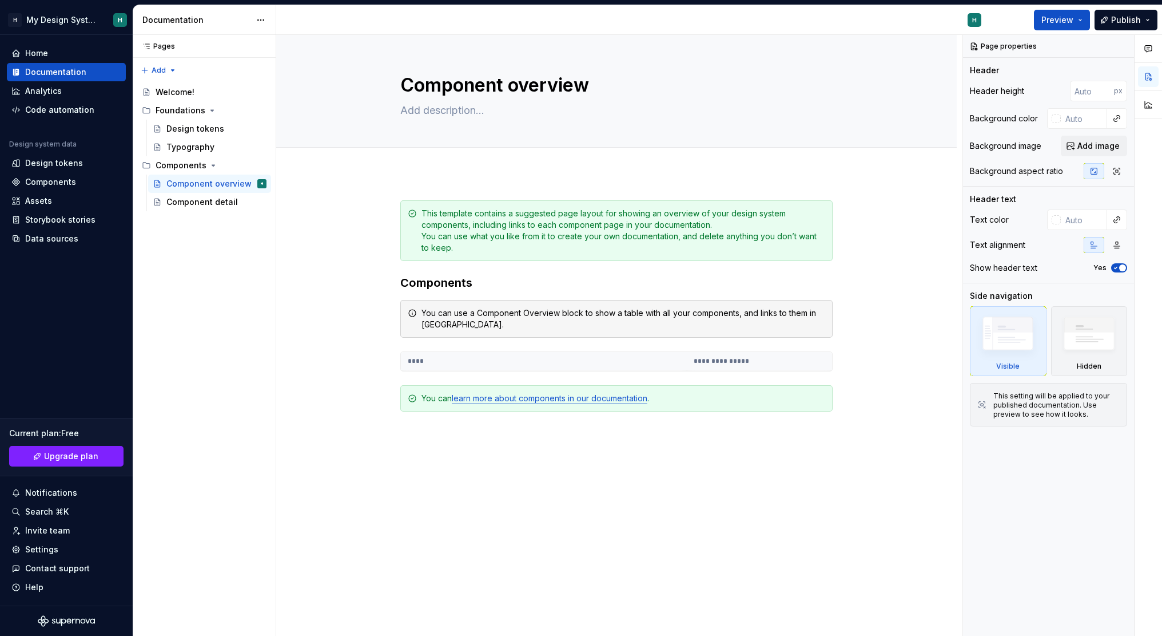
scroll to position [26, 0]
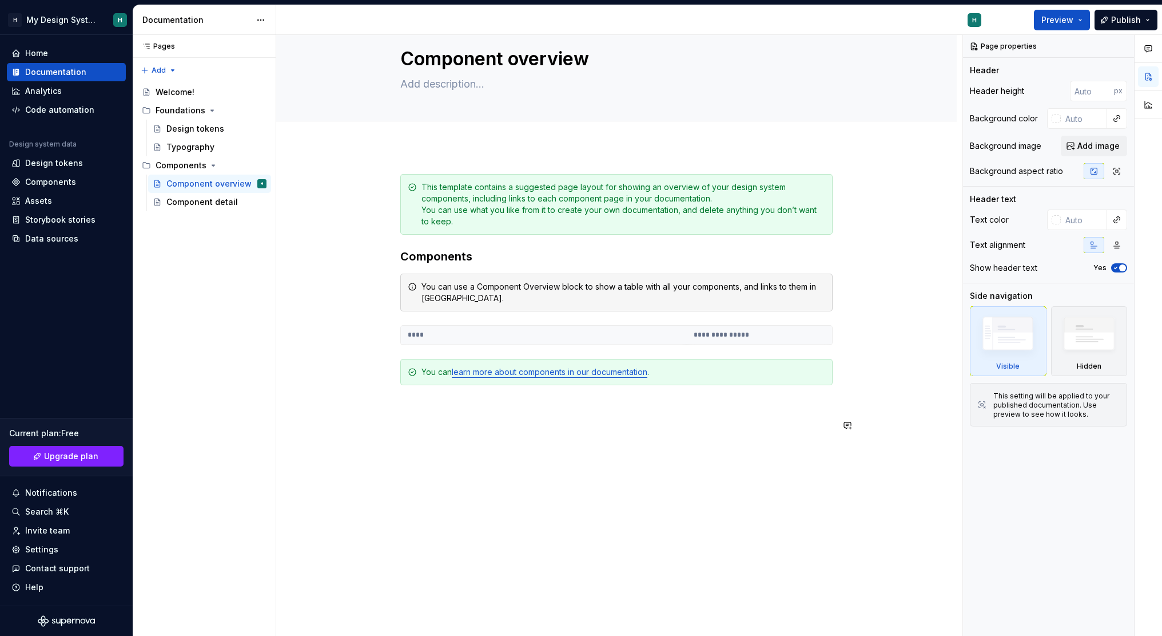
click at [628, 411] on div "**********" at bounding box center [616, 303] width 432 height 259
type textarea "*"
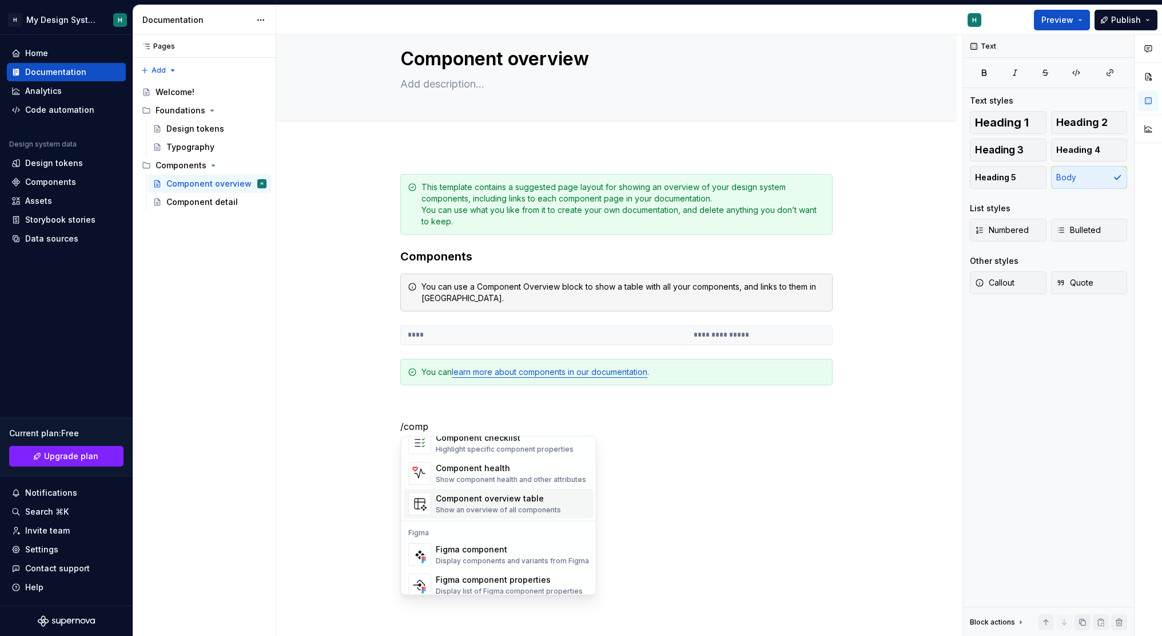
scroll to position [34, 0]
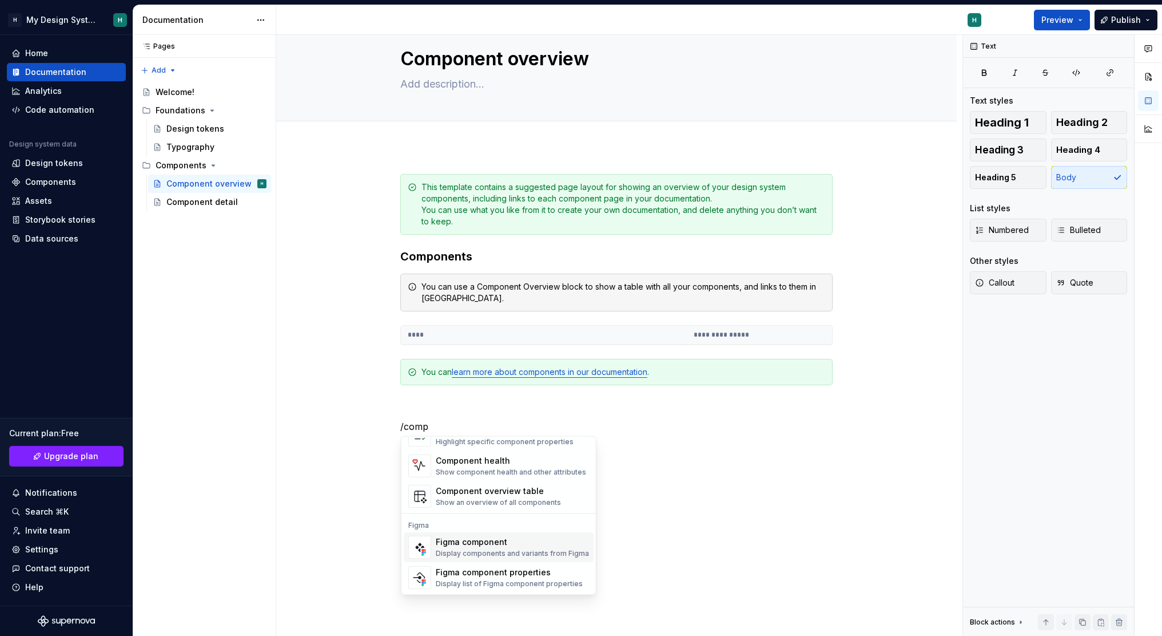
click at [479, 553] on div "Display components and variants from Figma" at bounding box center [512, 553] width 153 height 9
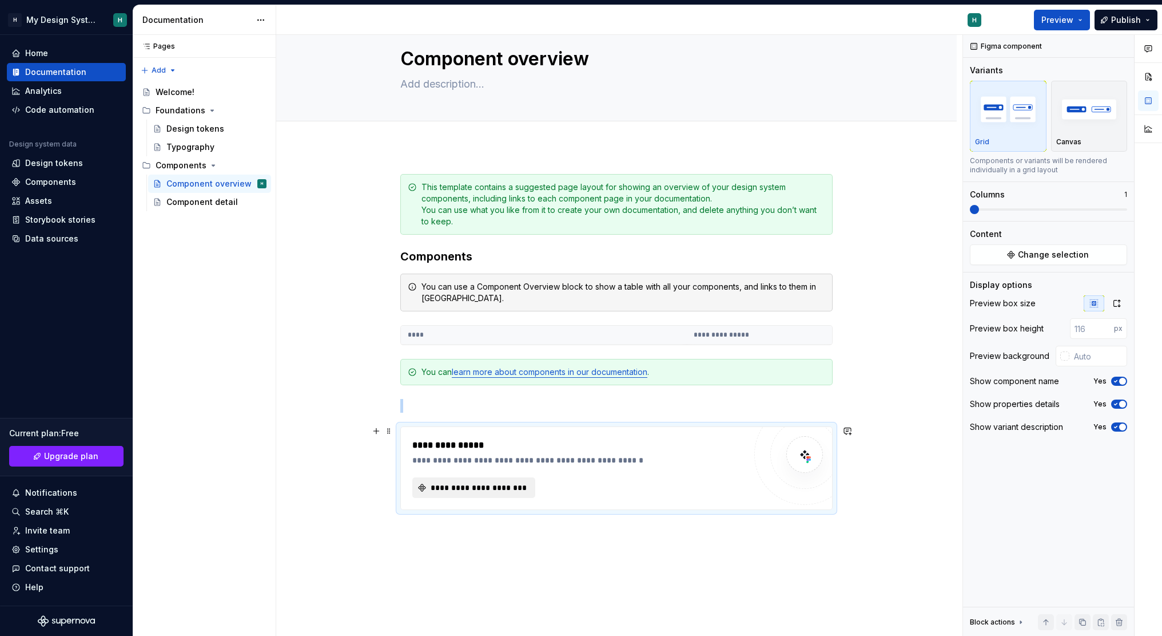
click at [476, 489] on span "**********" at bounding box center [478, 487] width 99 height 11
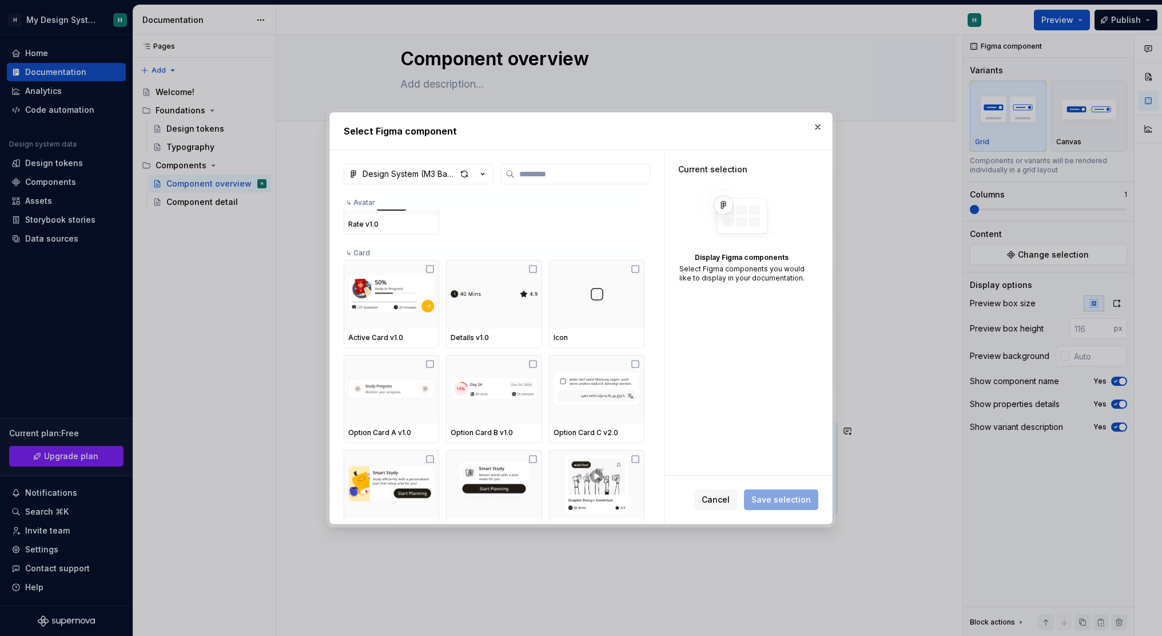
scroll to position [5535, 0]
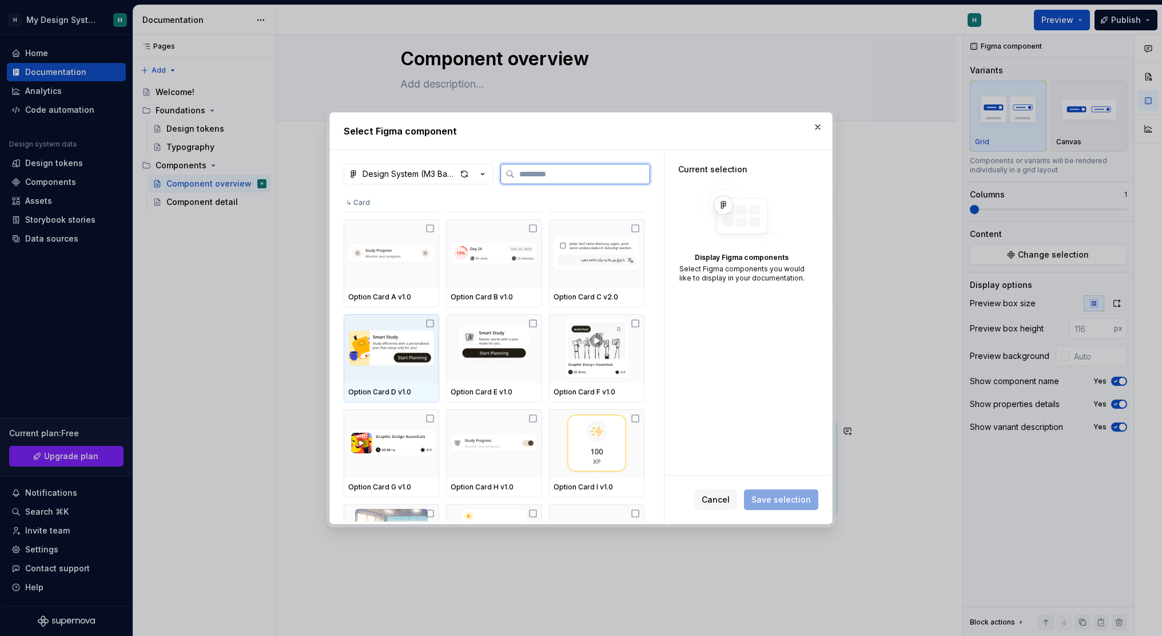
click at [387, 361] on img at bounding box center [391, 348] width 86 height 59
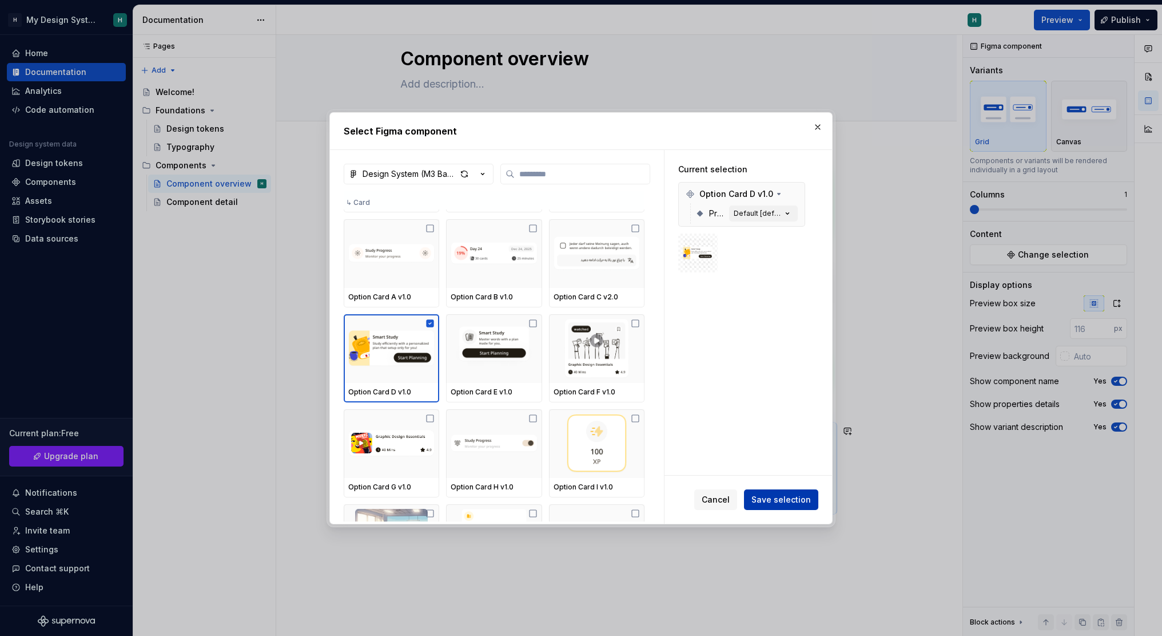
click at [773, 498] on span "Save selection" at bounding box center [781, 499] width 59 height 11
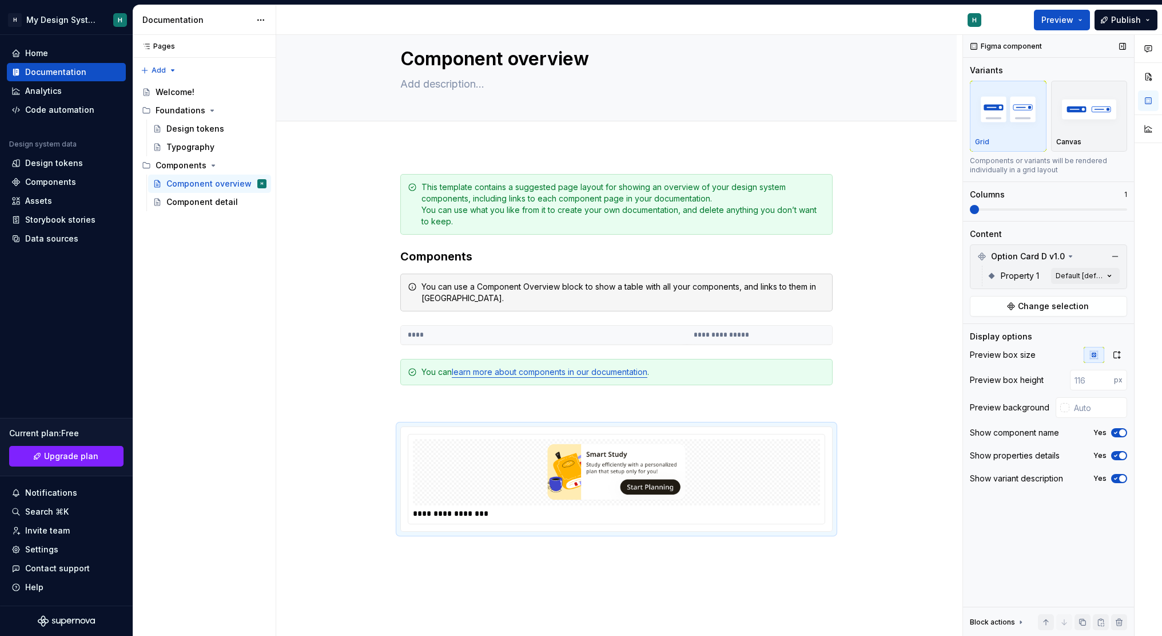
click at [1001, 208] on span at bounding box center [1048, 209] width 157 height 2
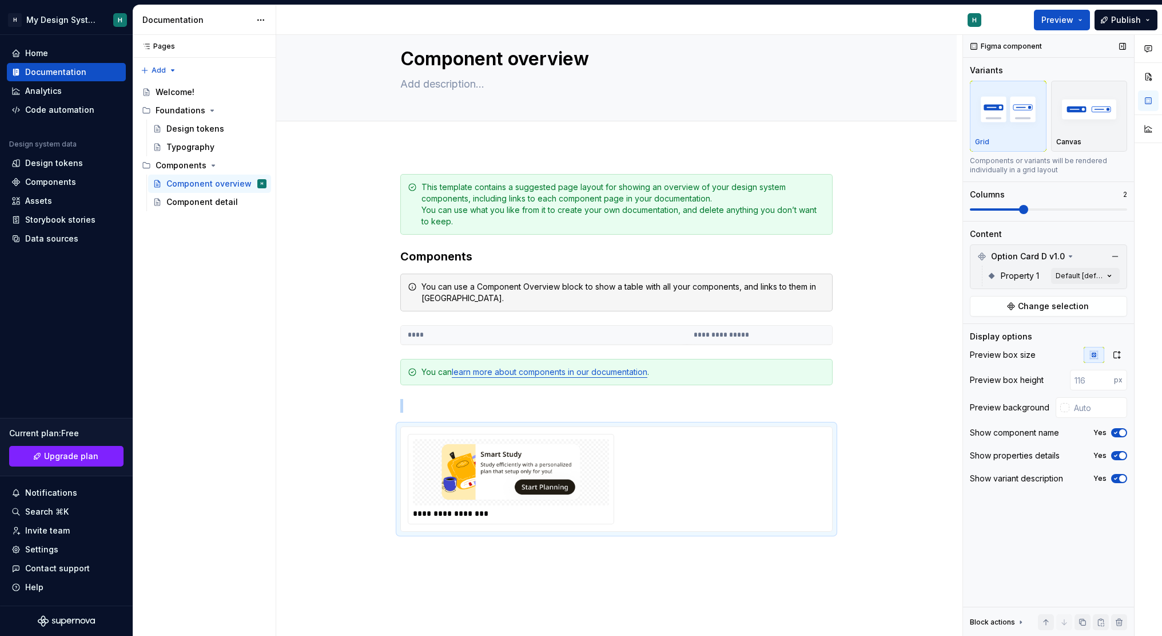
click at [1001, 208] on span at bounding box center [996, 209] width 53 height 2
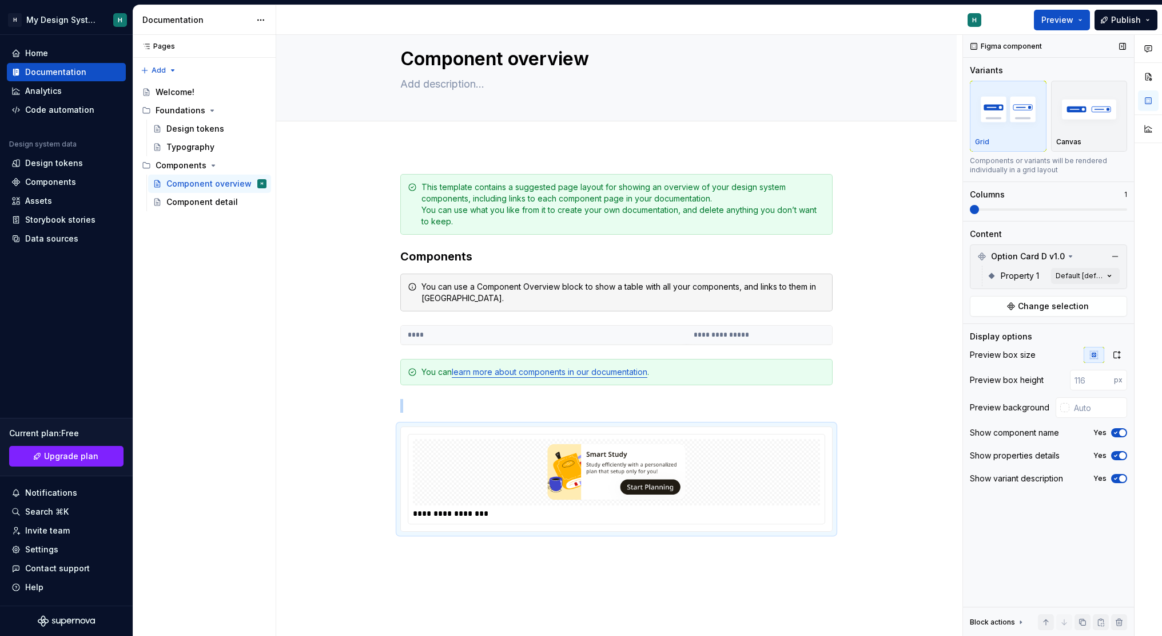
click at [970, 208] on span at bounding box center [970, 209] width 0 height 2
click at [1069, 142] on p "Canvas" at bounding box center [1069, 141] width 25 height 9
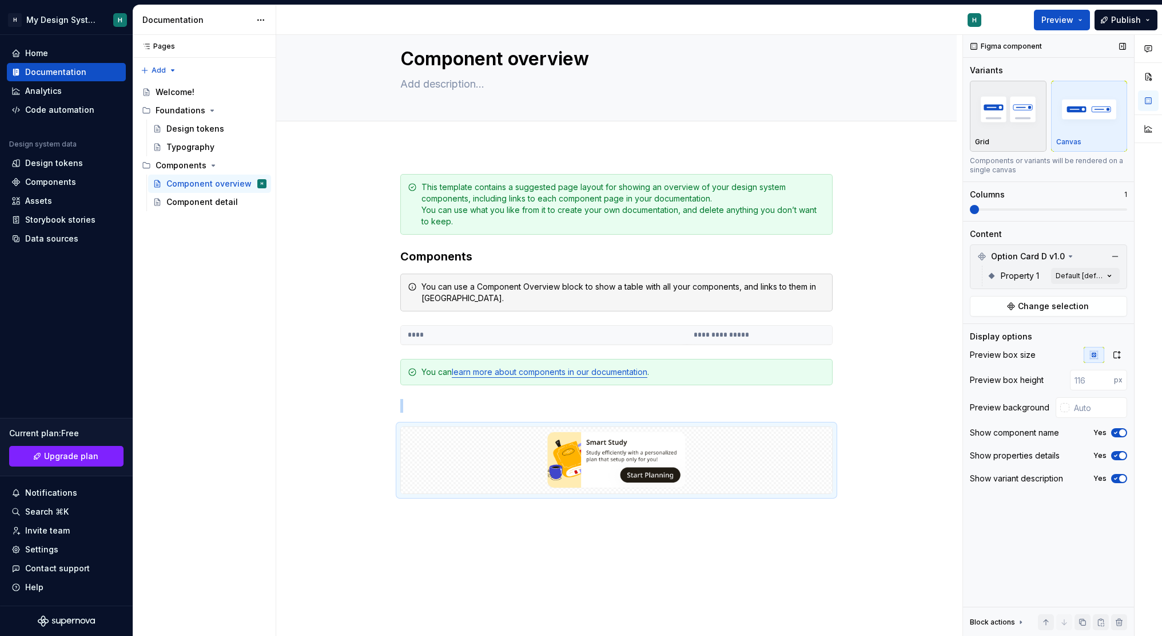
click at [1014, 142] on div "Grid" at bounding box center [1008, 141] width 66 height 9
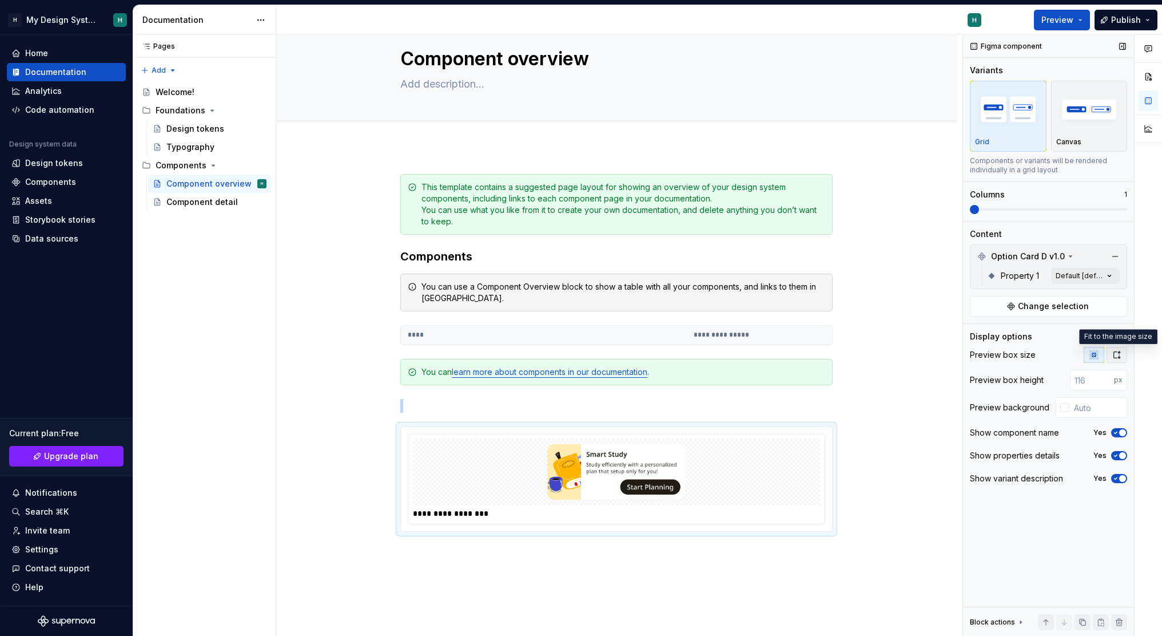
click at [1118, 356] on icon "button" at bounding box center [1117, 354] width 9 height 9
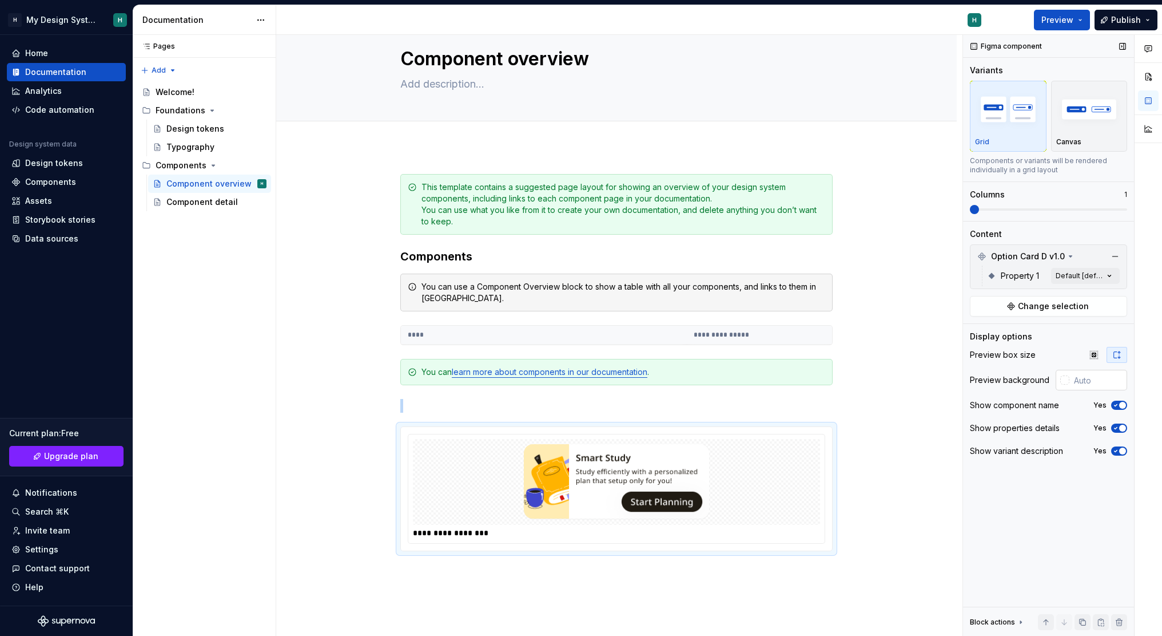
click at [1059, 380] on div at bounding box center [1063, 380] width 14 height 21
click at [1119, 427] on span "button" at bounding box center [1122, 427] width 7 height 7
click at [1119, 427] on icon "button" at bounding box center [1115, 427] width 9 height 7
click at [1069, 279] on div "Comments Open comments No comments yet Select ‘Comment’ from the block context …" at bounding box center [1062, 335] width 199 height 601
click at [1100, 296] on span "button" at bounding box center [1101, 295] width 7 height 7
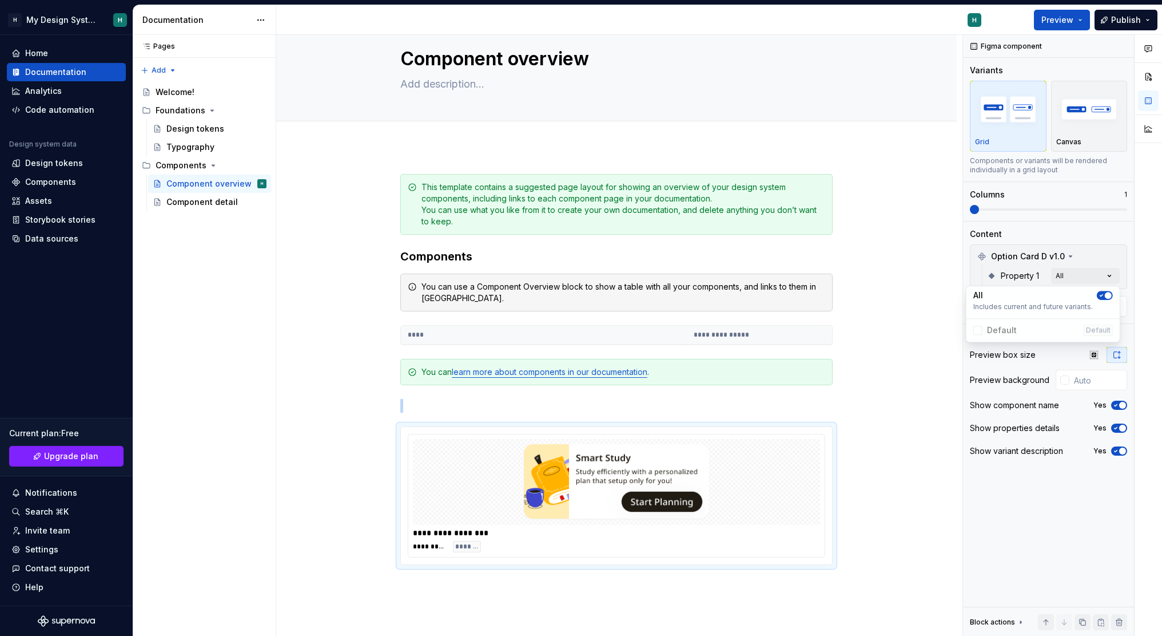
click at [1101, 296] on icon "button" at bounding box center [1102, 296] width 3 height 2
click at [872, 456] on html "H My Design System H Home Documentation Analytics Code automation Design system…" at bounding box center [581, 318] width 1162 height 636
click at [659, 495] on img at bounding box center [617, 481] width 188 height 77
click at [744, 573] on div "**********" at bounding box center [616, 450] width 681 height 609
click at [1064, 21] on span "Preview" at bounding box center [1058, 19] width 32 height 11
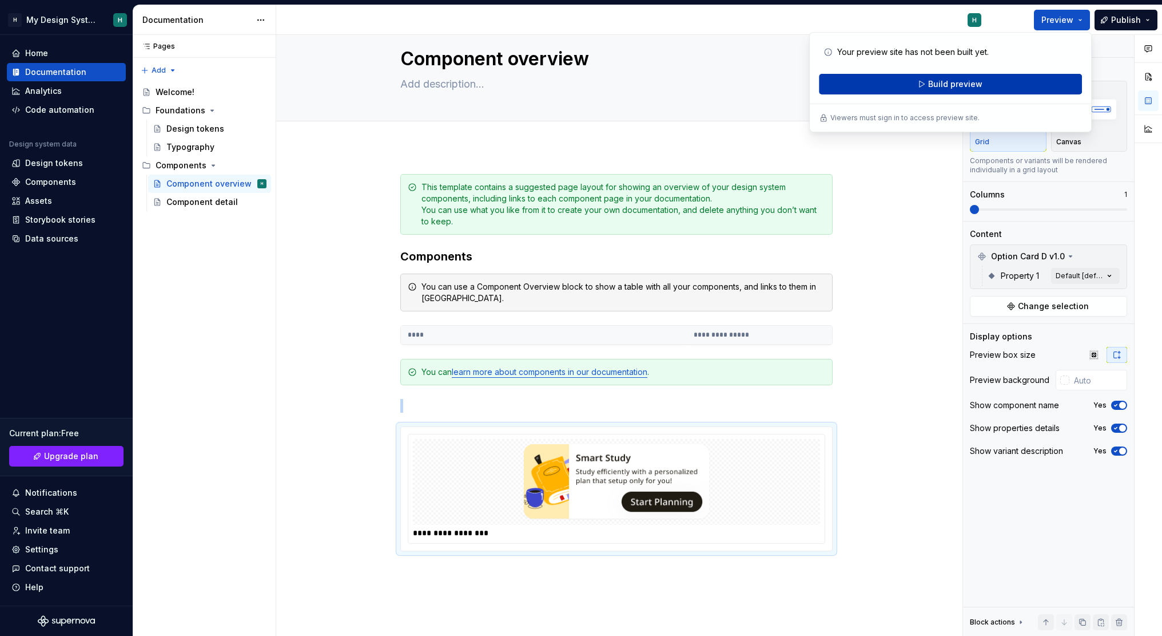
click at [980, 81] on span "Build preview" at bounding box center [955, 83] width 54 height 11
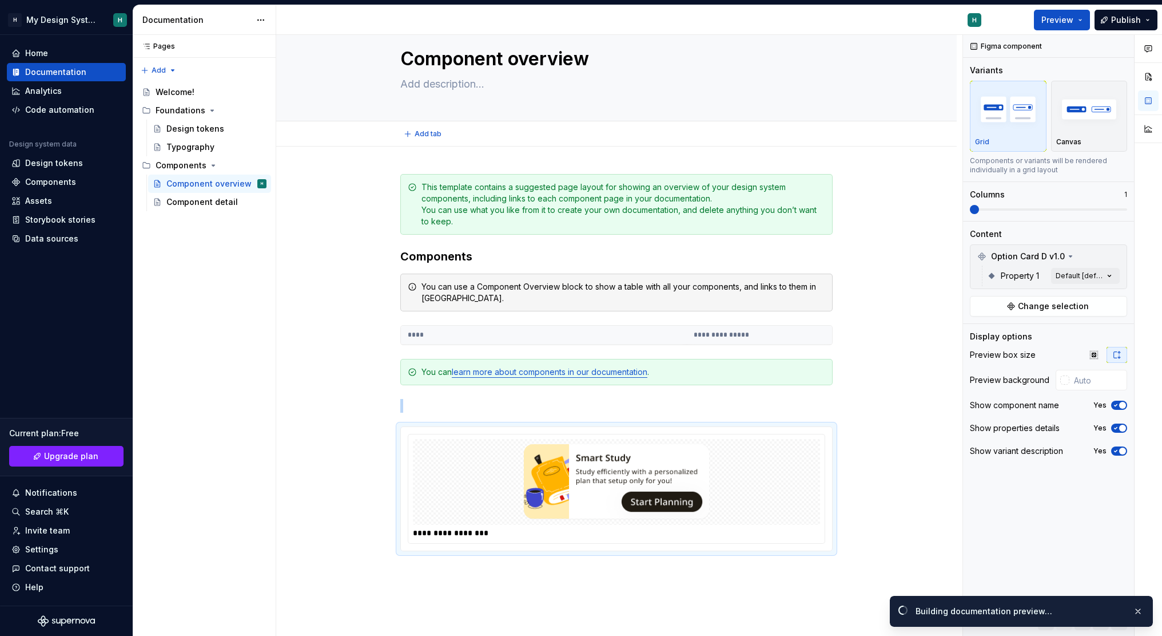
type textarea "*"
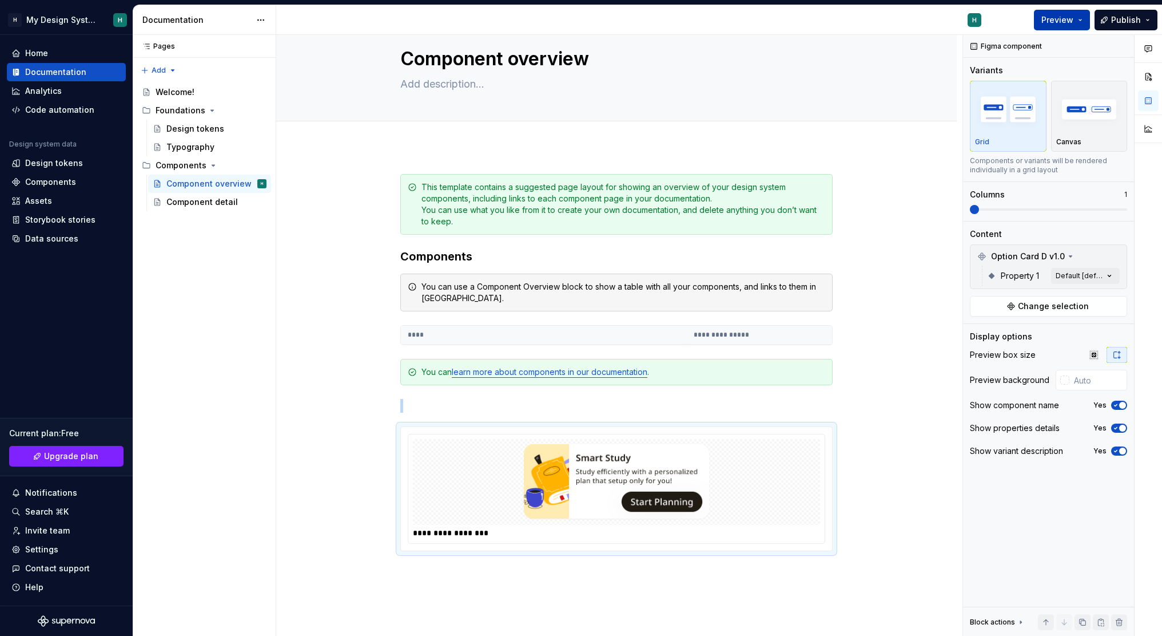
click at [1065, 18] on span "Preview" at bounding box center [1058, 19] width 32 height 11
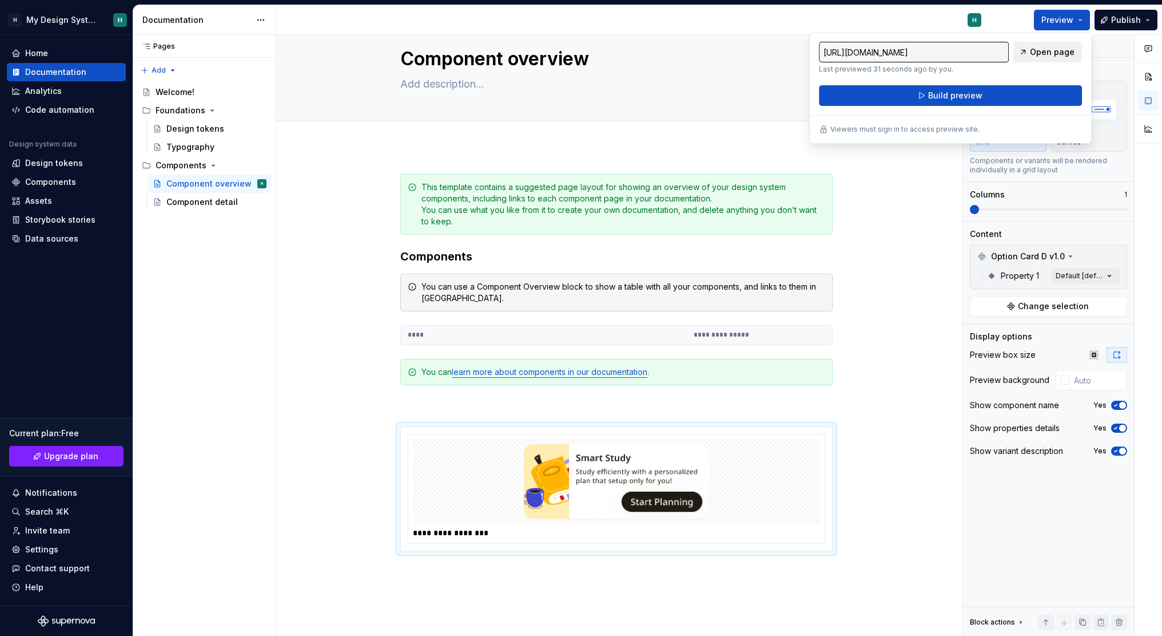
click at [1043, 53] on span "Open page" at bounding box center [1052, 51] width 45 height 11
click at [871, 233] on div "**********" at bounding box center [616, 450] width 681 height 609
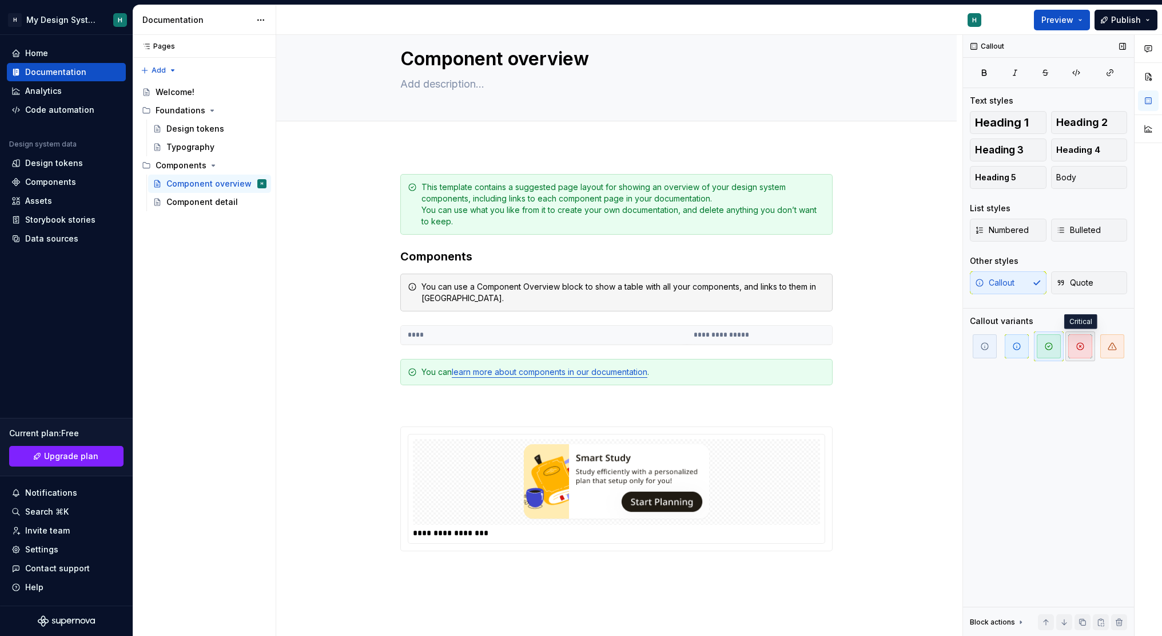
click at [1083, 350] on icon "button" at bounding box center [1080, 345] width 9 height 9
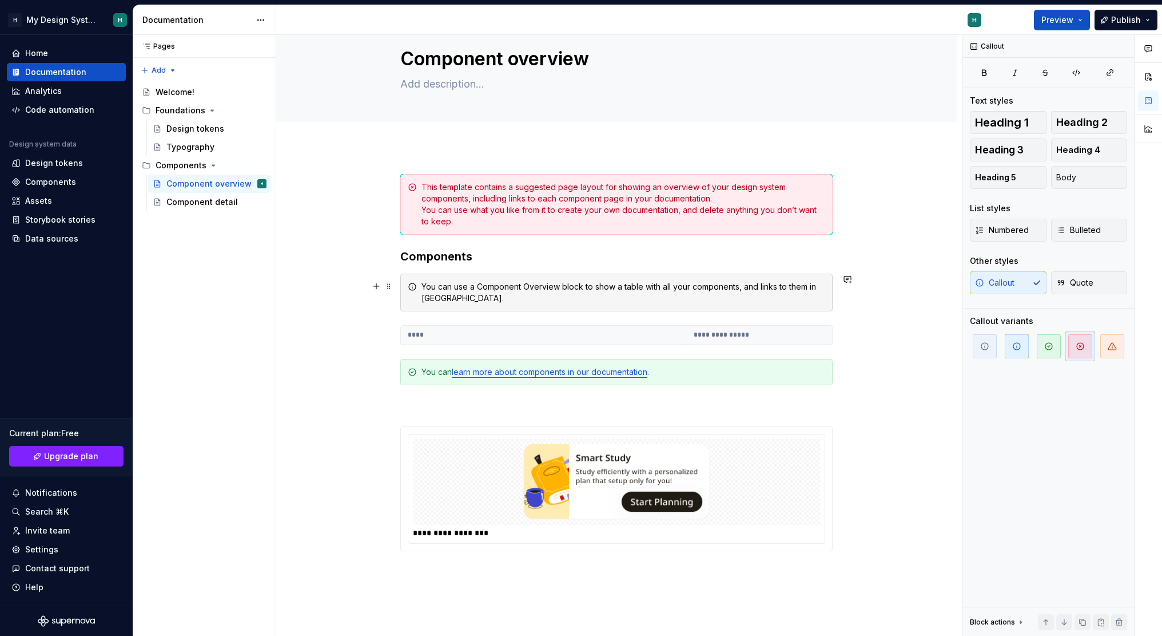
click at [689, 281] on div "You can use a Component Overview block to show a table with all your components…" at bounding box center [624, 292] width 404 height 23
click at [999, 231] on span "Numbered" at bounding box center [1002, 229] width 54 height 11
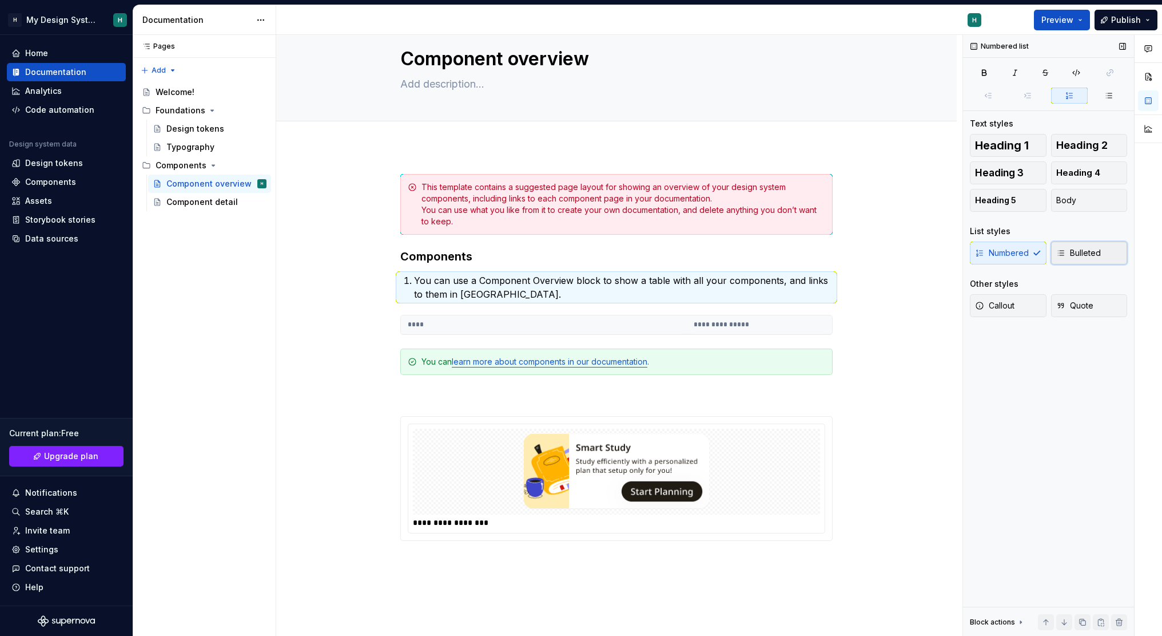
click at [1076, 247] on span "Bulleted" at bounding box center [1079, 252] width 45 height 11
click at [1014, 296] on button "Callout" at bounding box center [1008, 305] width 77 height 23
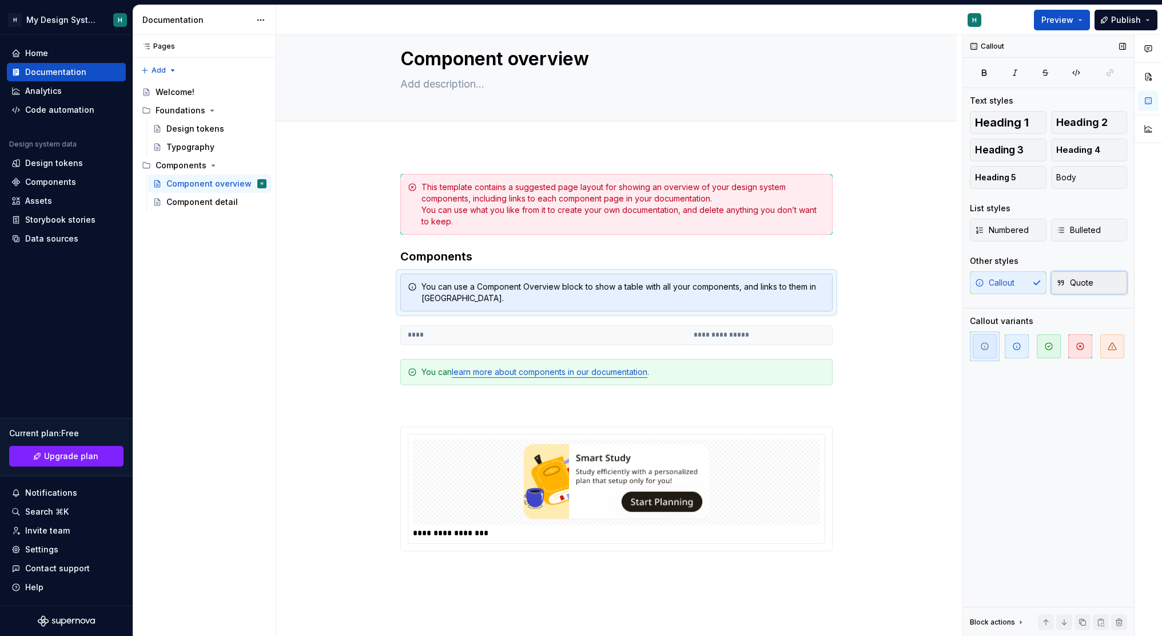
click at [1092, 273] on button "Quote" at bounding box center [1089, 282] width 77 height 23
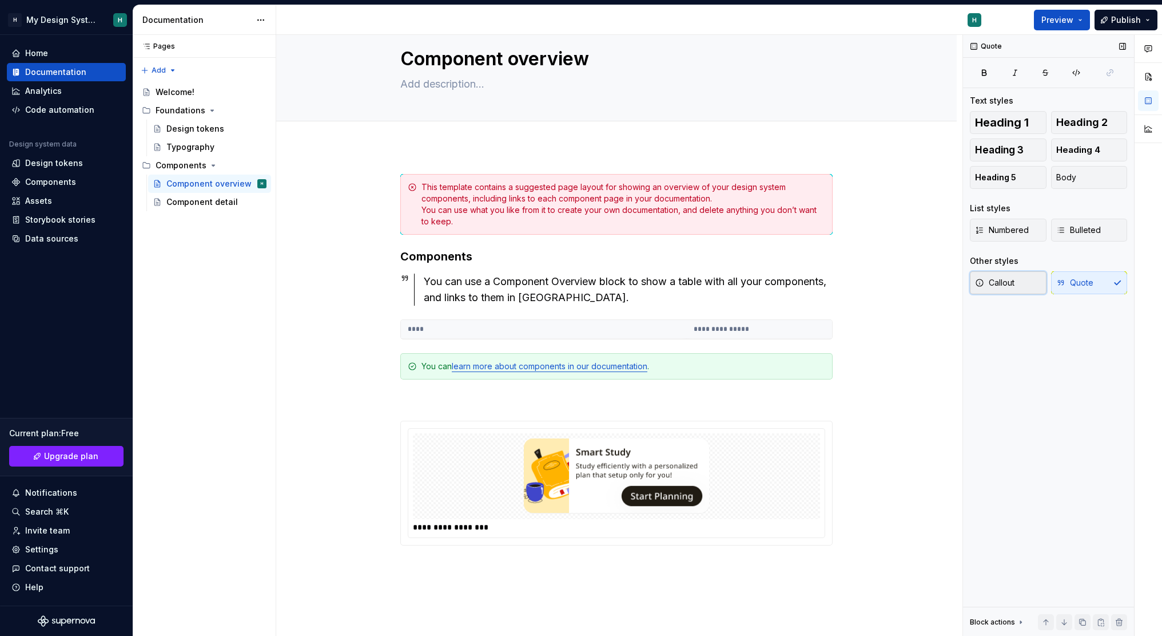
click at [1021, 286] on button "Callout" at bounding box center [1008, 282] width 77 height 23
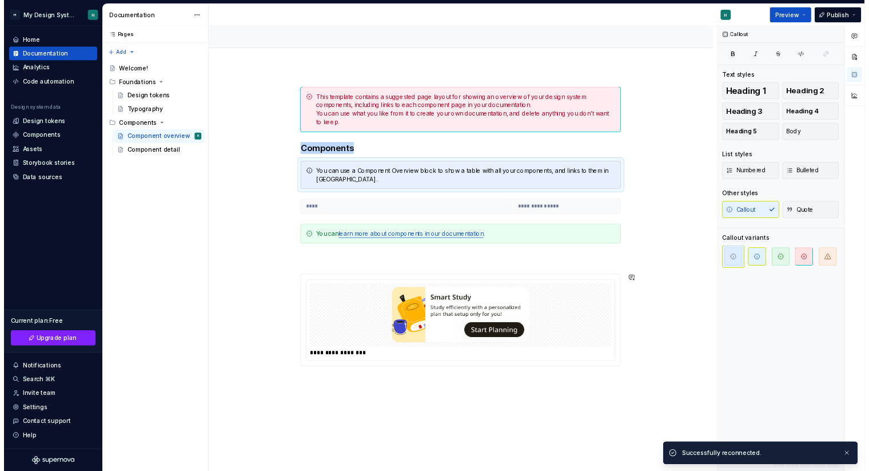
scroll to position [0, 0]
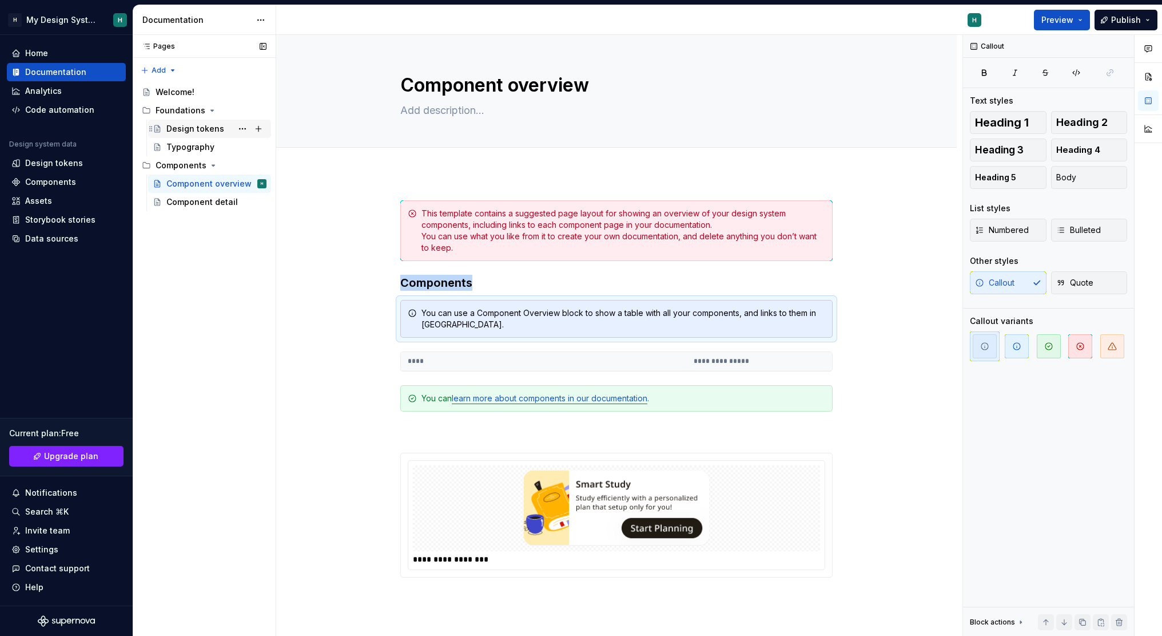
click at [199, 133] on div "Design tokens" at bounding box center [195, 128] width 58 height 11
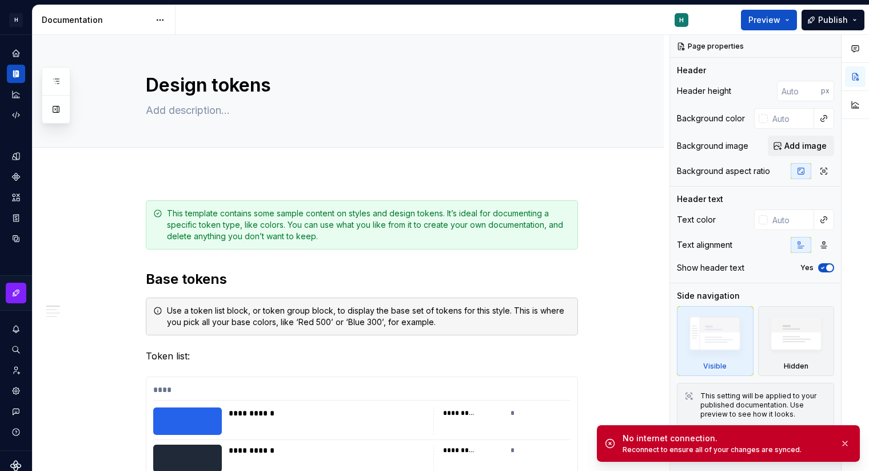
type textarea "*"
